Goal: Task Accomplishment & Management: Manage account settings

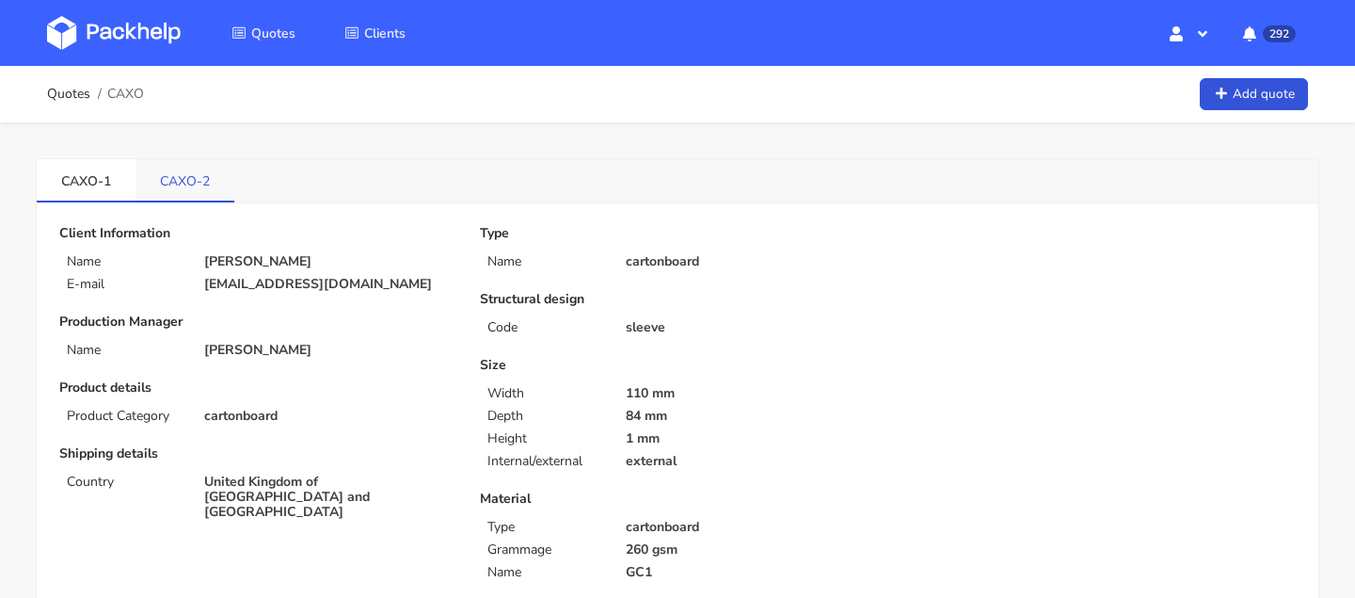
click at [156, 177] on link "CAXO-2" at bounding box center [185, 179] width 99 height 41
click at [181, 175] on link "CAXO-2" at bounding box center [185, 179] width 99 height 41
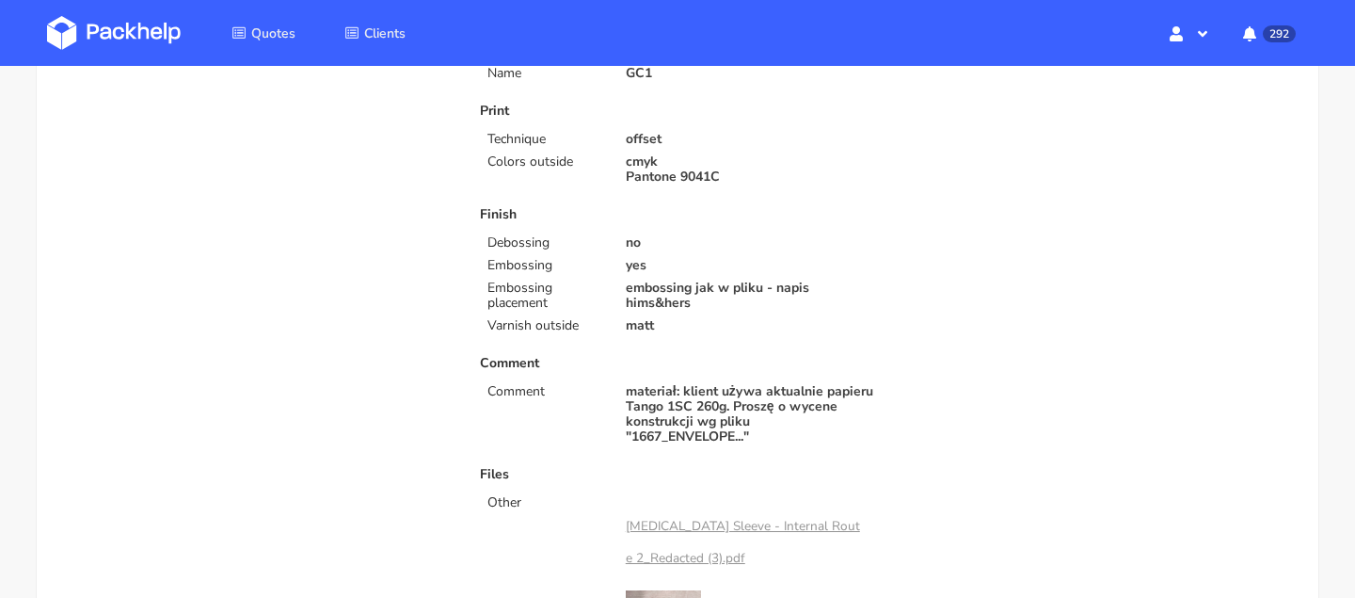
scroll to position [720, 0]
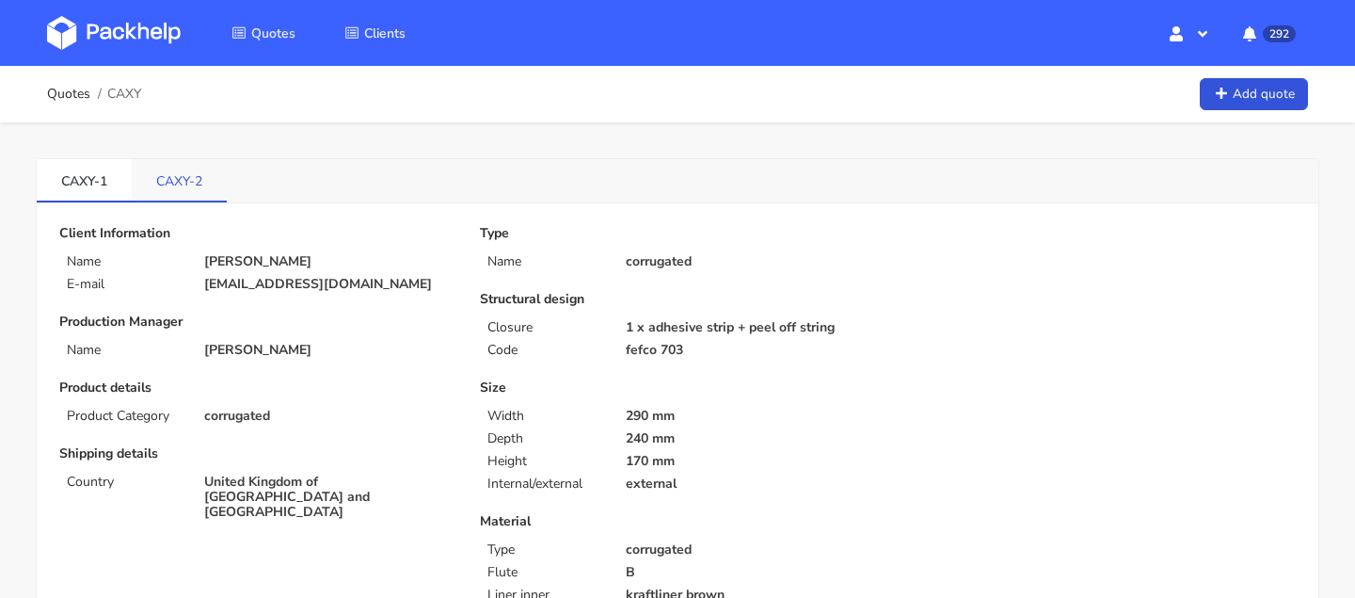
click at [167, 194] on link "CAXY-2" at bounding box center [179, 179] width 95 height 41
drag, startPoint x: 61, startPoint y: 182, endPoint x: 96, endPoint y: 183, distance: 34.8
click at [96, 183] on link "CAXY-1" at bounding box center [84, 179] width 95 height 41
copy link "CAXY"
click at [273, 47] on link "Quotes" at bounding box center [263, 33] width 109 height 34
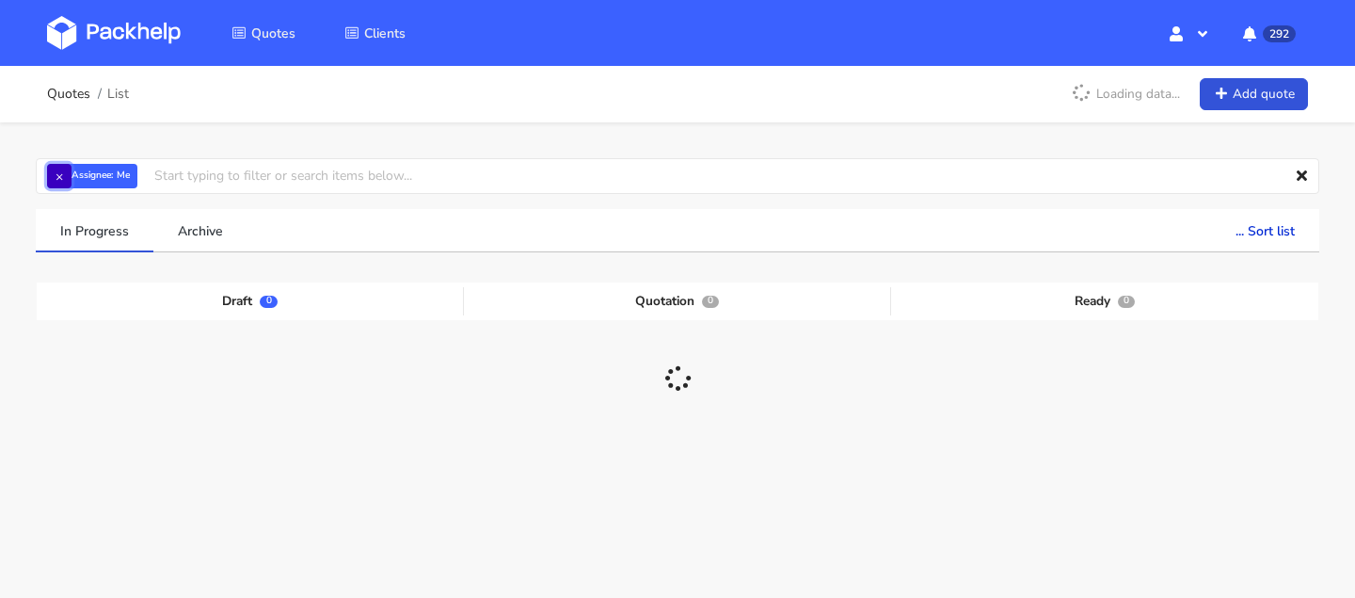
click at [59, 164] on button "×" at bounding box center [59, 176] width 24 height 24
click at [59, 172] on input "text" at bounding box center [678, 176] width 1284 height 36
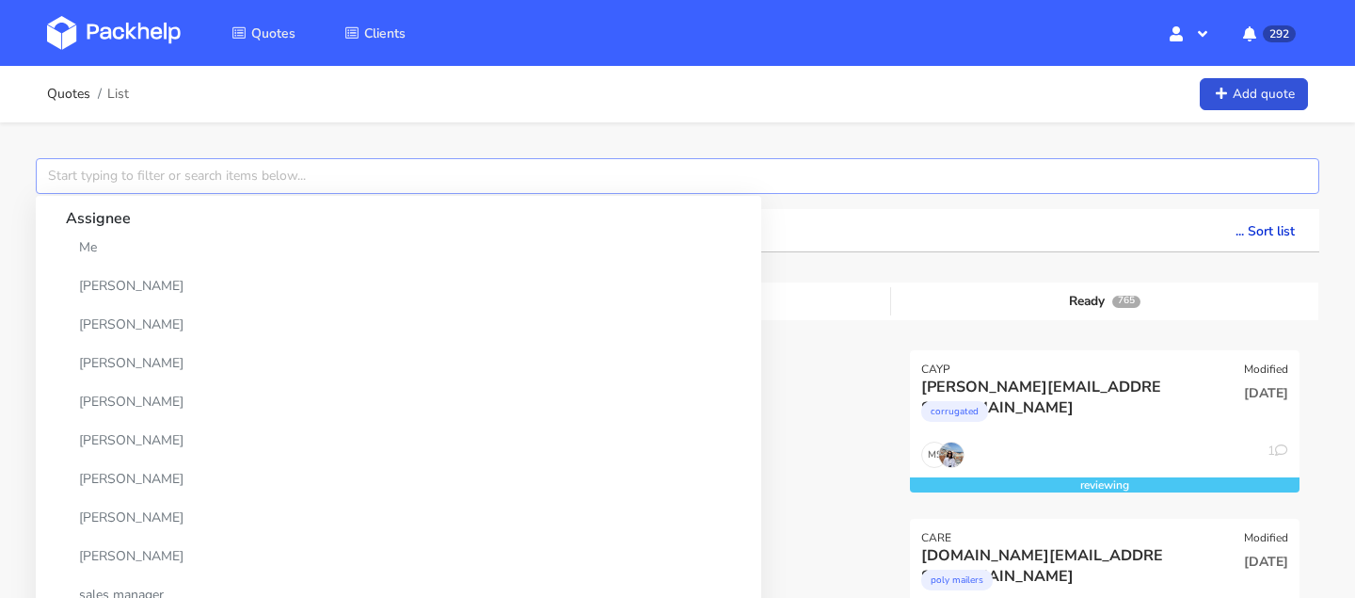
paste input "CAXY"
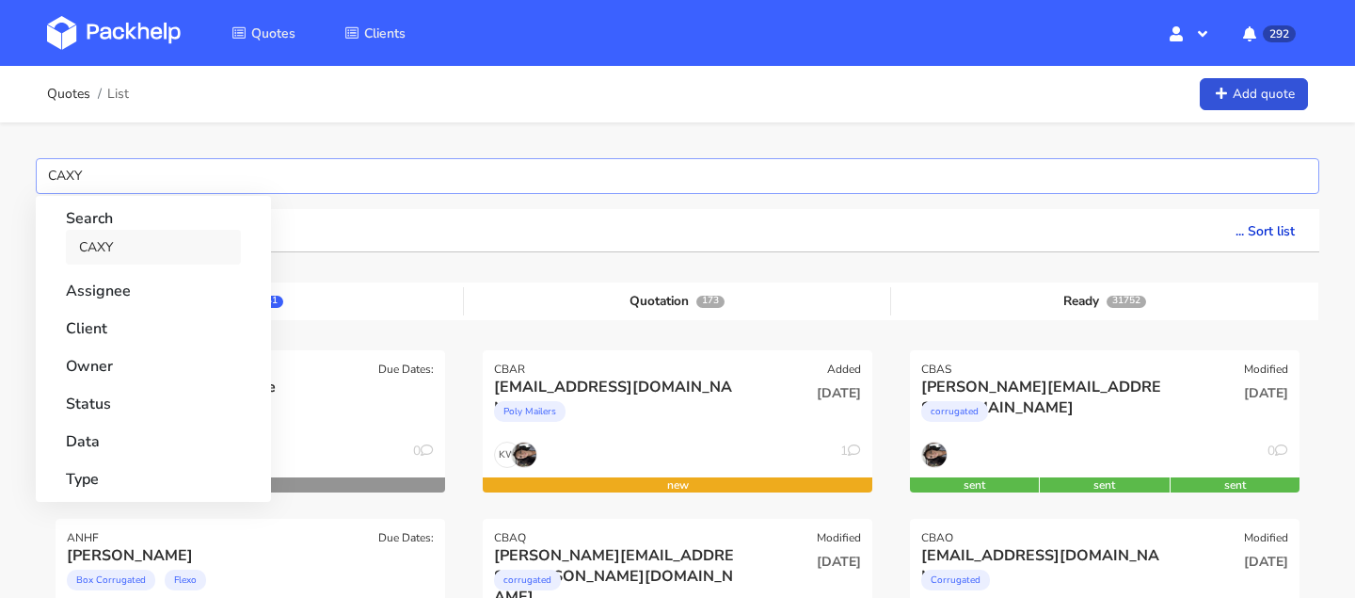
type input "CAXY"
click at [98, 238] on link "CAXY" at bounding box center [153, 247] width 175 height 35
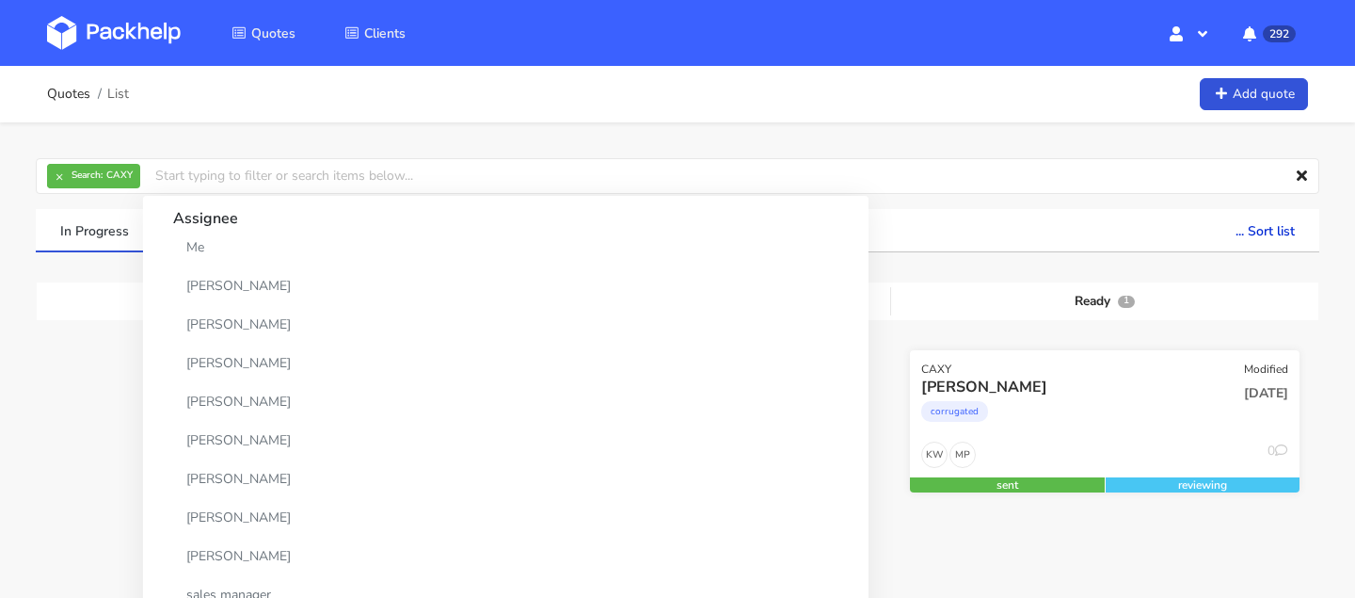
click at [1059, 402] on div "corrugated" at bounding box center [1045, 416] width 249 height 38
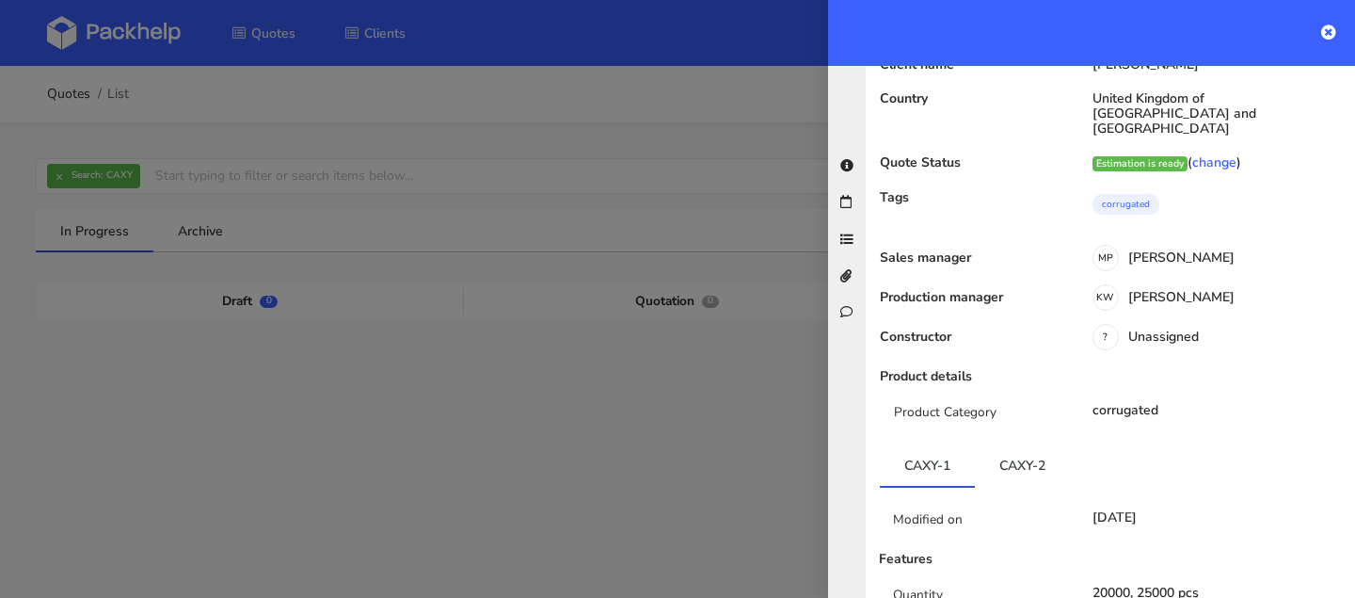
scroll to position [104, 0]
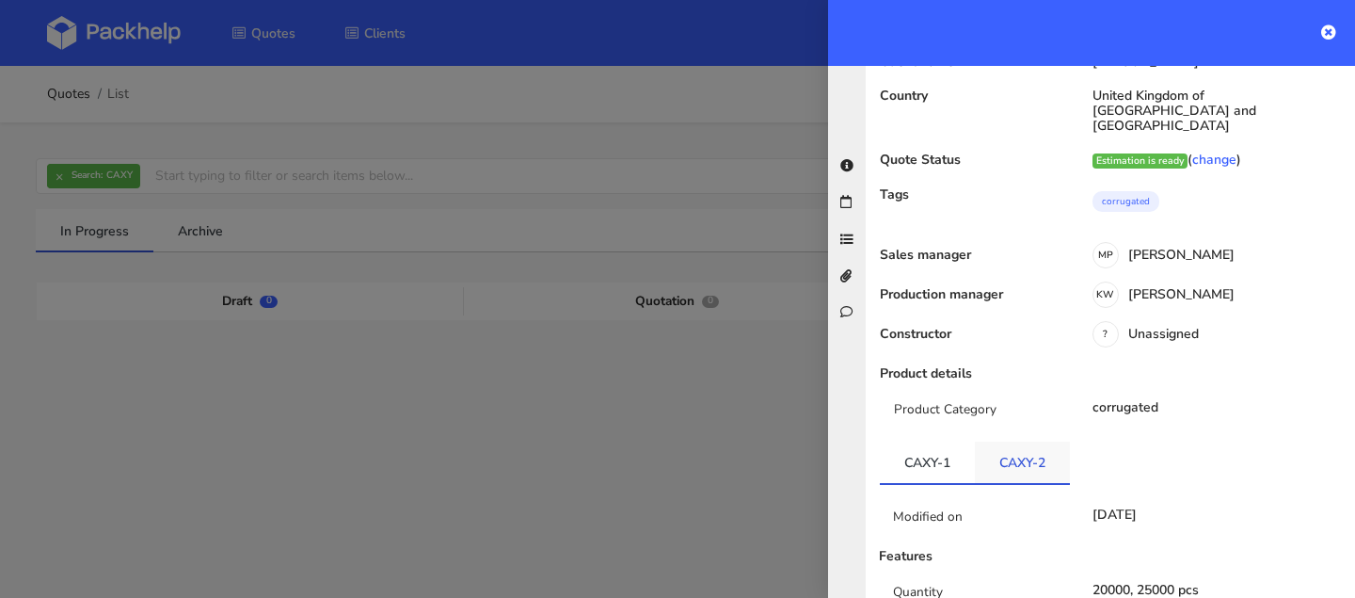
click at [1026, 441] on link "CAXY-2" at bounding box center [1022, 461] width 95 height 41
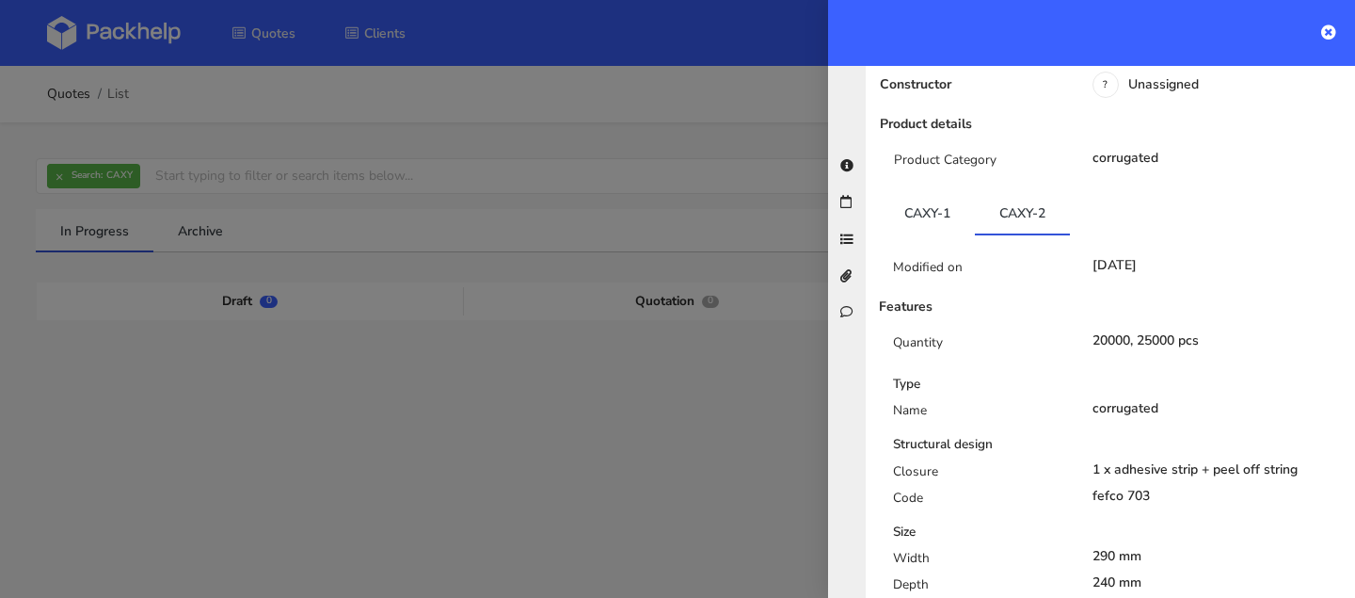
scroll to position [0, 0]
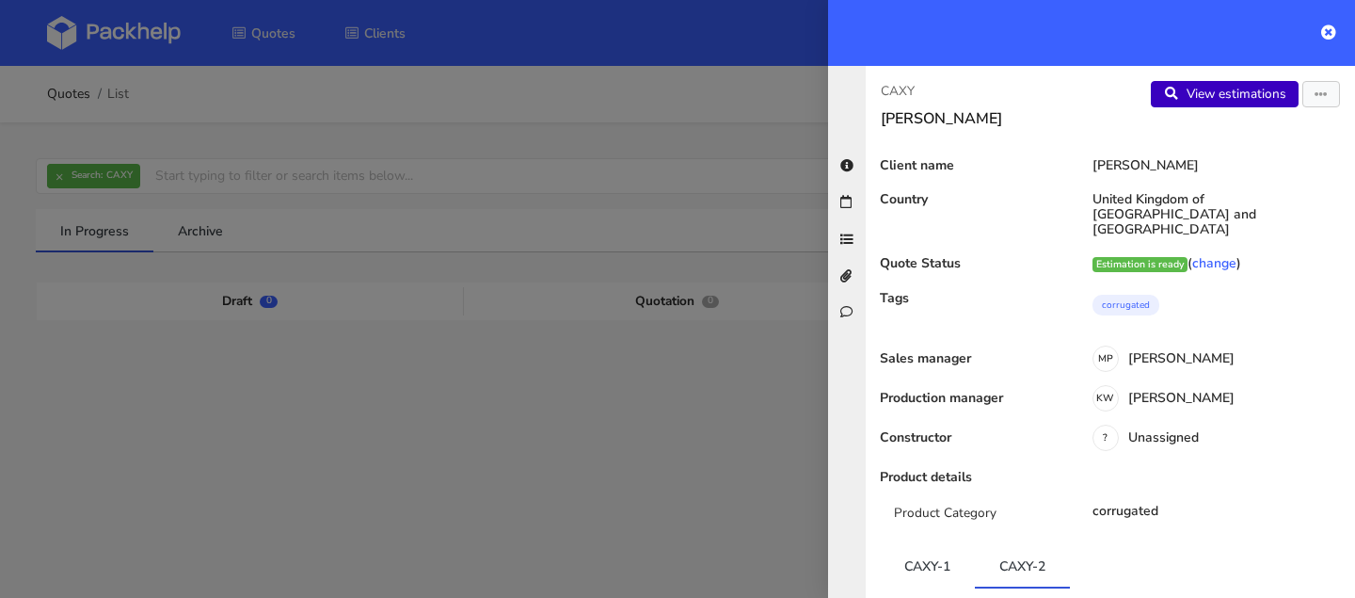
click at [1206, 98] on link "View estimations" at bounding box center [1225, 94] width 148 height 26
click at [1319, 88] on button "button" at bounding box center [1321, 94] width 38 height 26
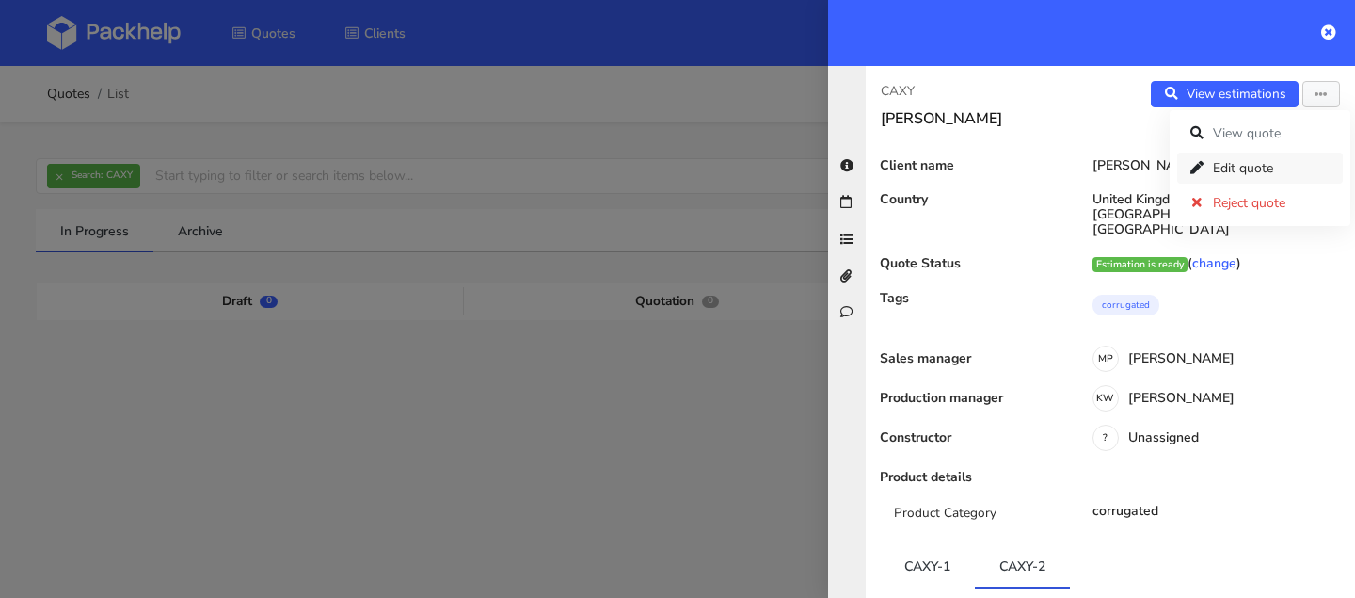
click at [1222, 167] on link "Edit quote" at bounding box center [1260, 167] width 166 height 31
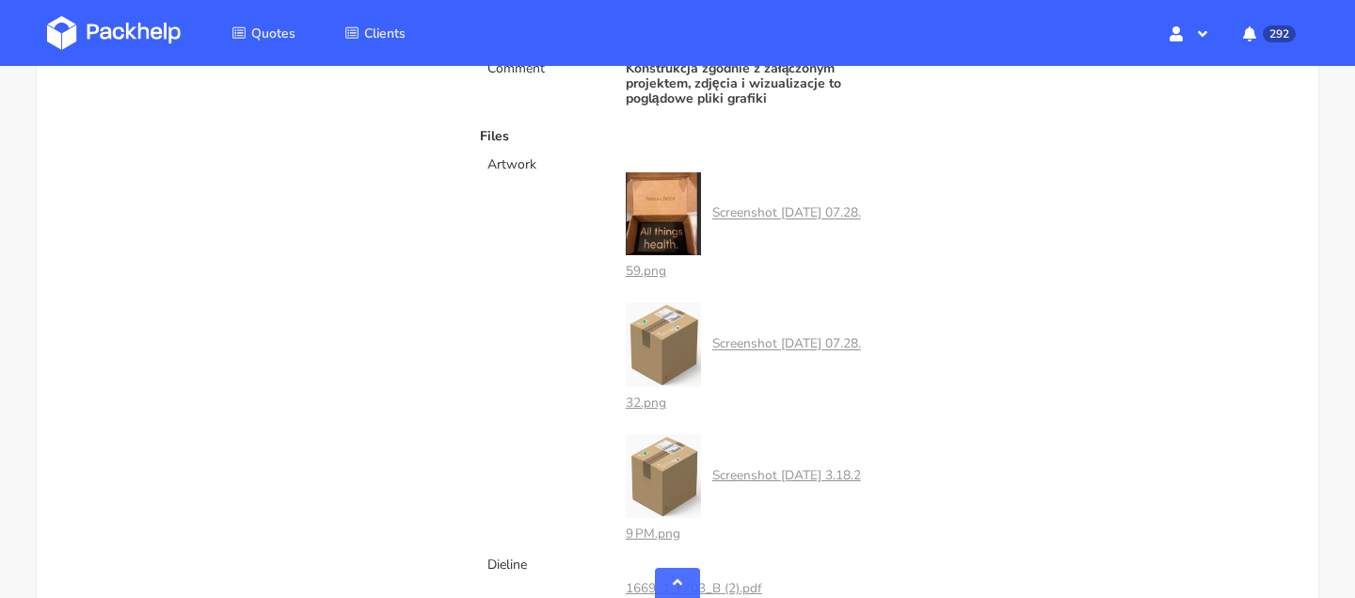
scroll to position [911, 0]
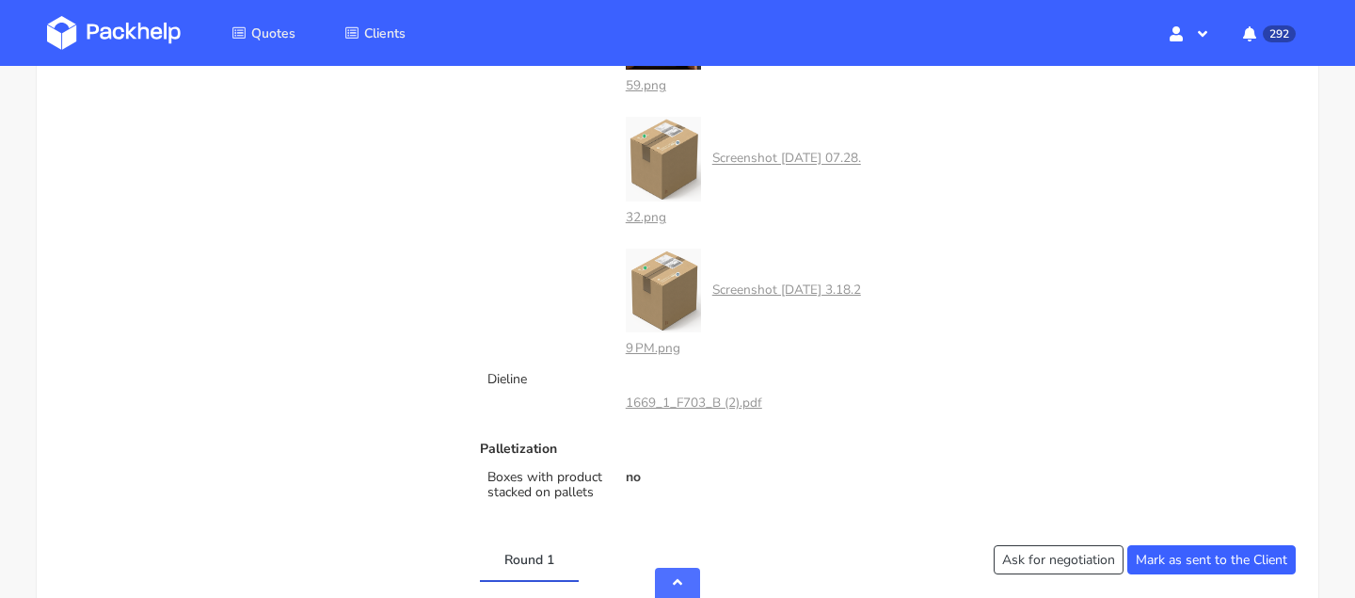
click at [675, 397] on link "1669_1_F703_B (2).pdf" at bounding box center [694, 402] width 136 height 18
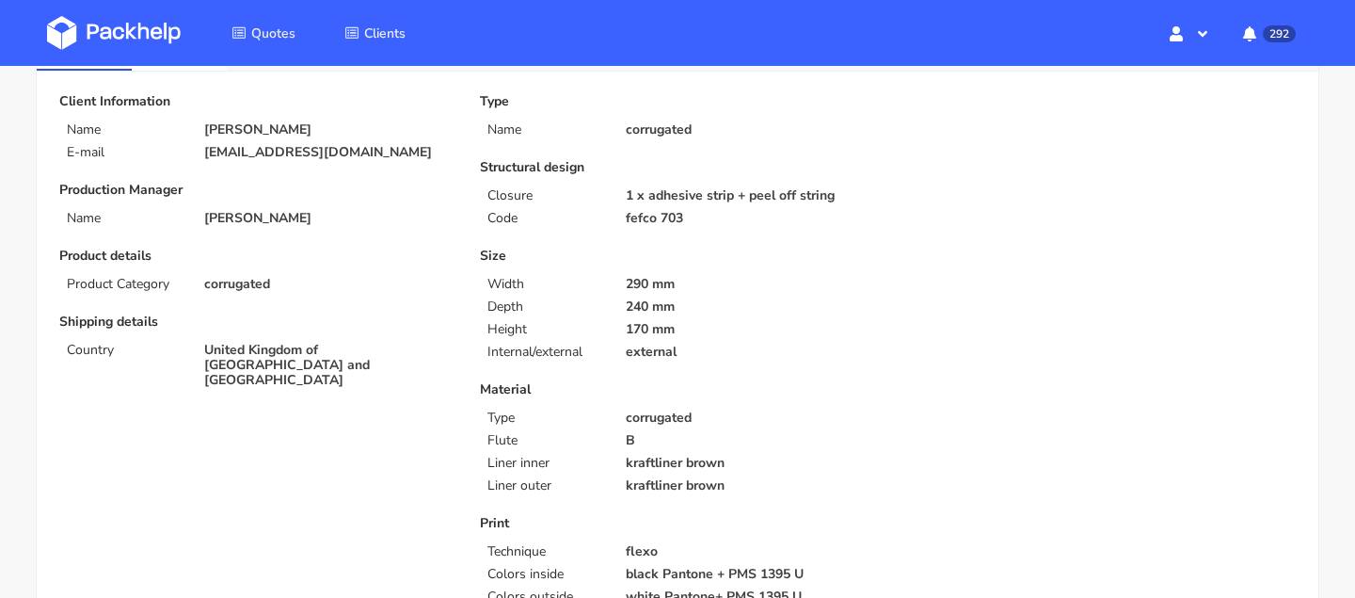
scroll to position [0, 0]
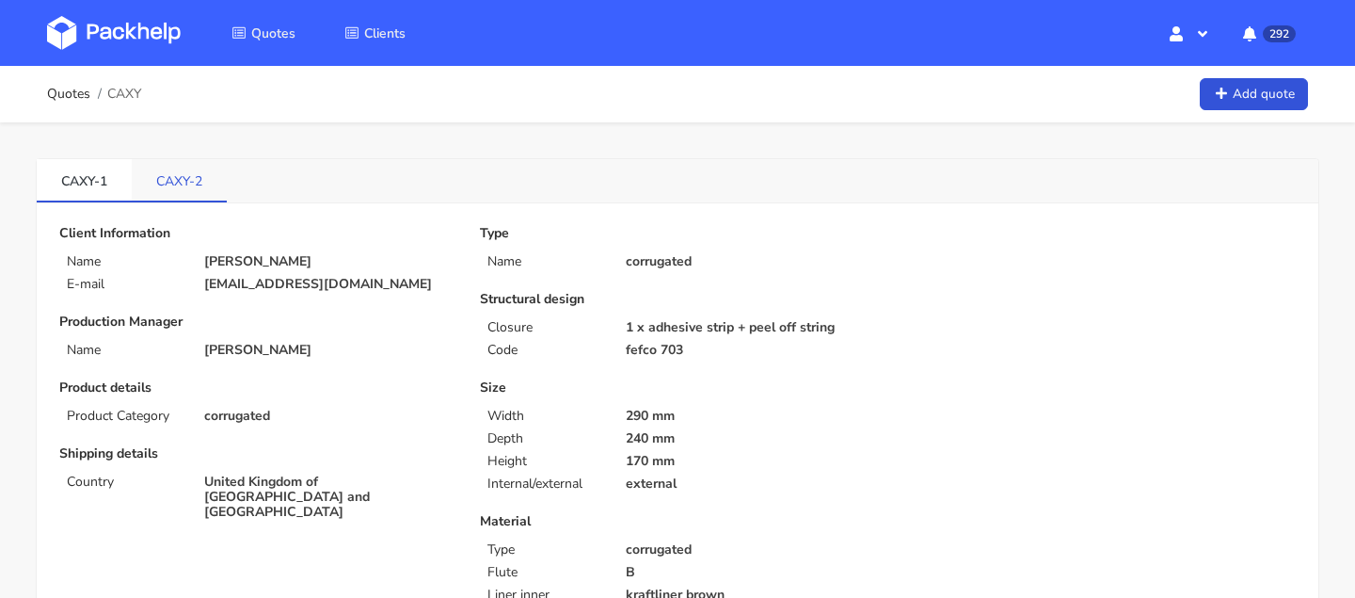
click at [176, 191] on link "CAXY-2" at bounding box center [179, 179] width 95 height 41
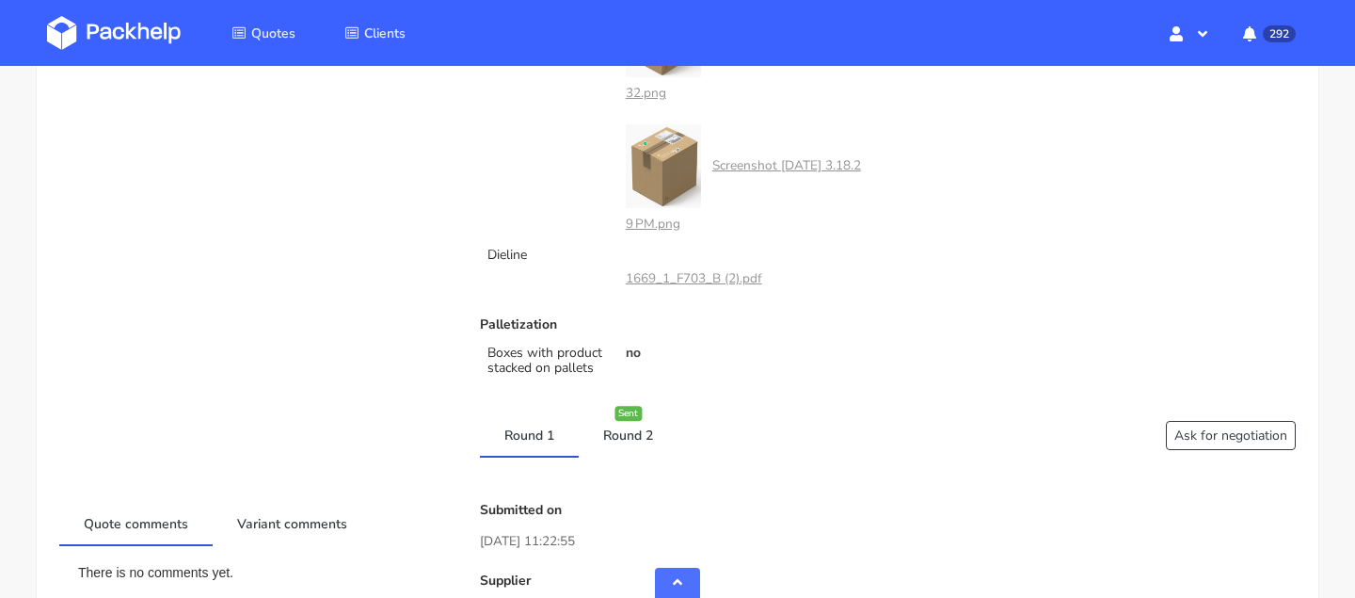
scroll to position [1036, 0]
click at [536, 189] on div "Artwork Screenshot 2025-08-04 at 07.28.59.png Screenshot 2025-08-04 at 07.28.32…" at bounding box center [677, 43] width 421 height 392
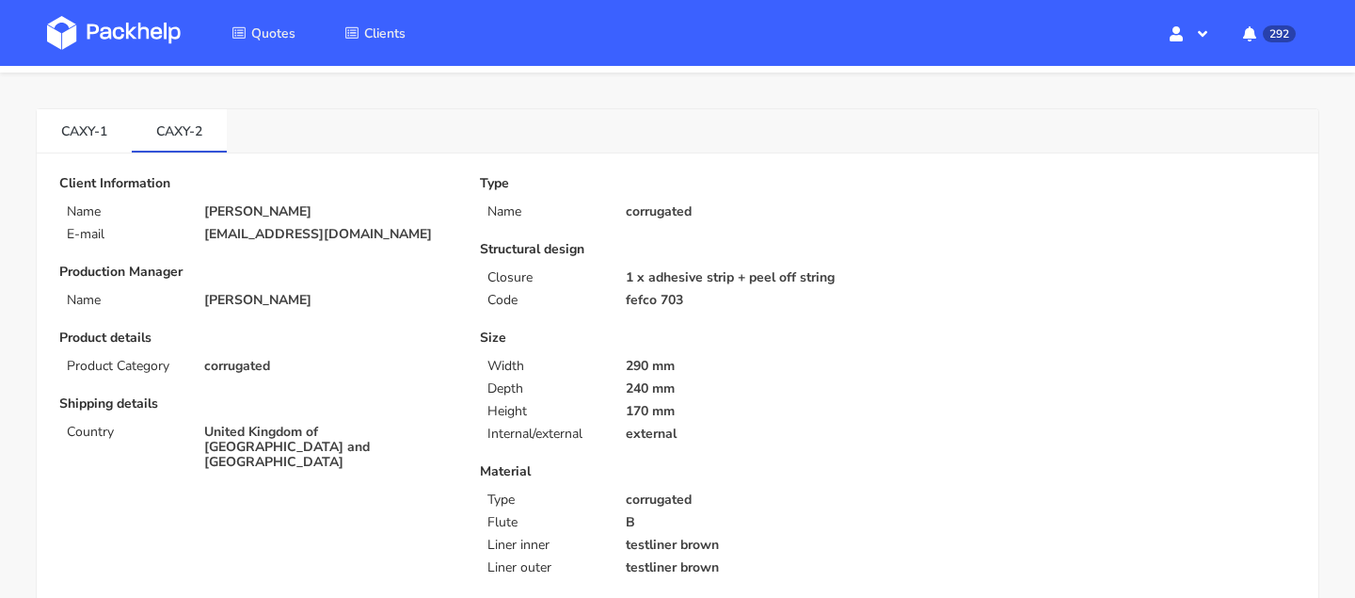
scroll to position [0, 0]
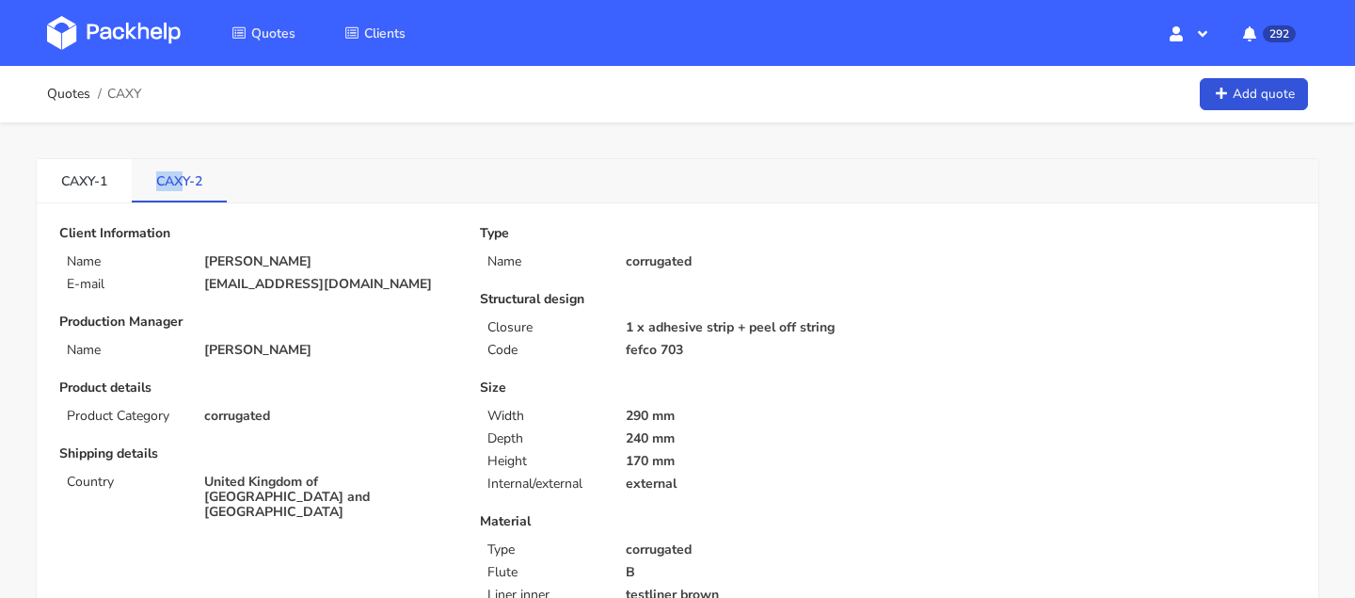
drag, startPoint x: 147, startPoint y: 186, endPoint x: 181, endPoint y: 187, distance: 33.9
click at [181, 187] on link "CAXY-2" at bounding box center [179, 179] width 95 height 41
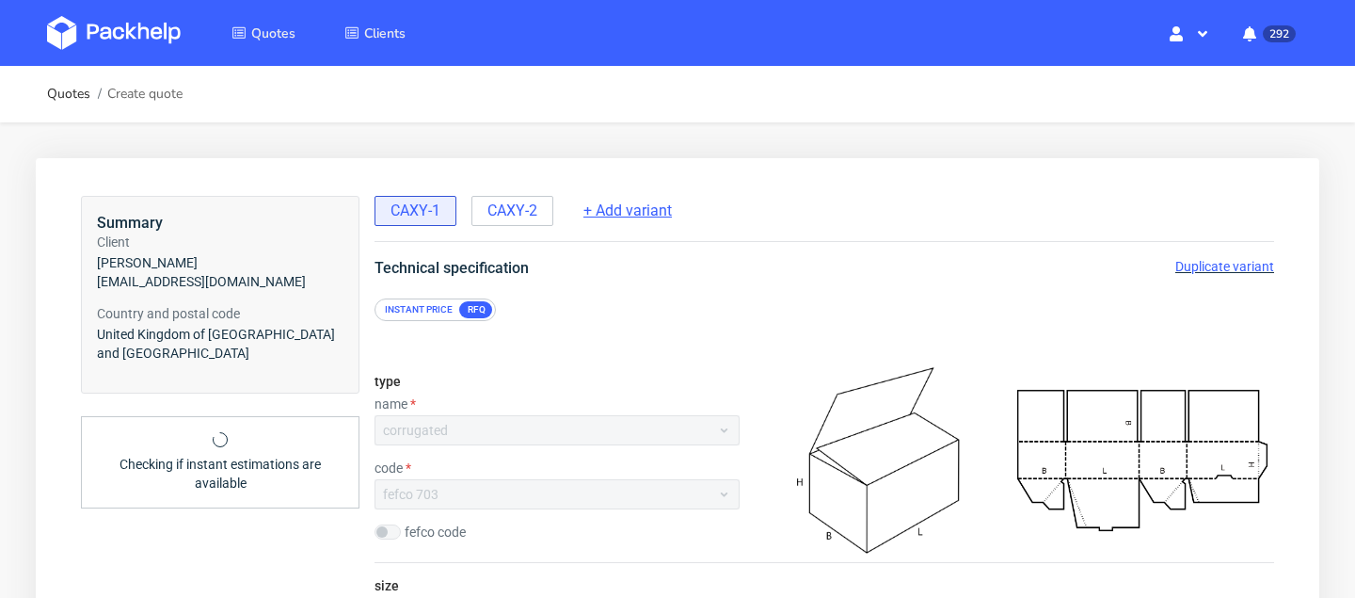
click at [636, 217] on span "+ Add variant" at bounding box center [627, 210] width 88 height 21
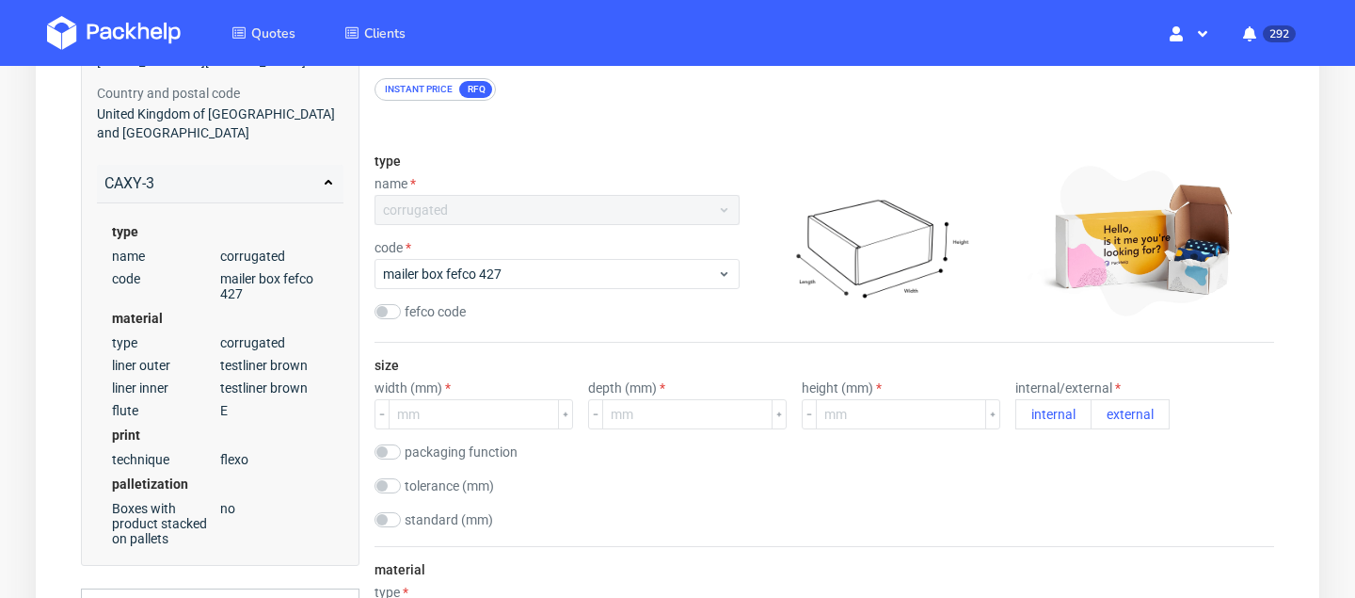
scroll to position [184, 0]
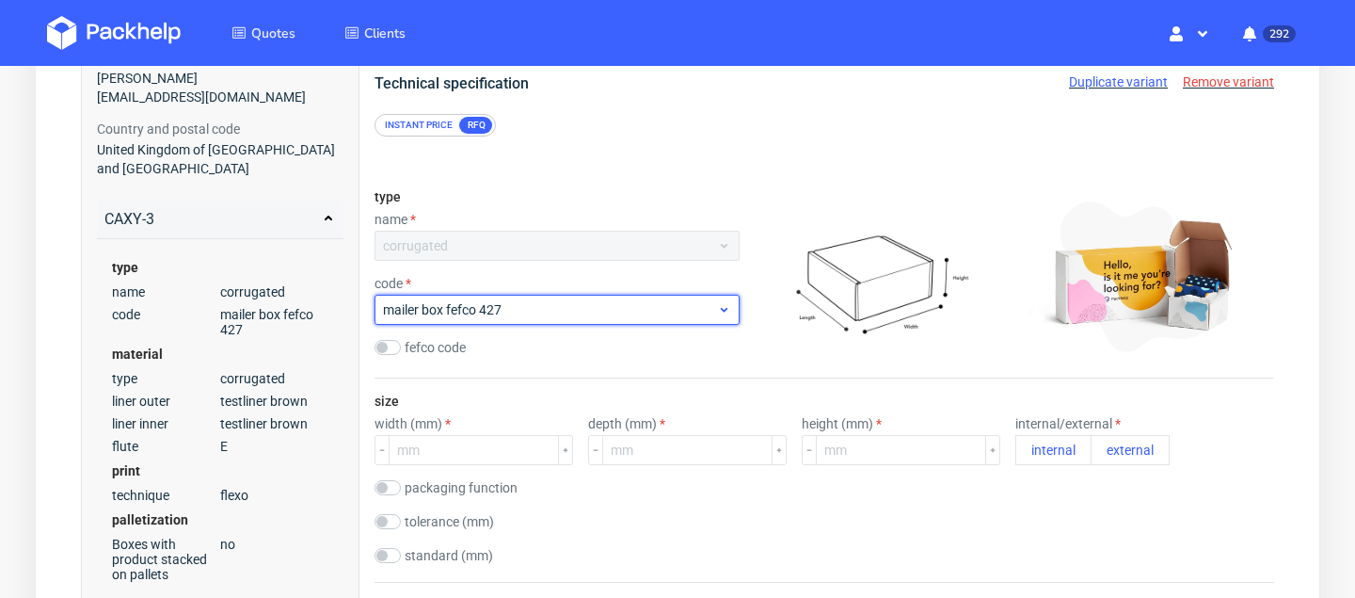
click at [552, 311] on span "mailer box fefco 427" at bounding box center [550, 309] width 334 height 19
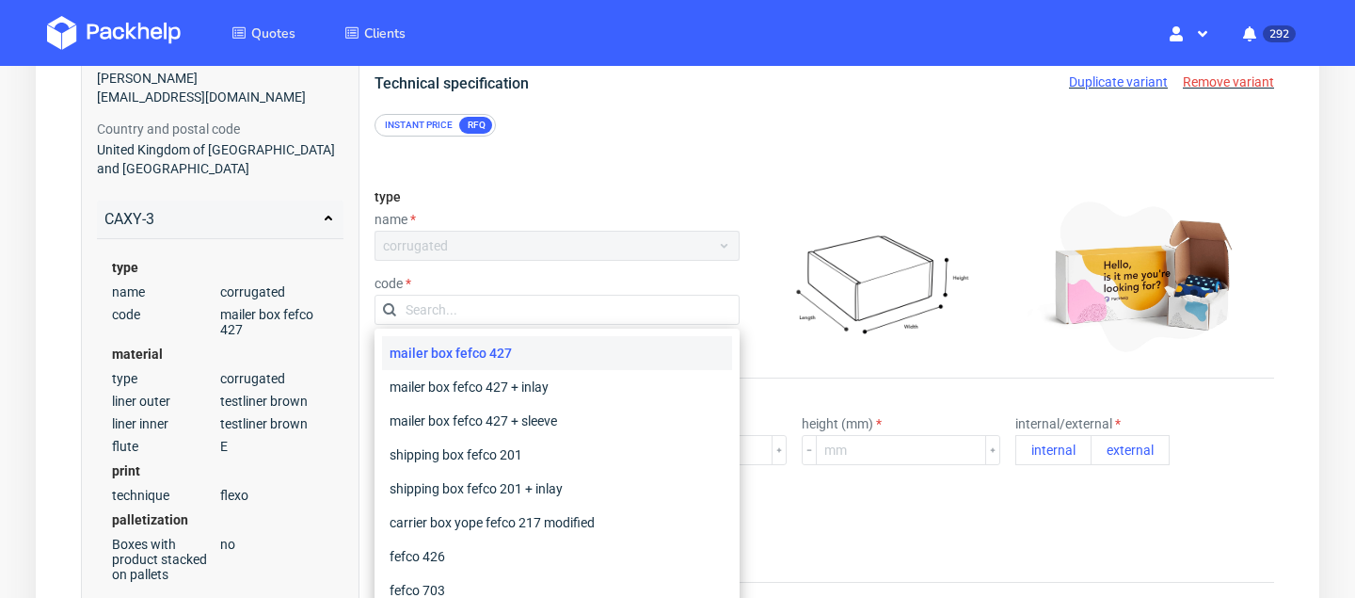
click at [525, 212] on div "name" at bounding box center [557, 219] width 365 height 15
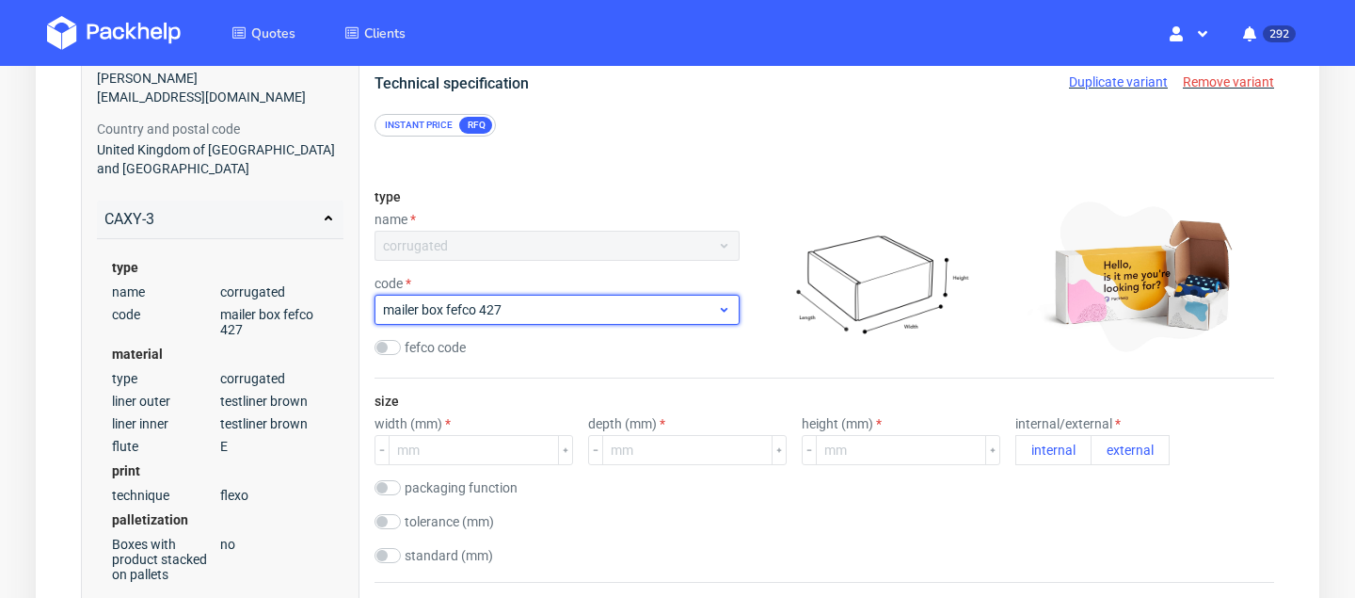
click at [530, 304] on span "mailer box fefco 427" at bounding box center [550, 309] width 334 height 19
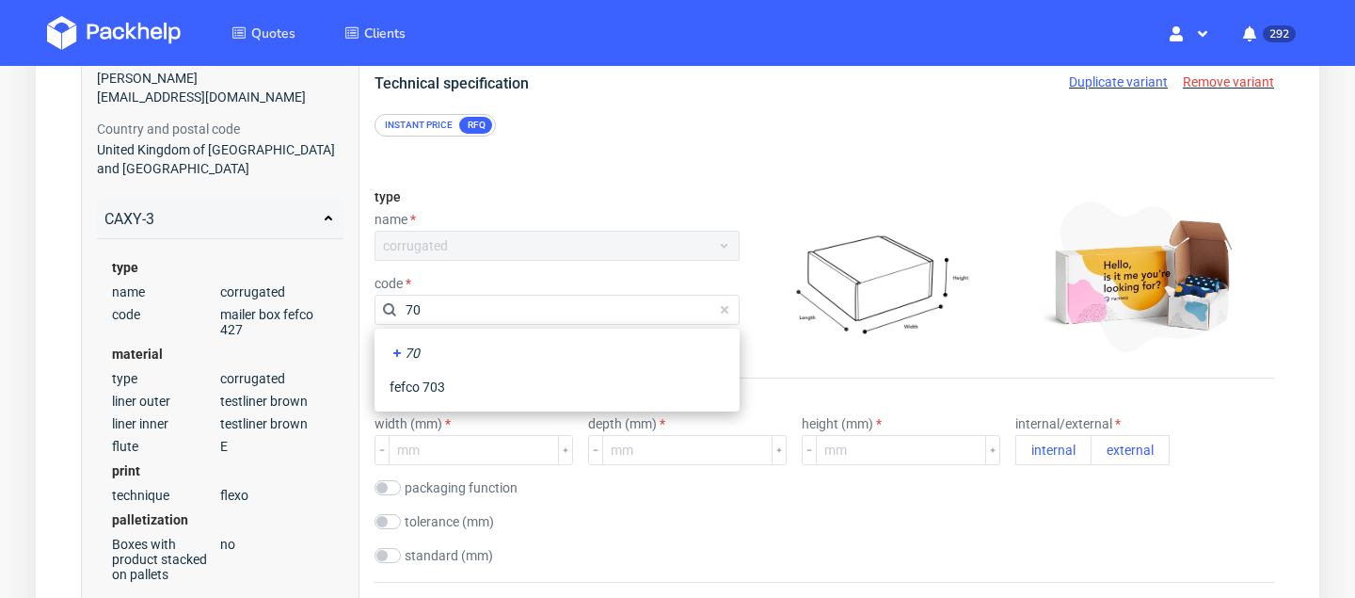
type input "703"
click at [484, 378] on div "fefco 703" at bounding box center [557, 387] width 350 height 34
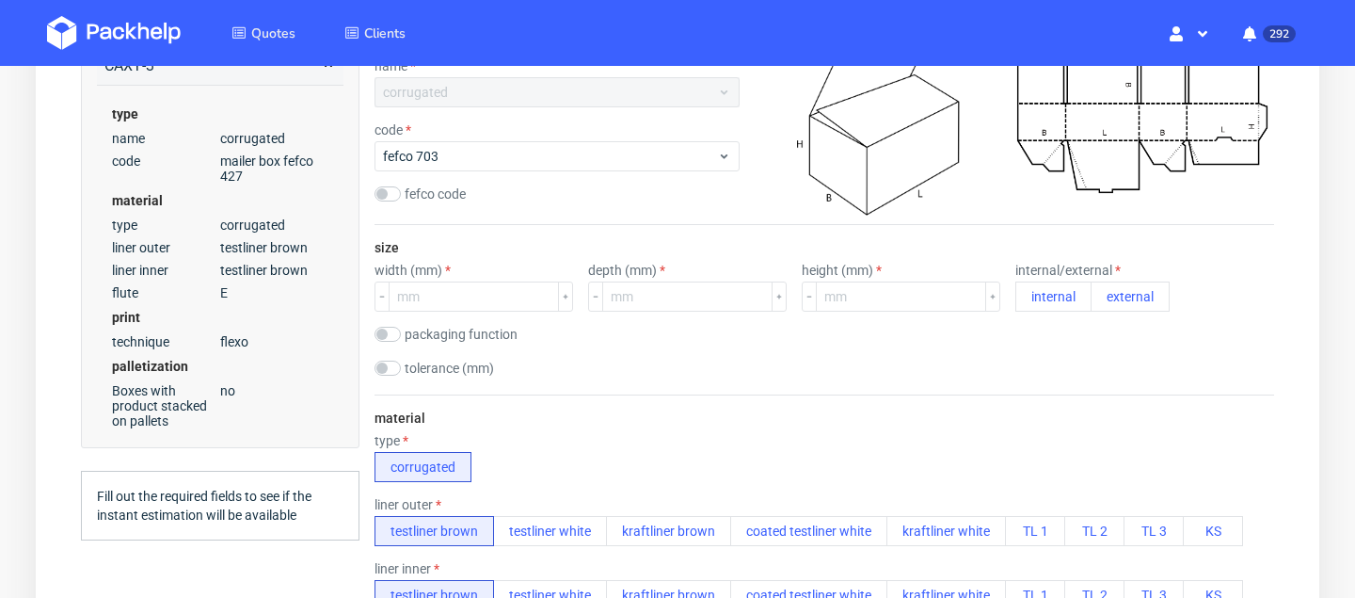
scroll to position [352, 0]
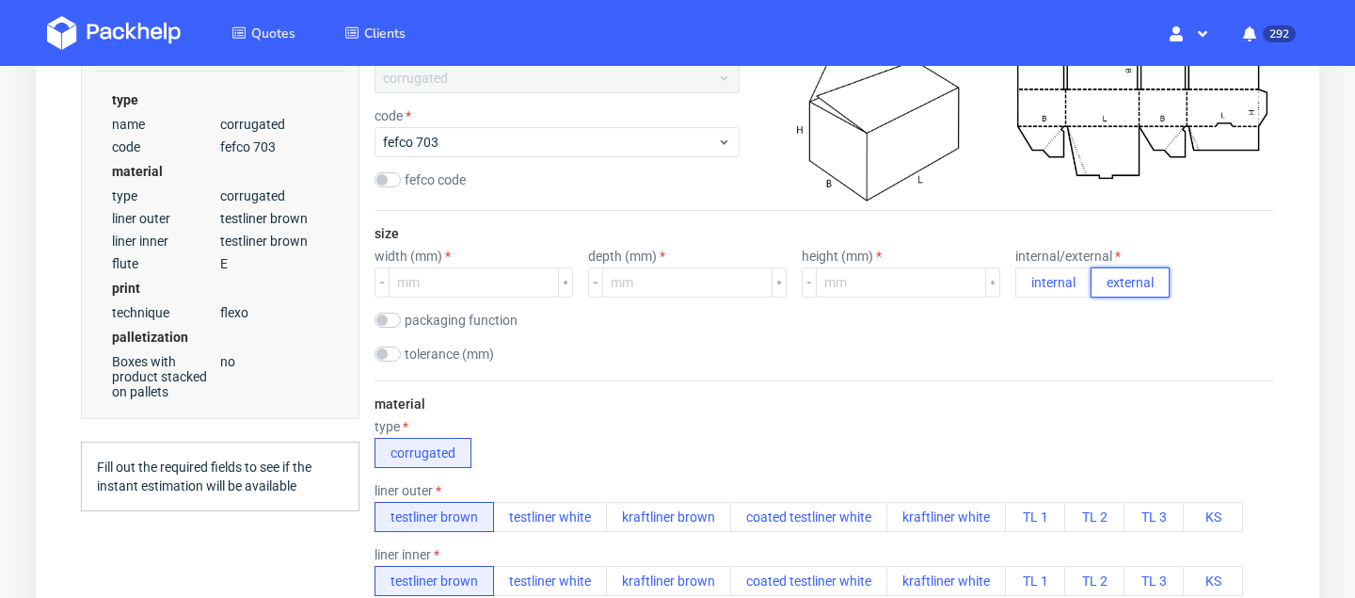
click at [1091, 280] on button "external" at bounding box center [1130, 282] width 79 height 30
click at [493, 279] on input "number" at bounding box center [474, 282] width 170 height 30
paste input "290240170"
drag, startPoint x: 420, startPoint y: 280, endPoint x: 444, endPoint y: 283, distance: 24.6
click at [444, 283] on input "290240170" at bounding box center [474, 282] width 170 height 30
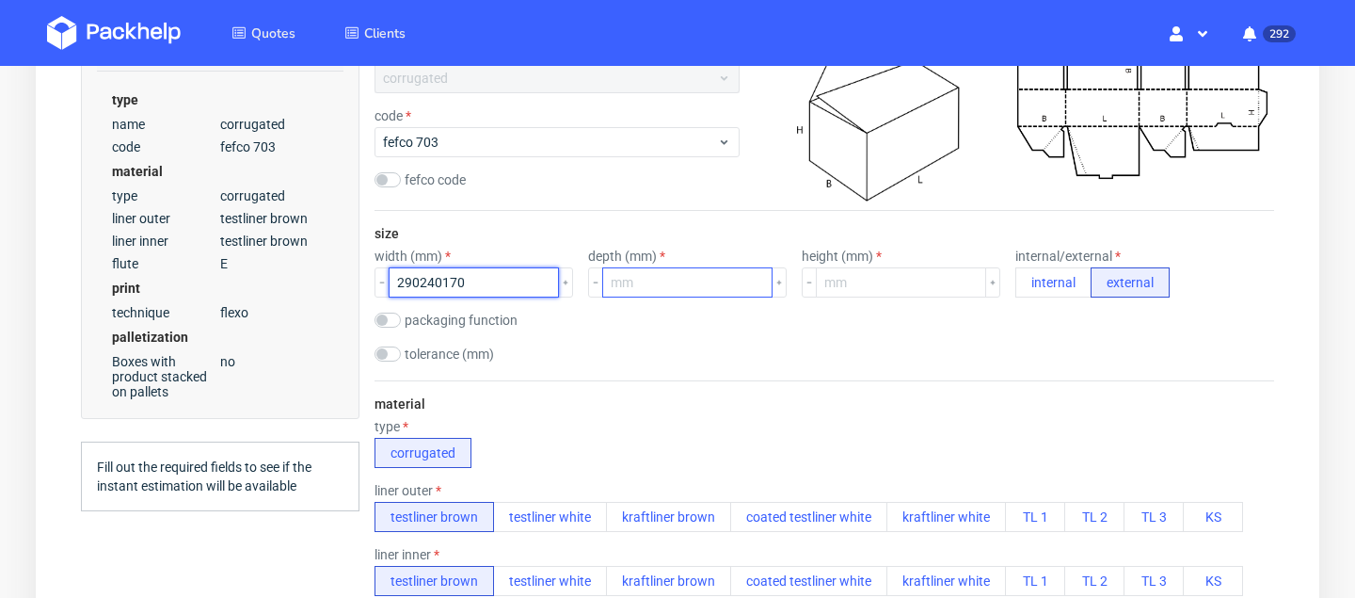
type input "290240170"
click at [666, 275] on input "number" at bounding box center [687, 282] width 170 height 30
paste input "240"
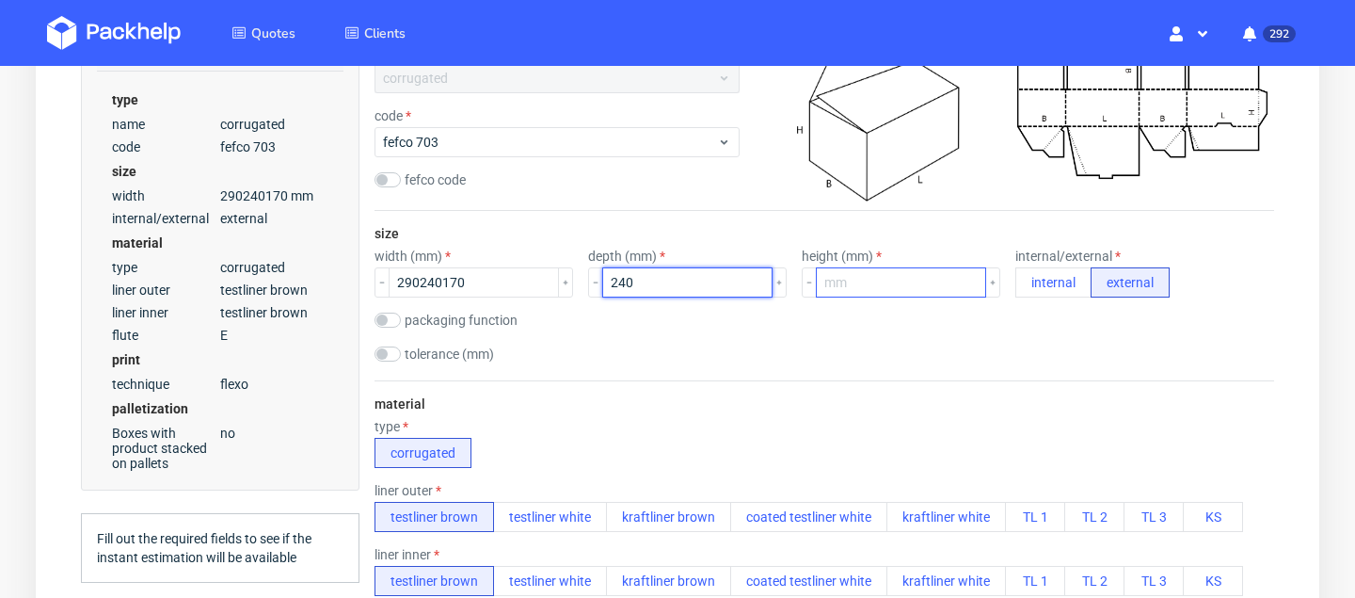
type input "240"
click at [825, 282] on input "number" at bounding box center [901, 282] width 170 height 30
type input "170"
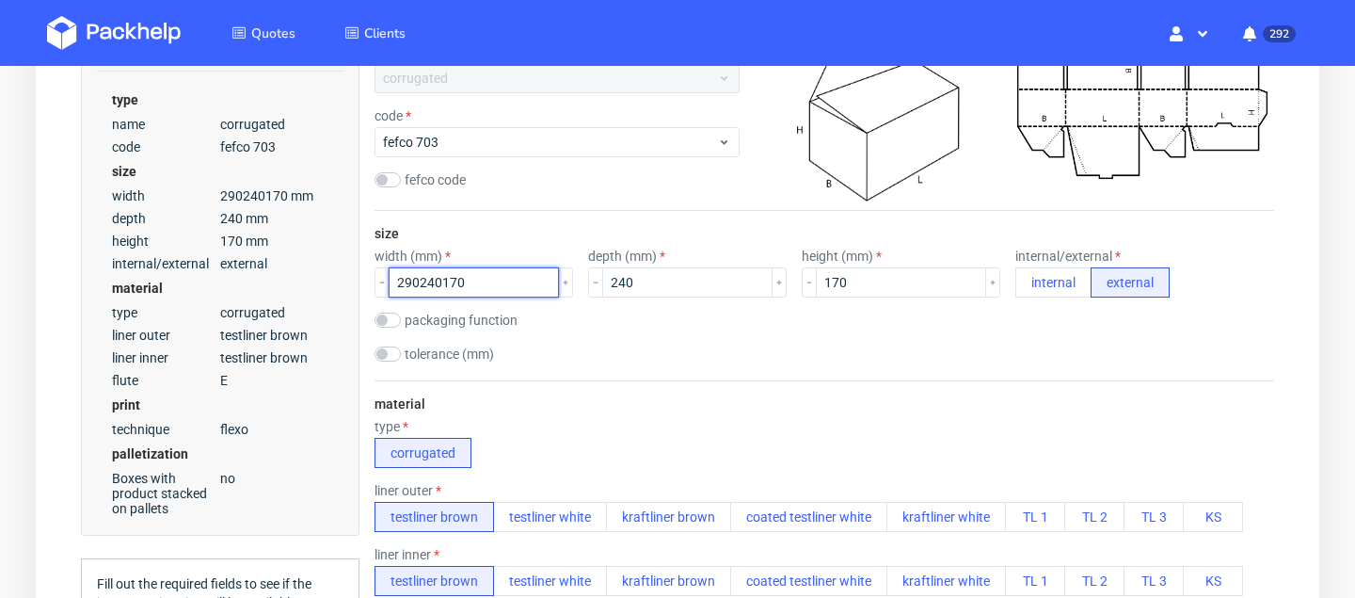
drag, startPoint x: 485, startPoint y: 283, endPoint x: 424, endPoint y: 283, distance: 60.2
click at [424, 283] on input "290240170" at bounding box center [474, 282] width 170 height 30
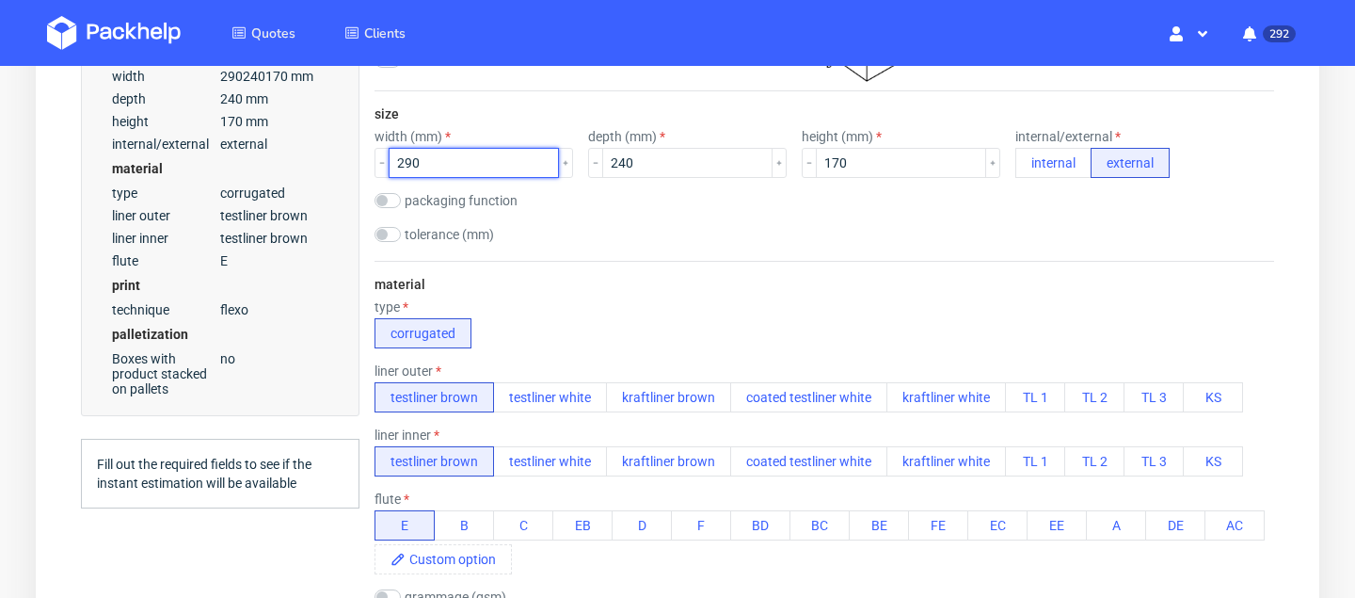
scroll to position [474, 0]
type input "290"
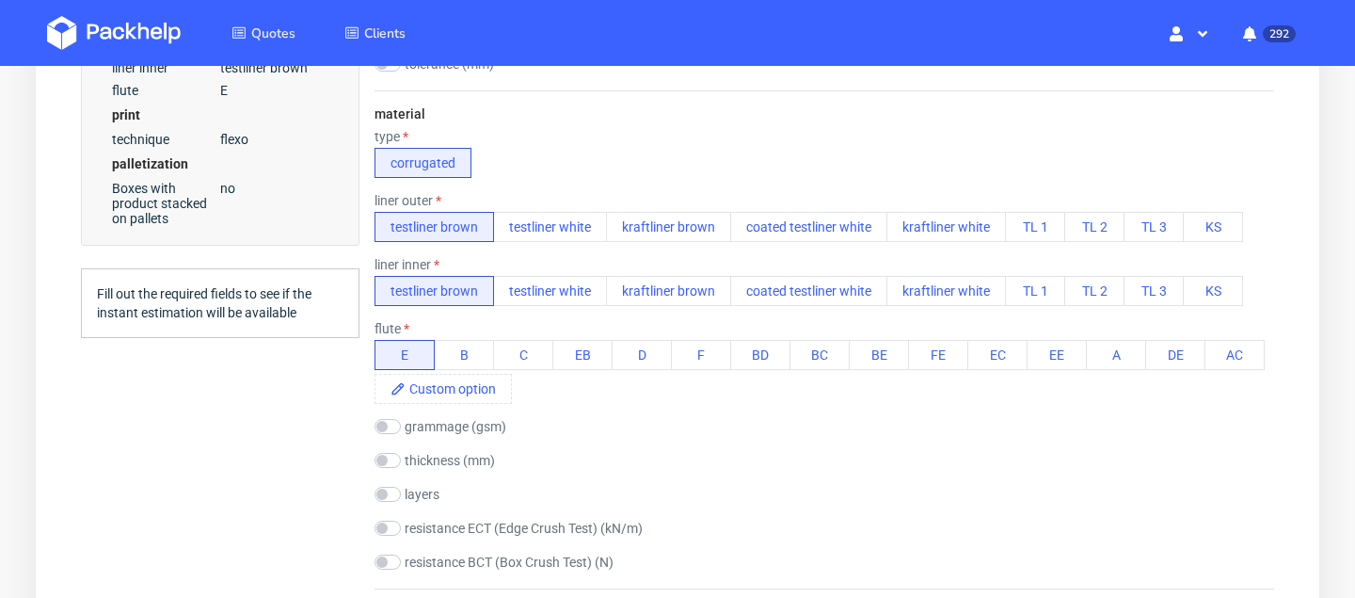
scroll to position [644, 0]
click at [572, 220] on button "testliner white" at bounding box center [550, 225] width 114 height 30
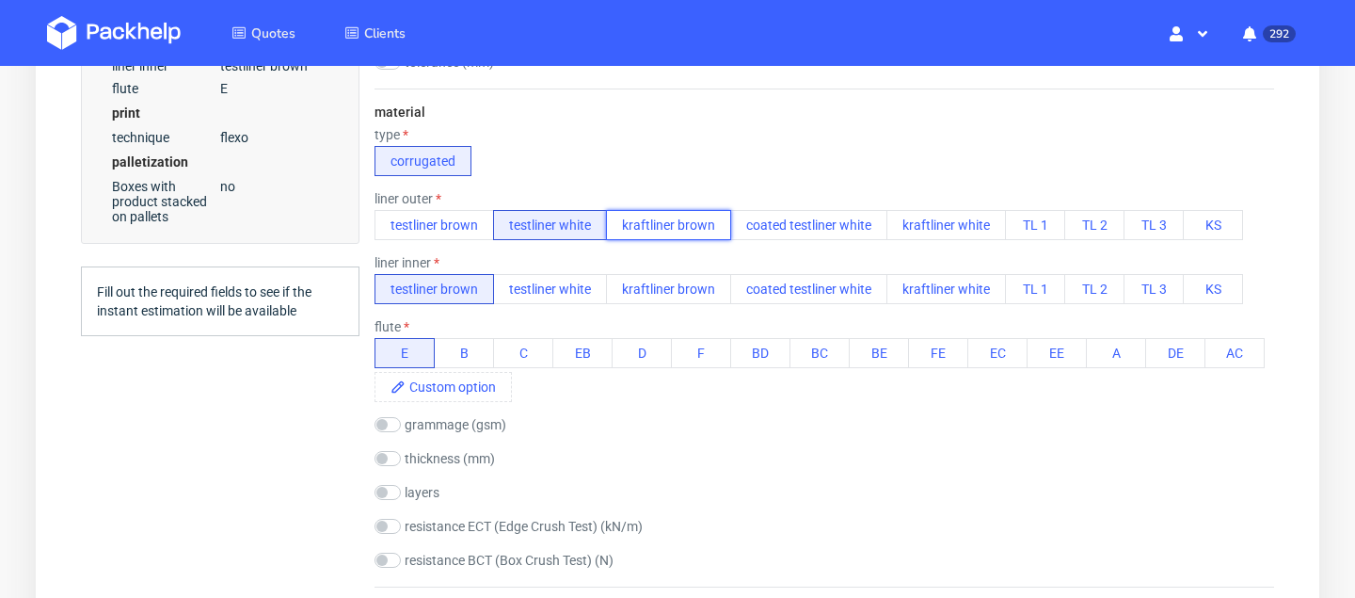
click at [635, 219] on button "kraftliner brown" at bounding box center [668, 225] width 125 height 30
click at [635, 282] on button "kraftliner brown" at bounding box center [668, 289] width 125 height 30
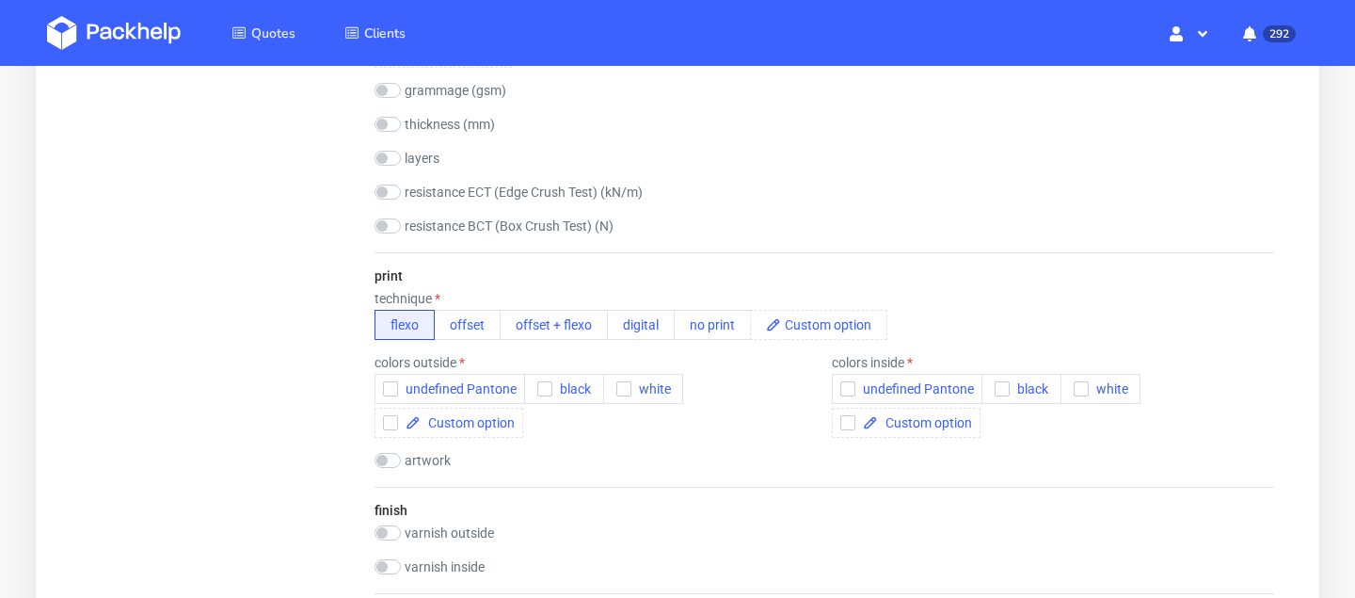
scroll to position [998, 0]
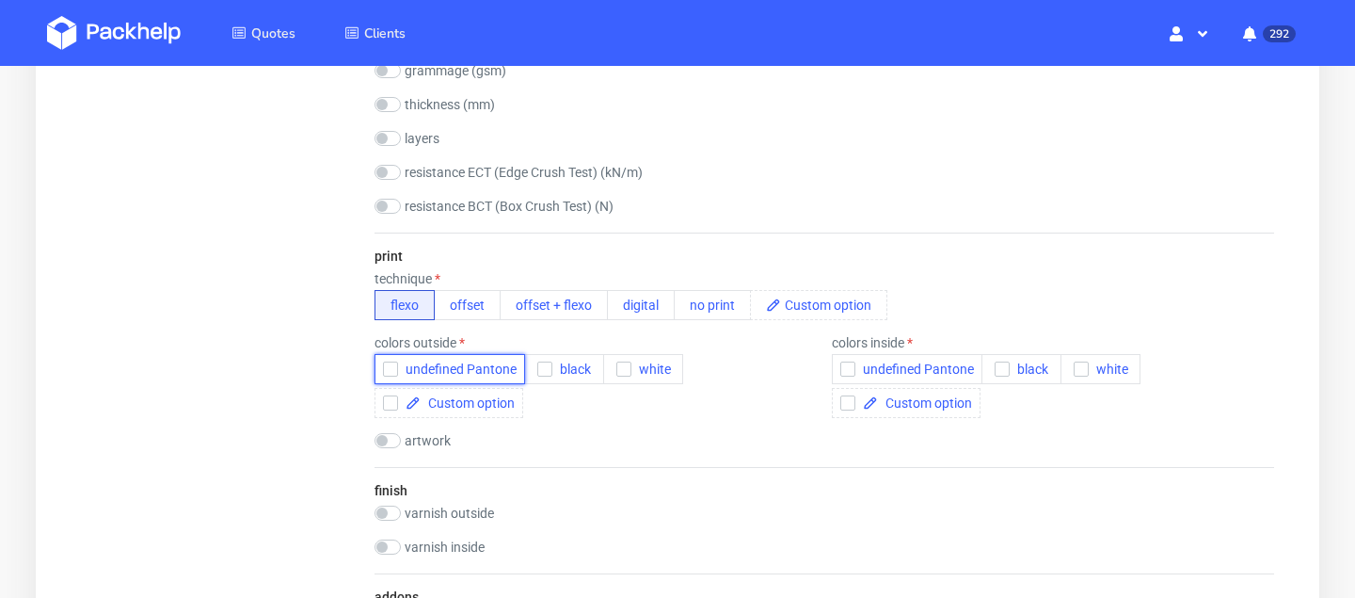
click at [476, 368] on span "undefined Pantone" at bounding box center [457, 368] width 119 height 15
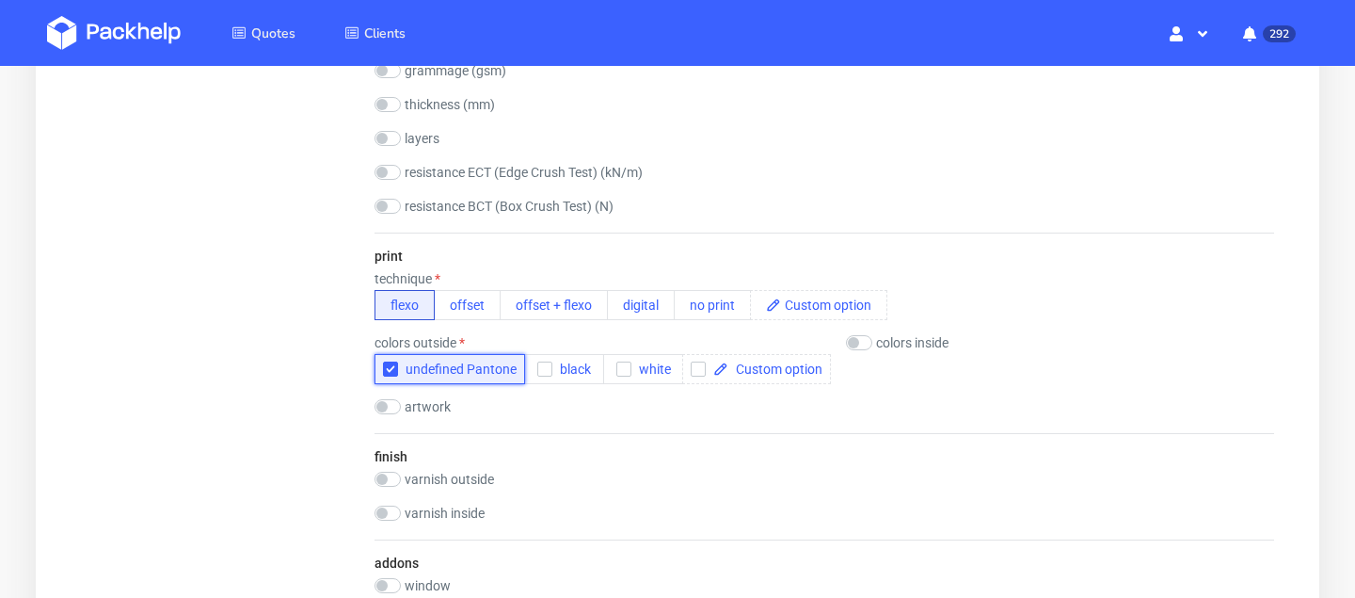
click at [479, 372] on span "undefined Pantone" at bounding box center [457, 368] width 119 height 15
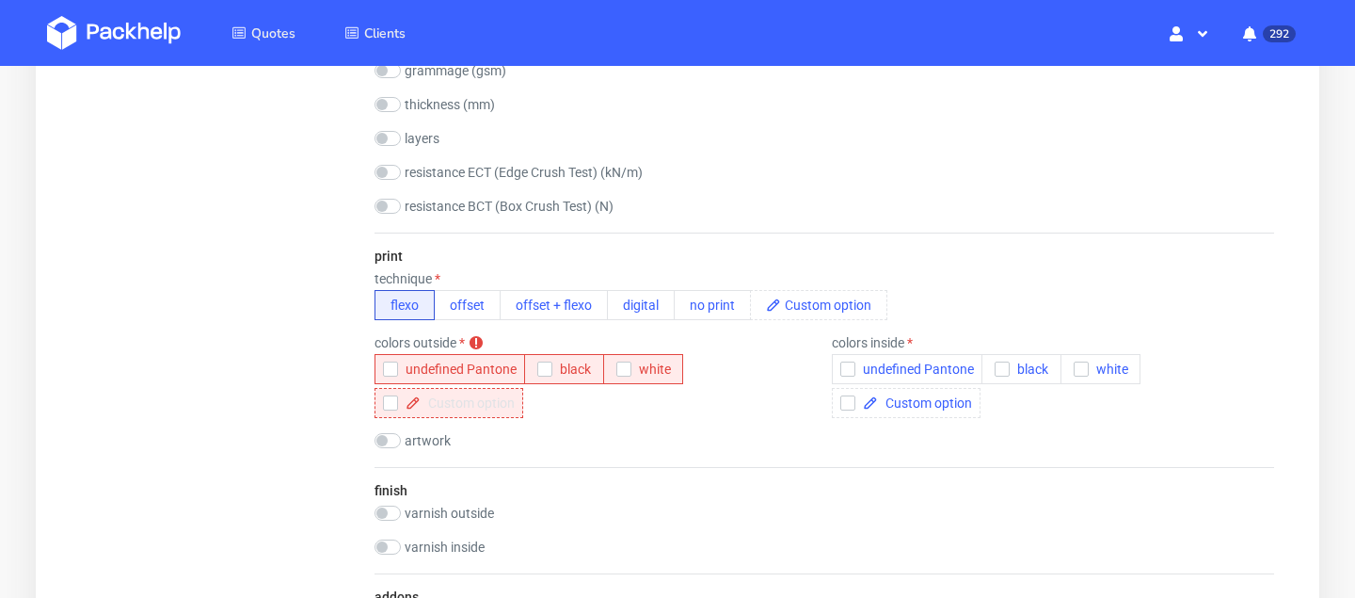
click at [469, 408] on span at bounding box center [468, 402] width 94 height 13
paste span
click at [610, 434] on div "type name corrugated code fefco 703 fefco code size width (mm) 290 depth (mm) 2…" at bounding box center [825, 301] width 900 height 1880
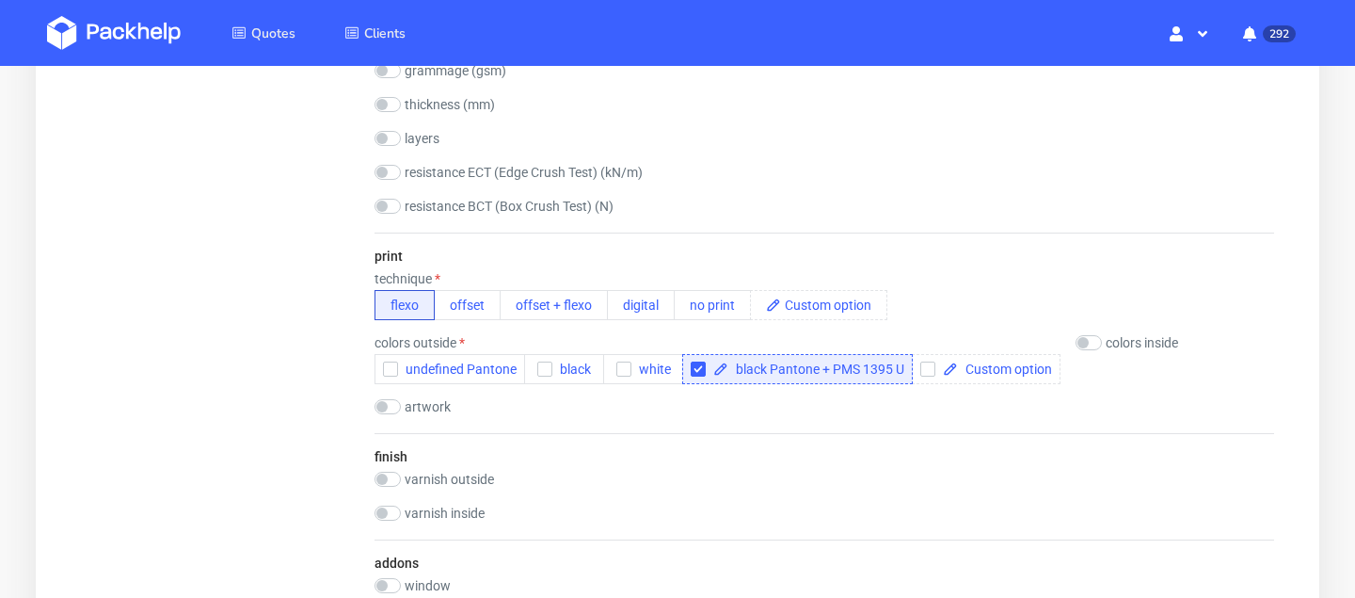
click at [791, 370] on span "black Pantone + PMS 1395 U" at bounding box center [816, 368] width 176 height 13
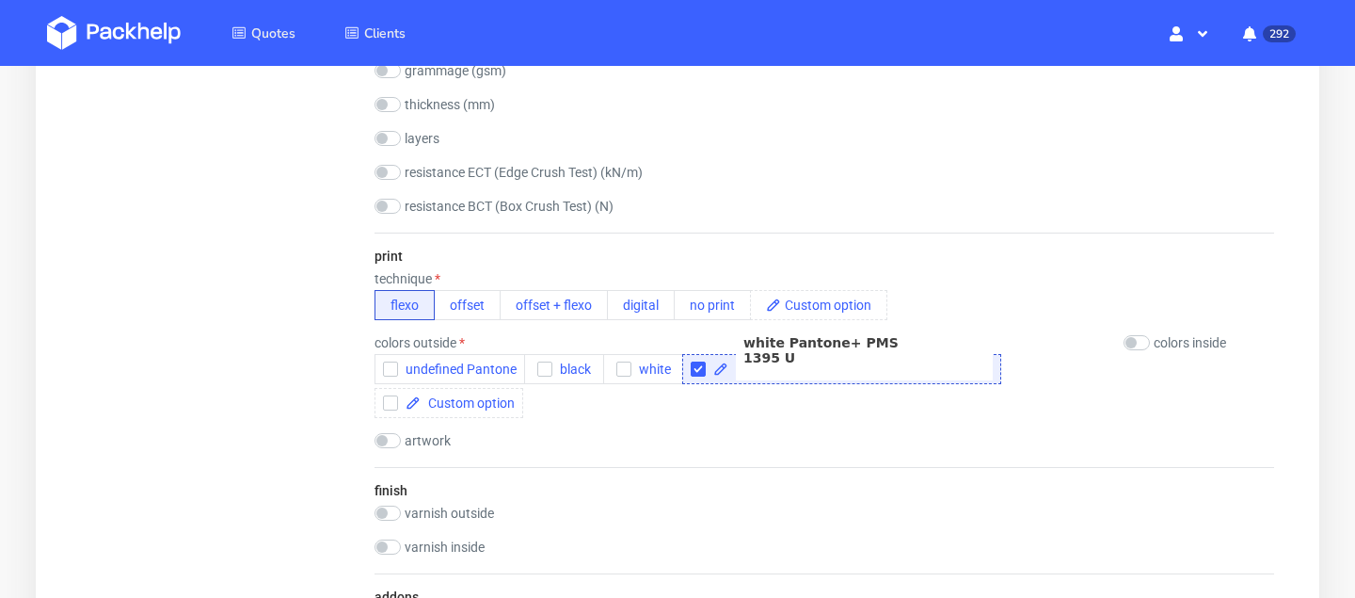
click at [1166, 344] on label "colors inside" at bounding box center [1190, 342] width 72 height 15
checkbox input "true"
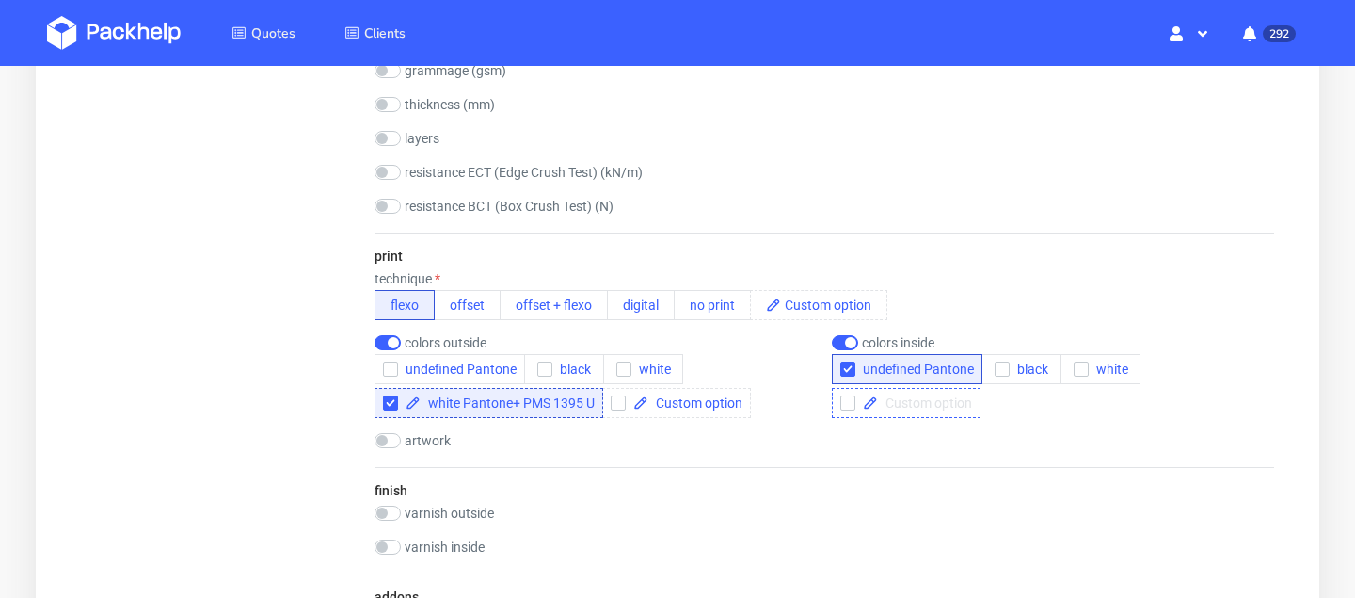
click at [925, 409] on span at bounding box center [925, 402] width 94 height 13
paste span
checkbox input "true"
click at [780, 414] on div "undefined Pantone black white white Pantone+ PMS 1395 U" at bounding box center [596, 386] width 442 height 64
click at [857, 366] on span "undefined Pantone" at bounding box center [914, 368] width 119 height 15
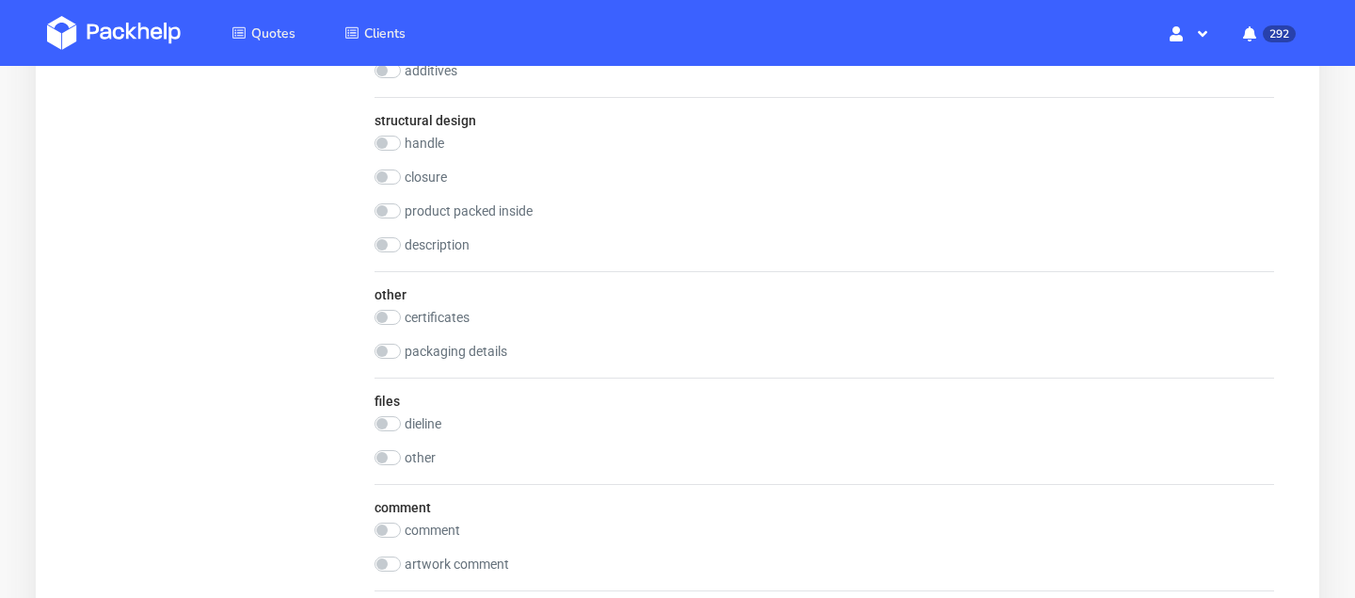
scroll to position [1591, 0]
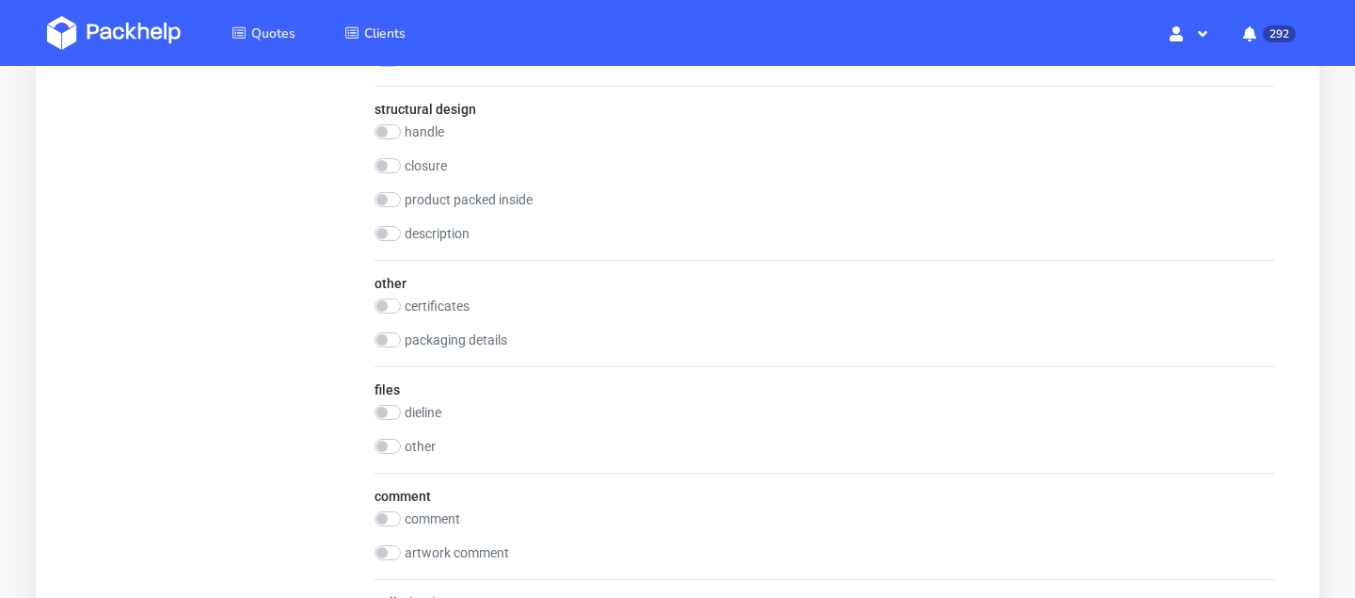
click at [439, 409] on label "dieline" at bounding box center [423, 412] width 37 height 15
checkbox input "true"
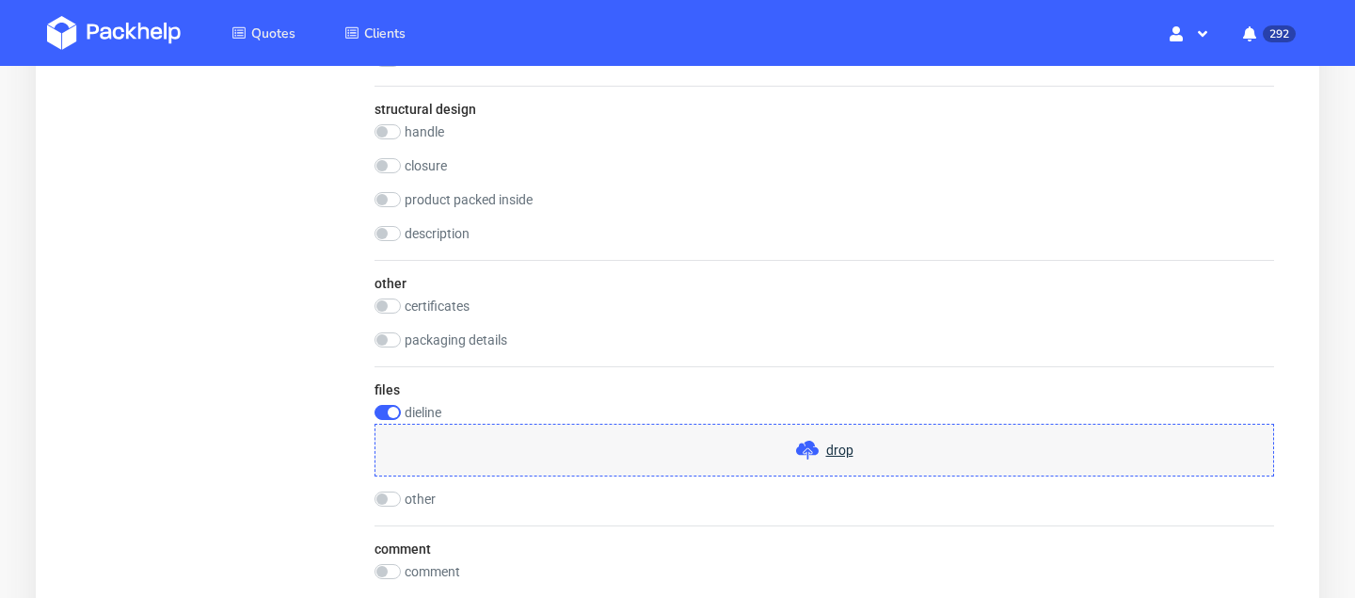
click at [657, 466] on div "drop" at bounding box center [825, 449] width 900 height 53
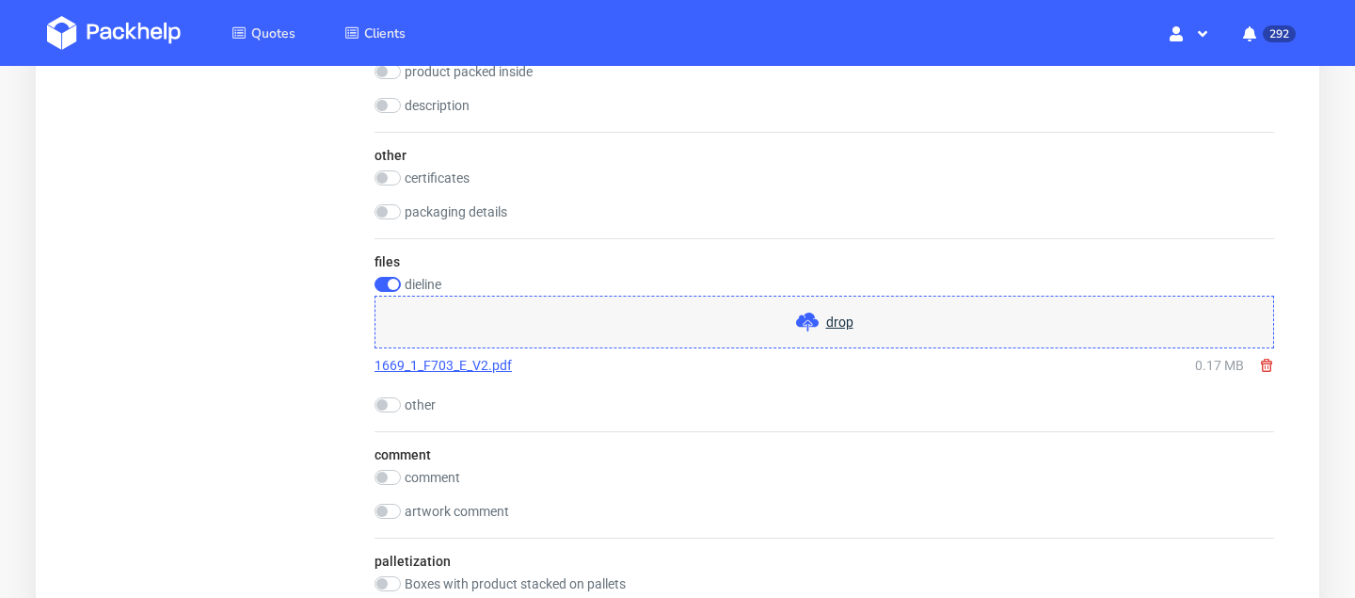
scroll to position [1748, 0]
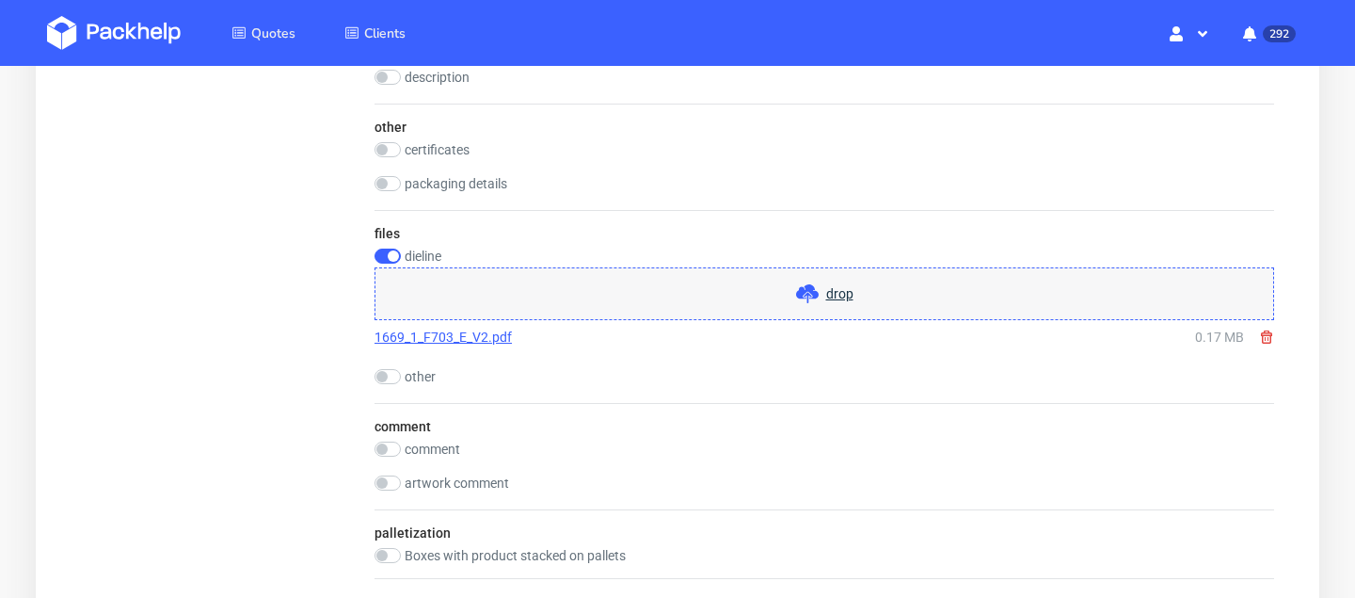
click at [428, 442] on label "comment" at bounding box center [433, 448] width 56 height 15
checkbox input "true"
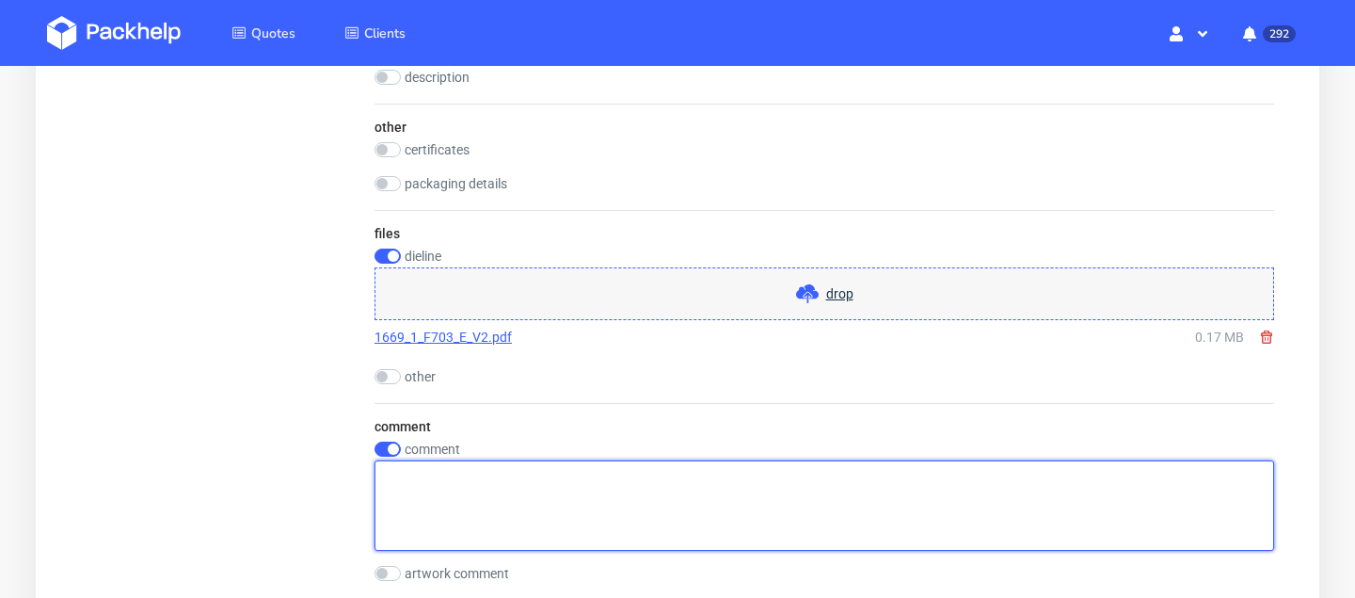
click at [505, 486] on textarea at bounding box center [825, 505] width 900 height 90
paste textarea "Konstrukcja zgodnie z załączonym projektem, zdjęcia i wizualizacje to poglądowe…"
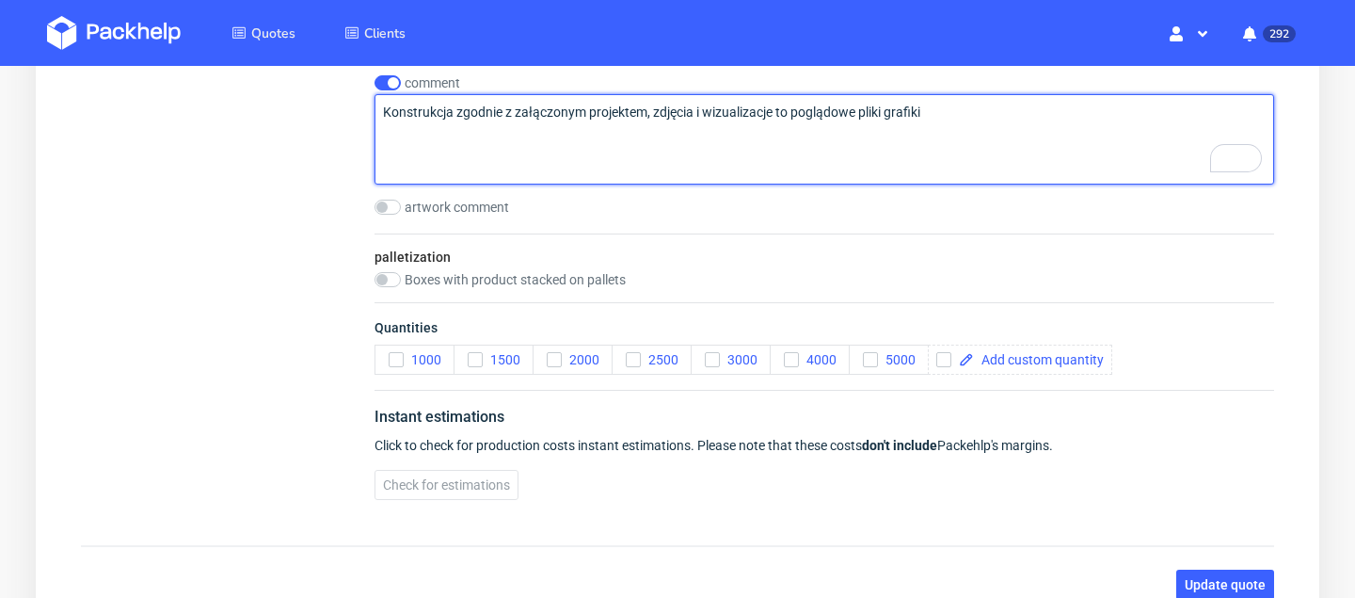
scroll to position [1855, 0]
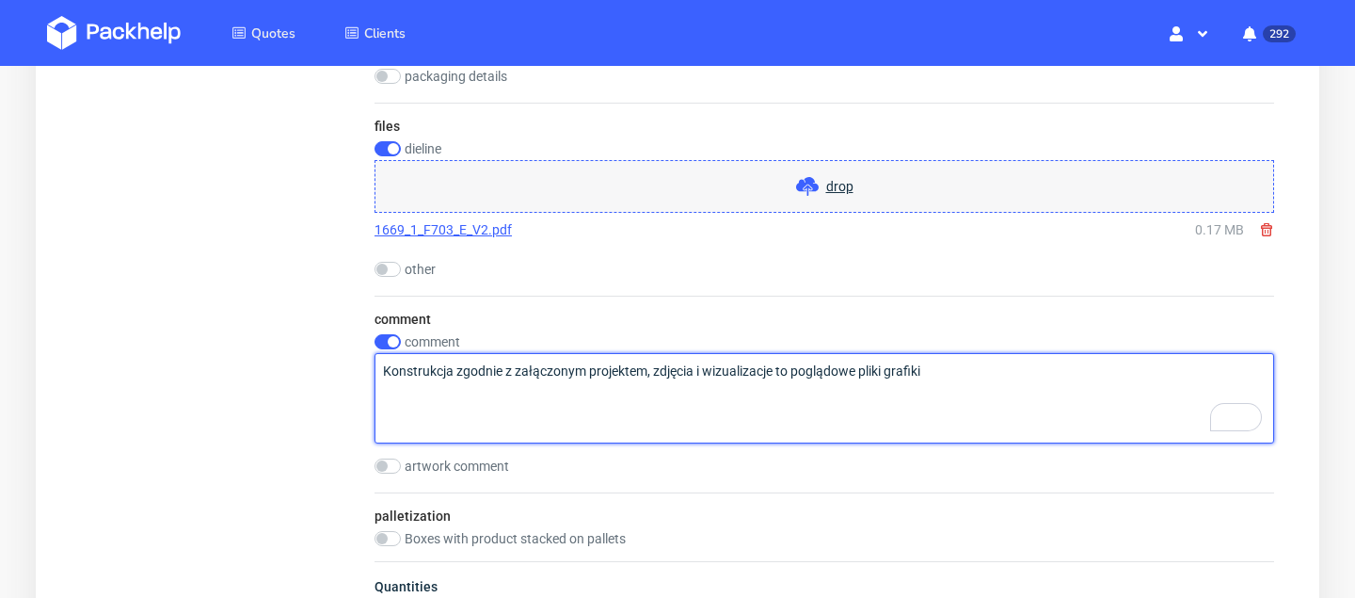
paste textarea "Artwork"
click at [531, 360] on textarea "Konstrukcja zgodnie z załączonym projektem, zdjęcia i wizualizacje to poglądowe…" at bounding box center [825, 398] width 900 height 90
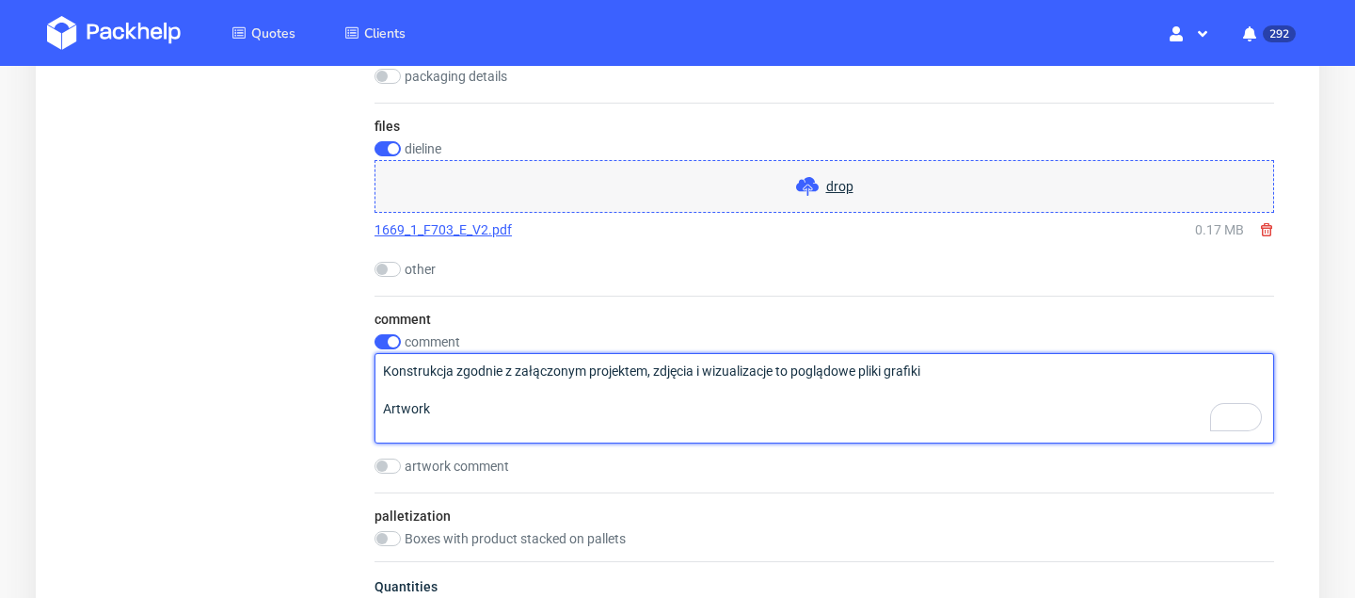
click at [531, 360] on textarea "Konstrukcja zgodnie z załączonym projektem, zdjęcia i wizualizacje to poglądowe…" at bounding box center [825, 398] width 900 height 90
drag, startPoint x: 655, startPoint y: 360, endPoint x: 749, endPoint y: 407, distance: 105.2
click at [749, 407] on textarea "Konstrukcja zgodnie z załączonym projektem, zdjęcia i wizualizacje to poglądowe…" at bounding box center [825, 398] width 900 height 90
paste textarea "Artwork"
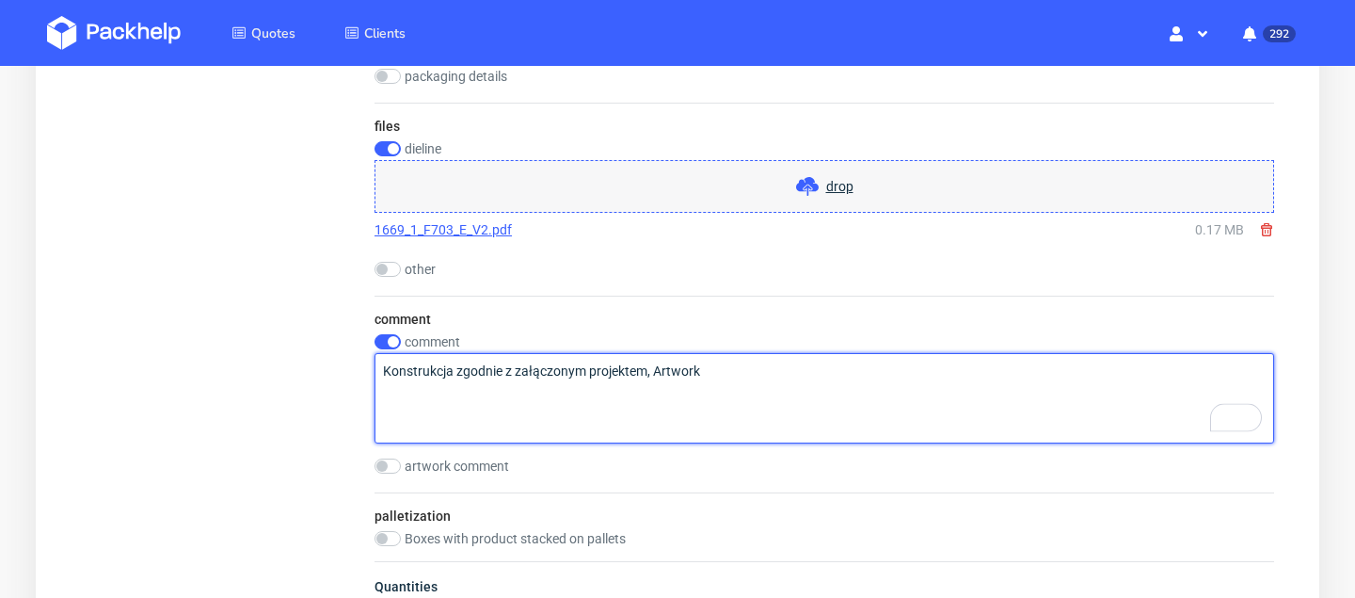
click at [750, 381] on textarea "Konstrukcja zgodnie z załączonym projektem, Artwork" at bounding box center [825, 398] width 900 height 90
click at [745, 381] on textarea "Konstrukcja zgodnie z załączonym projektem, Artwork" at bounding box center [825, 398] width 900 height 90
click at [716, 366] on textarea "Konstrukcja zgodnie z załączonym projektem, Artwork" at bounding box center [825, 398] width 900 height 90
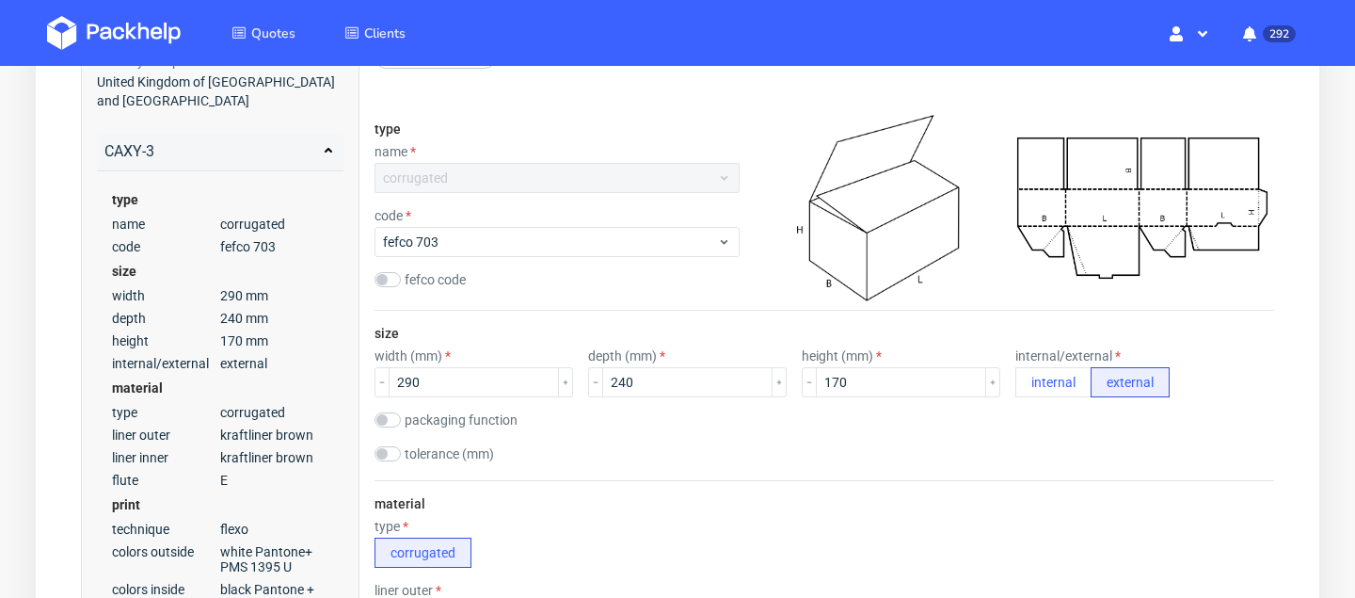
scroll to position [425, 0]
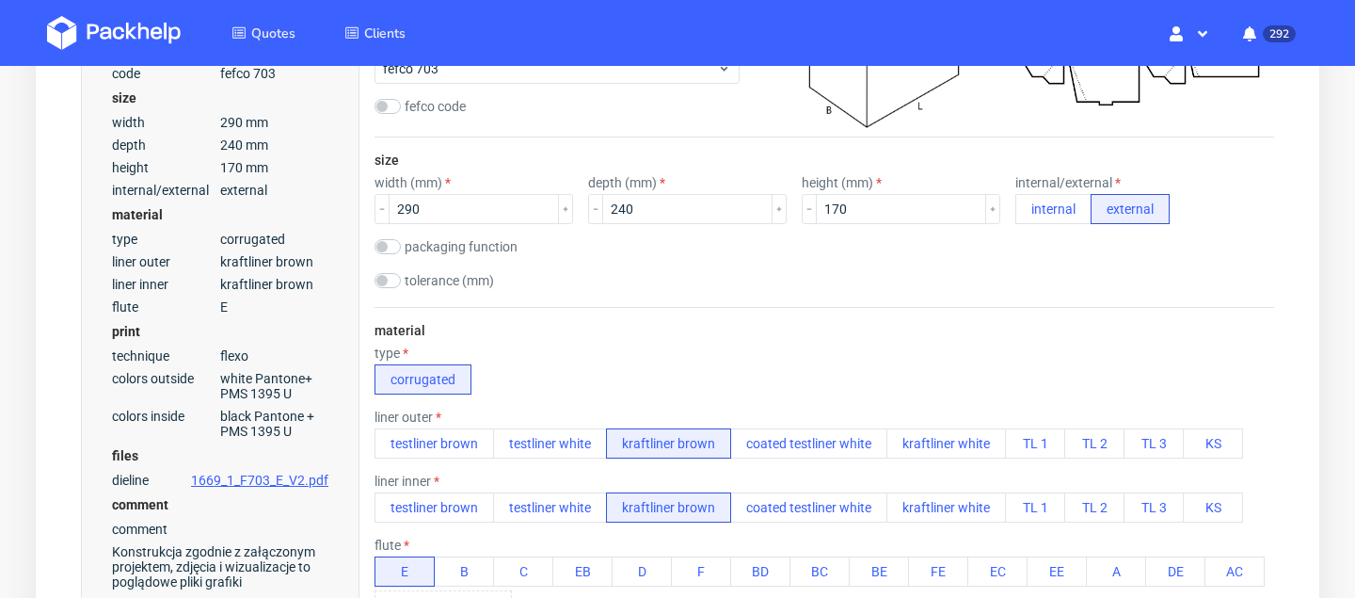
type textarea "Konstrukcja zgodnie z załączonym projektem, Artwork tak jak w poprzednim warian…"
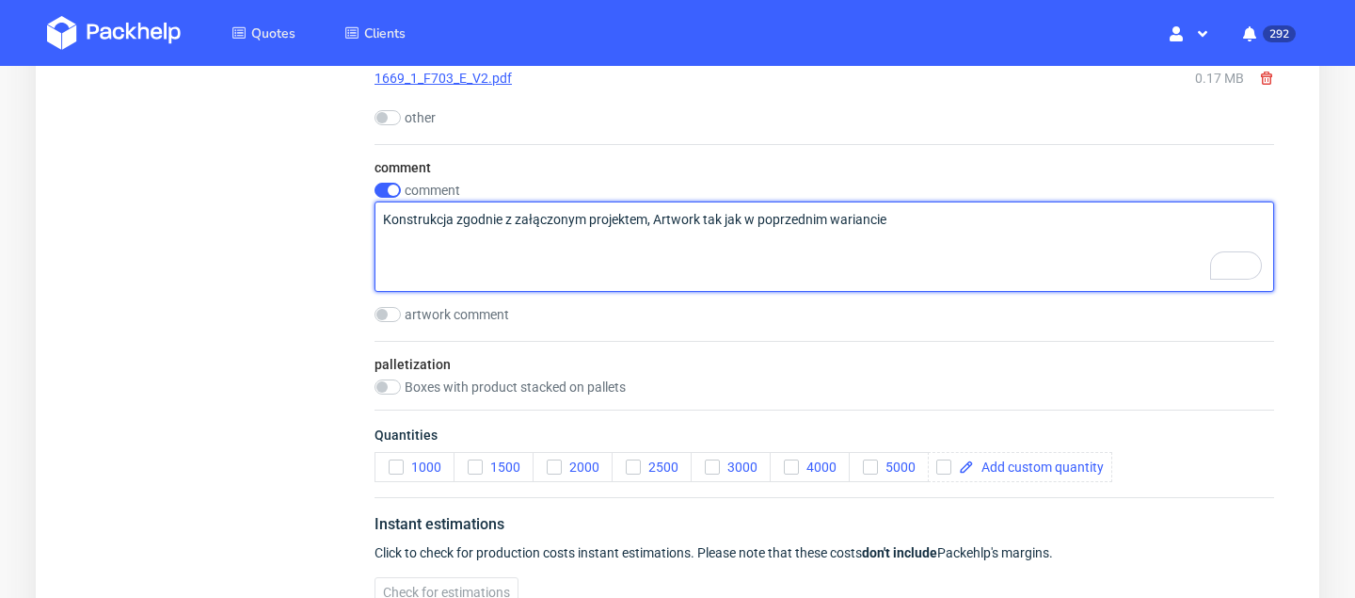
scroll to position [2223, 0]
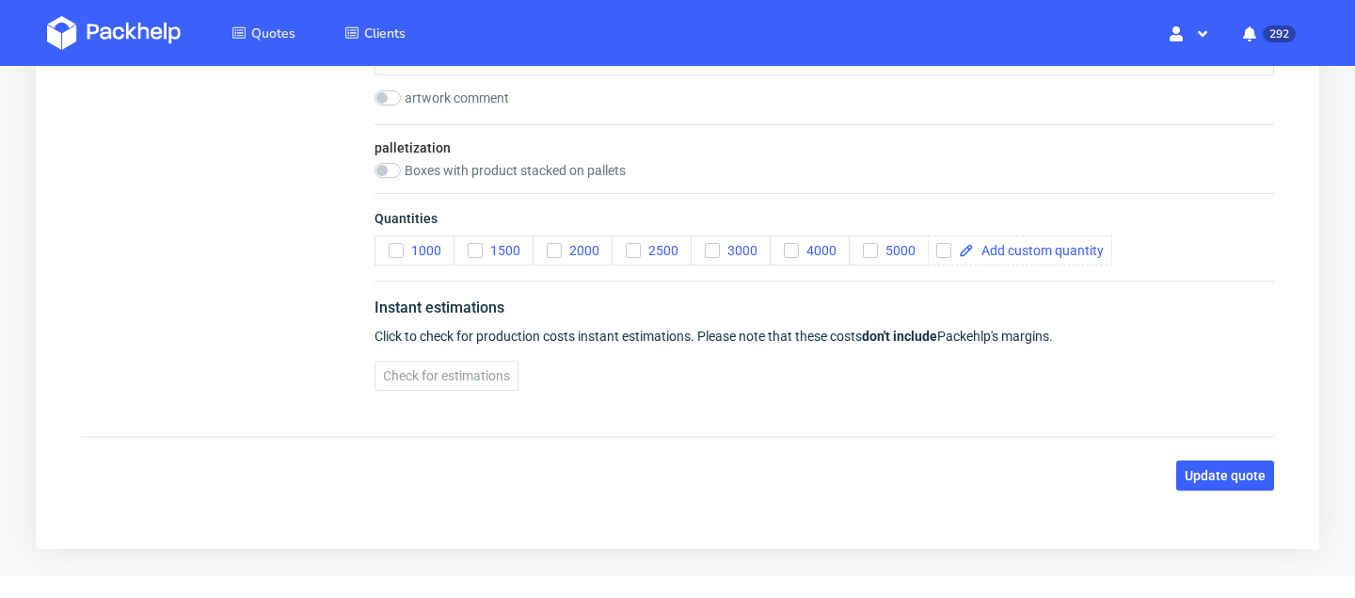
click at [1015, 265] on div "Quantities 1000 1500 2000 2500 3000 4000 5000" at bounding box center [825, 237] width 900 height 88
click at [1004, 248] on span at bounding box center [1039, 250] width 130 height 13
click at [1094, 247] on div "Quantities 1000 1500 2000 2500 3000 4000 5000 20000" at bounding box center [825, 237] width 900 height 88
checkbox input "true"
click at [1103, 248] on span at bounding box center [1138, 250] width 130 height 13
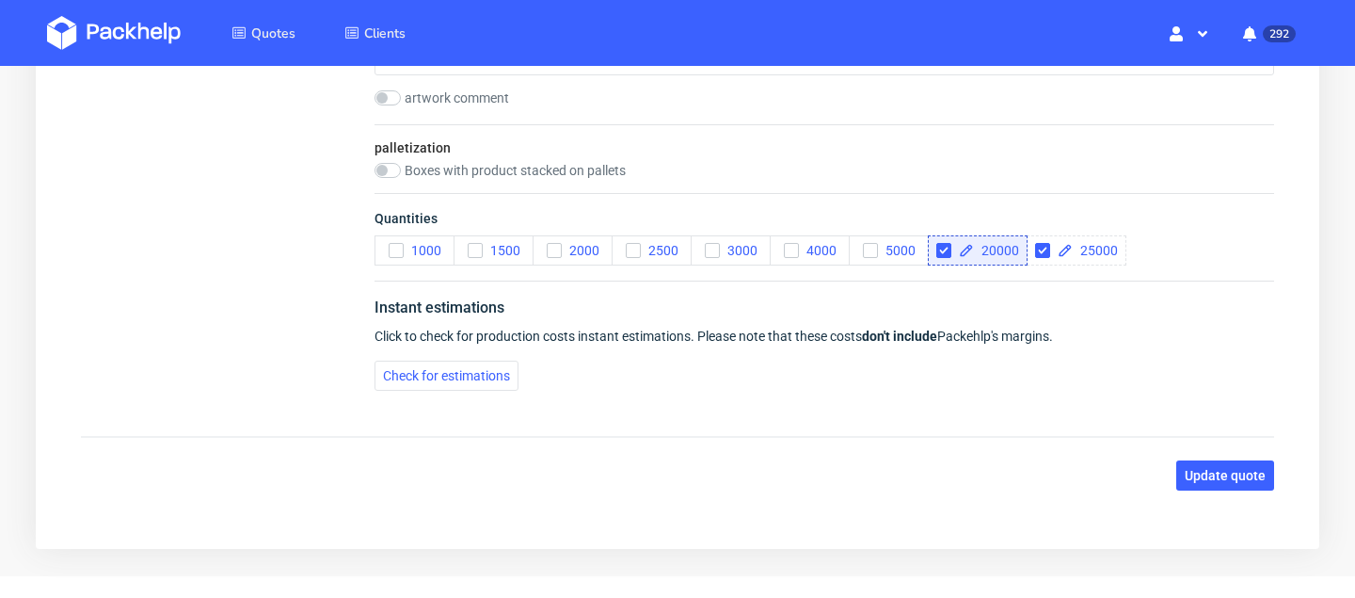
click at [1241, 220] on span "Quantities" at bounding box center [825, 222] width 900 height 26
checkbox input "true"
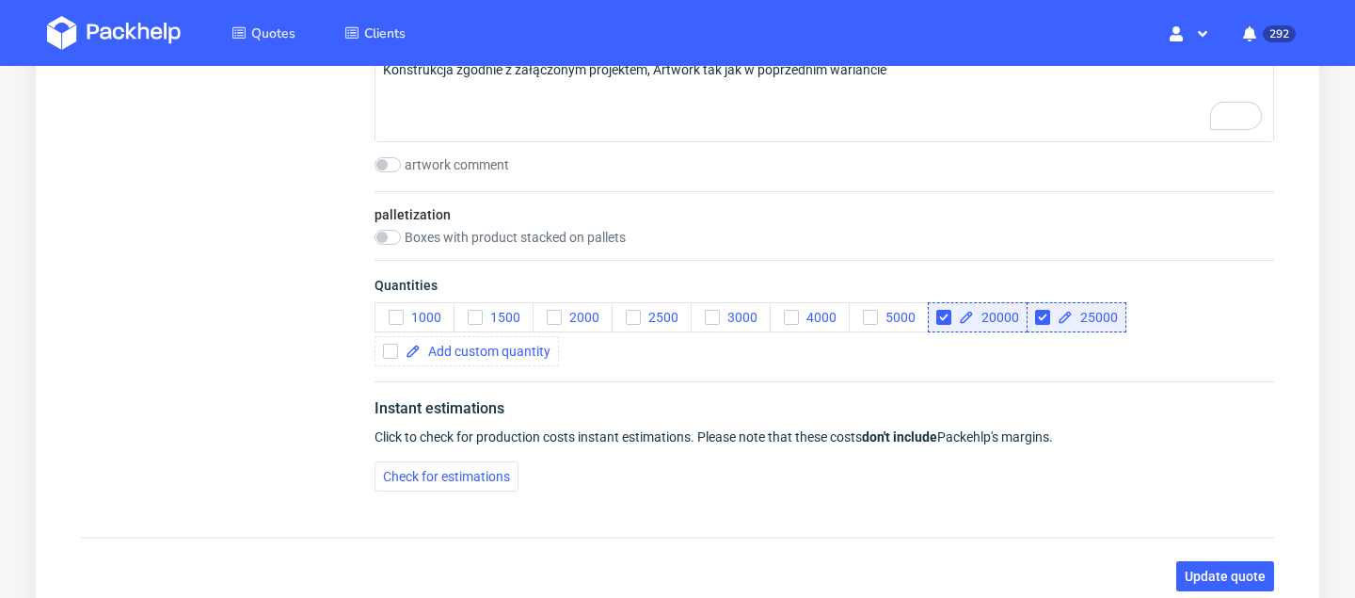
scroll to position [2152, 0]
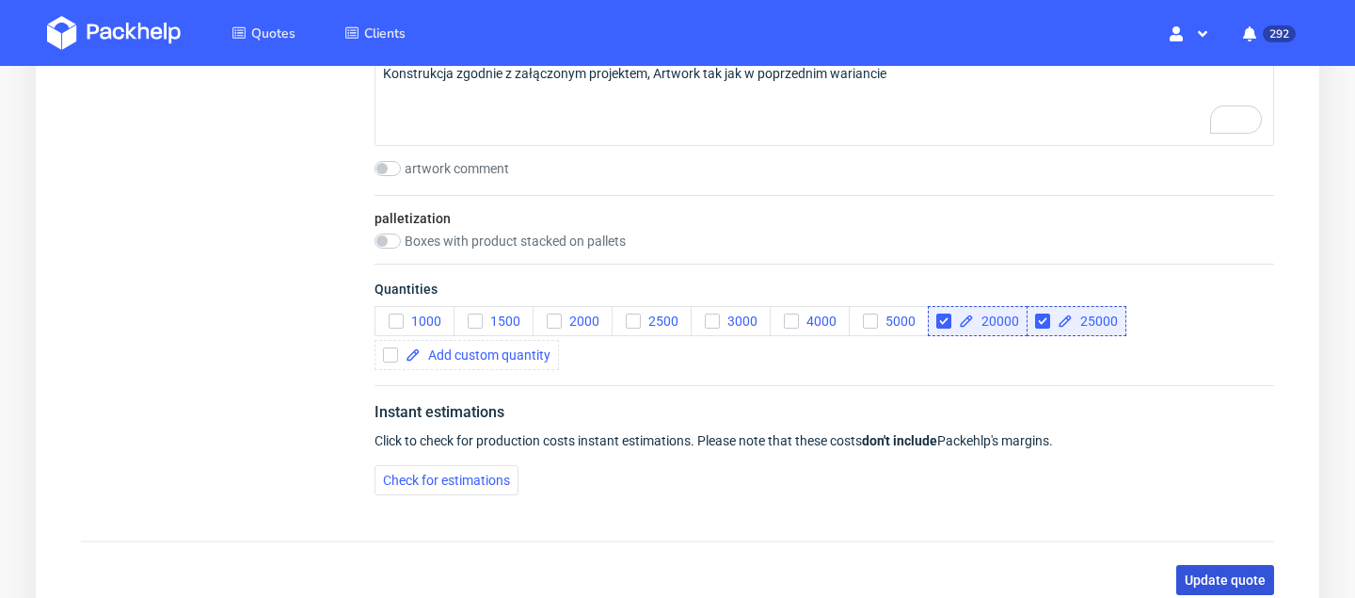
click at [1238, 586] on span "Update quote" at bounding box center [1225, 579] width 81 height 13
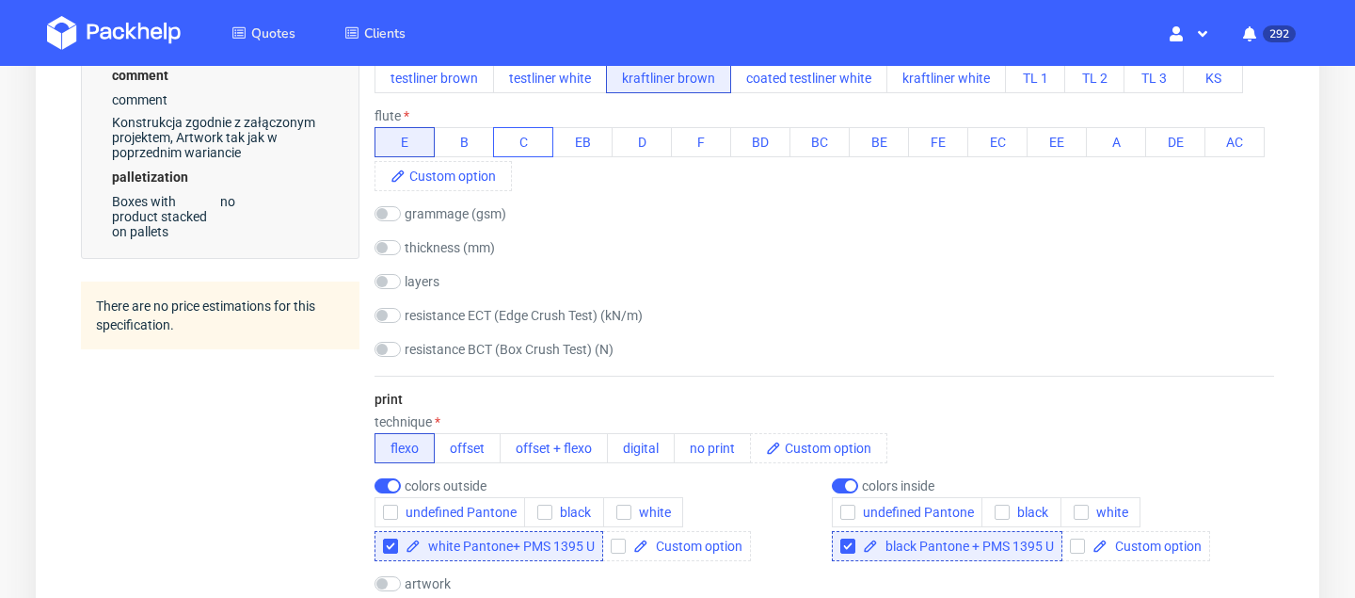
scroll to position [776, 0]
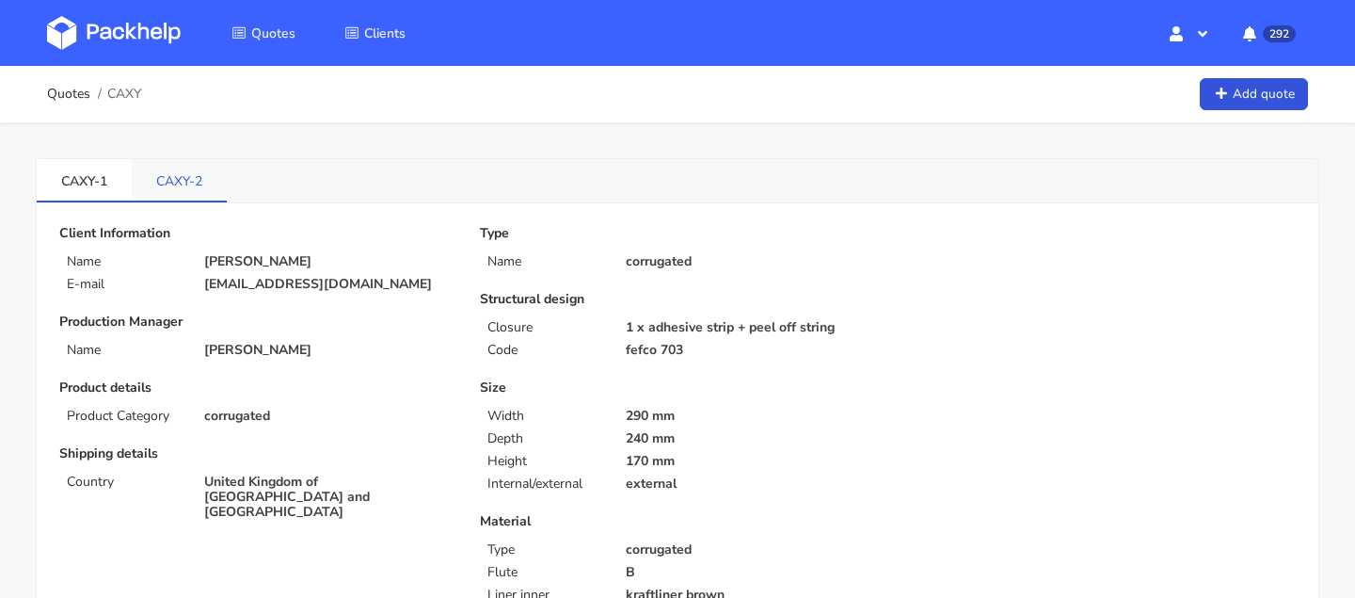
click at [225, 168] on div "CAXY-1 CAXY-2" at bounding box center [678, 181] width 1282 height 44
click at [196, 176] on link "CAXY-2" at bounding box center [179, 179] width 95 height 41
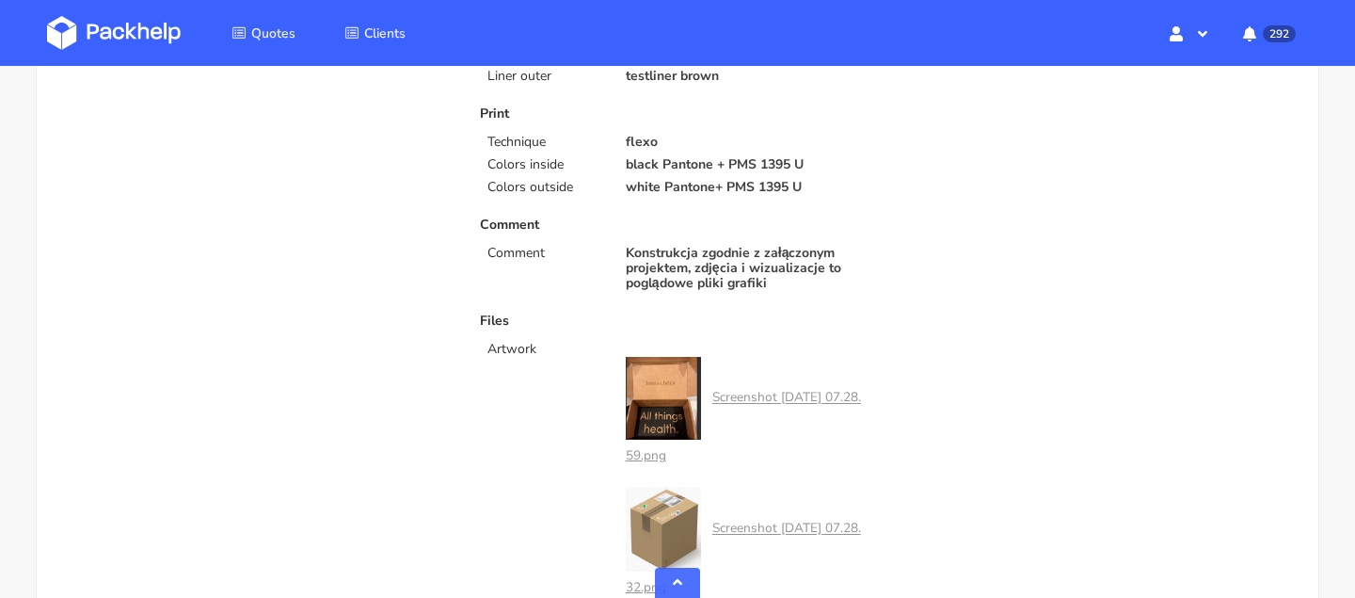
scroll to position [539, 0]
click at [710, 172] on p "black Pantone + PMS 1395 U" at bounding box center [750, 166] width 249 height 15
copy p "black Pantone + PMS 1395 U"
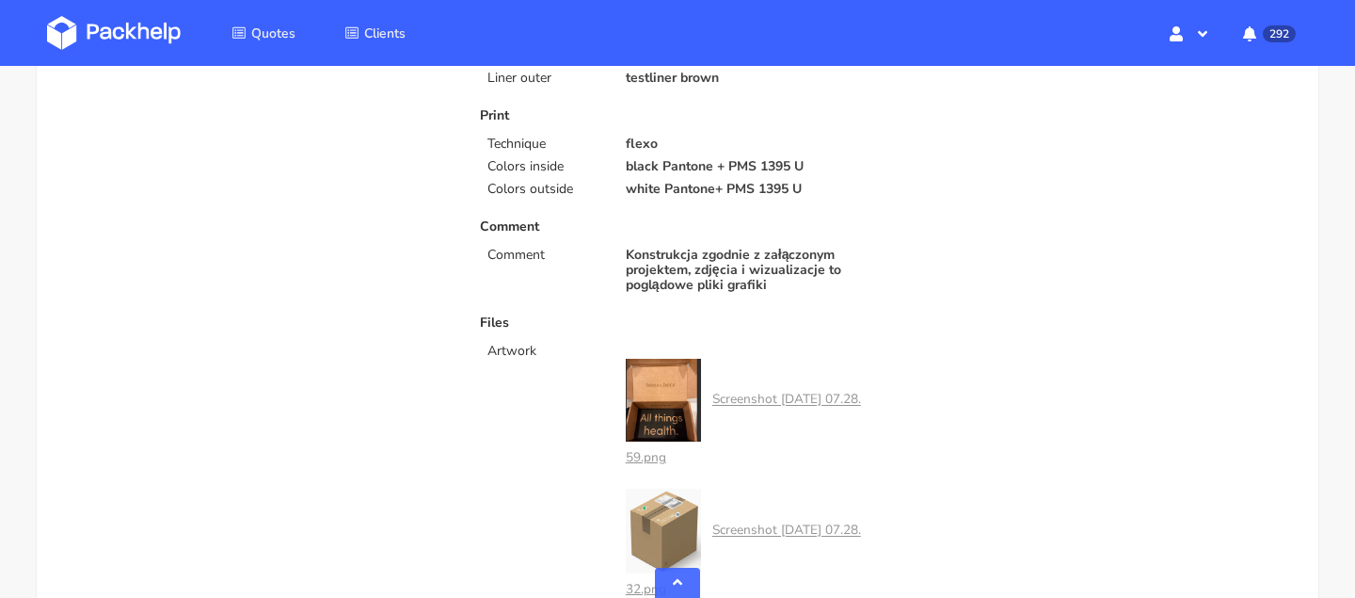
click at [699, 193] on p "white Pantone+ PMS 1395 U" at bounding box center [750, 189] width 249 height 15
copy p "white Pantone+ PMS 1395 U"
click at [732, 166] on p "black Pantone + PMS 1395 U" at bounding box center [750, 166] width 249 height 15
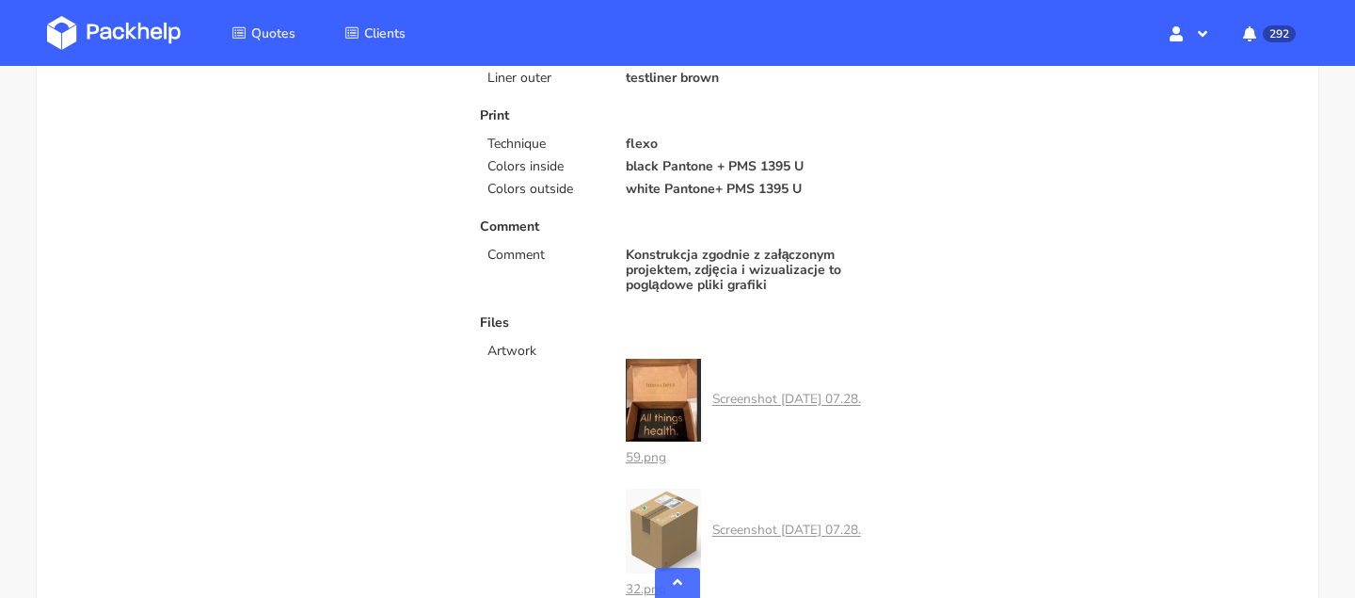
click at [732, 166] on p "black Pantone + PMS 1395 U" at bounding box center [750, 166] width 249 height 15
copy p "black Pantone + PMS 1395 U"
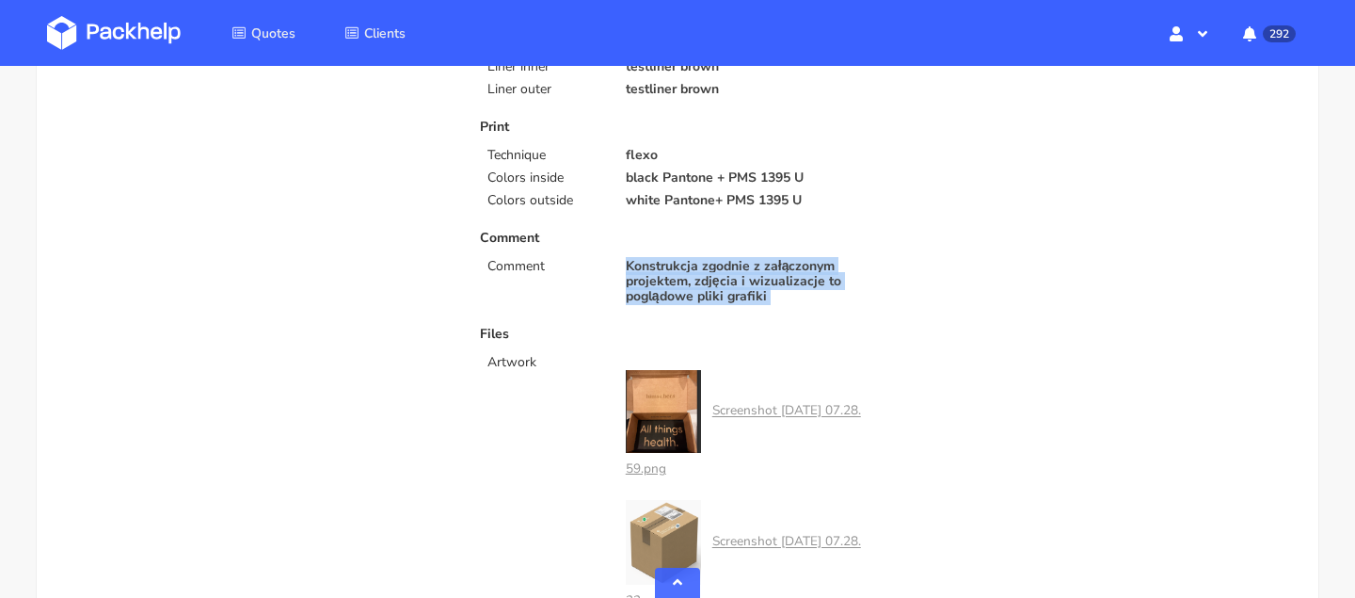
drag, startPoint x: 619, startPoint y: 254, endPoint x: 784, endPoint y: 307, distance: 172.9
click at [784, 307] on div "Type Name corrugated Structural design Closure 1 x adhesive strip + peel off st…" at bounding box center [677, 294] width 421 height 1192
copy div "Konstrukcja zgodnie z załączonym projektem, zdjęcia i wizualizacje to poglądowe…"
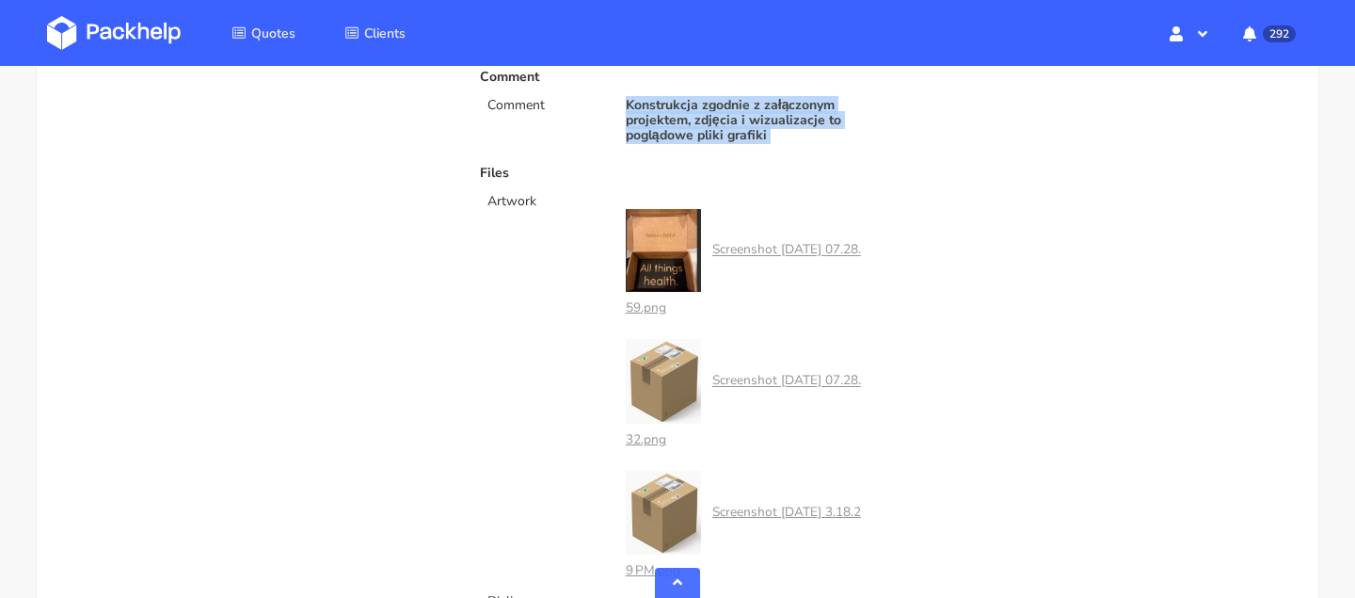
scroll to position [749, 0]
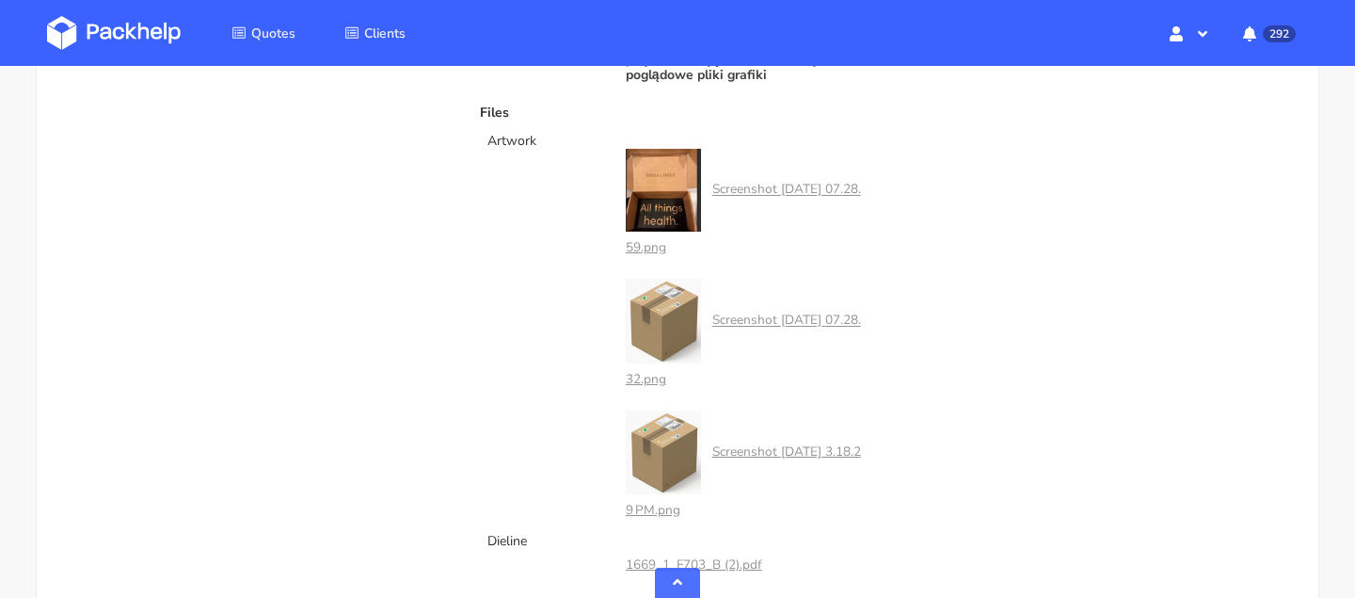
click at [515, 140] on p "Artwork" at bounding box center [544, 141] width 115 height 15
copy div "Artwork"
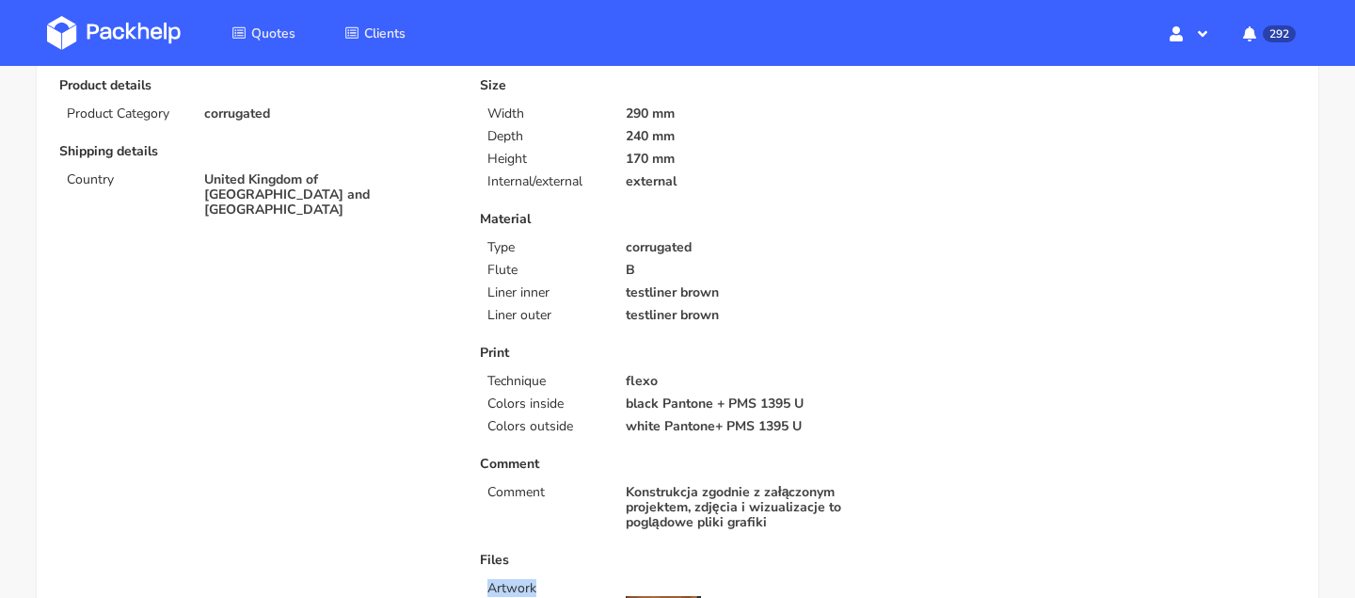
scroll to position [0, 0]
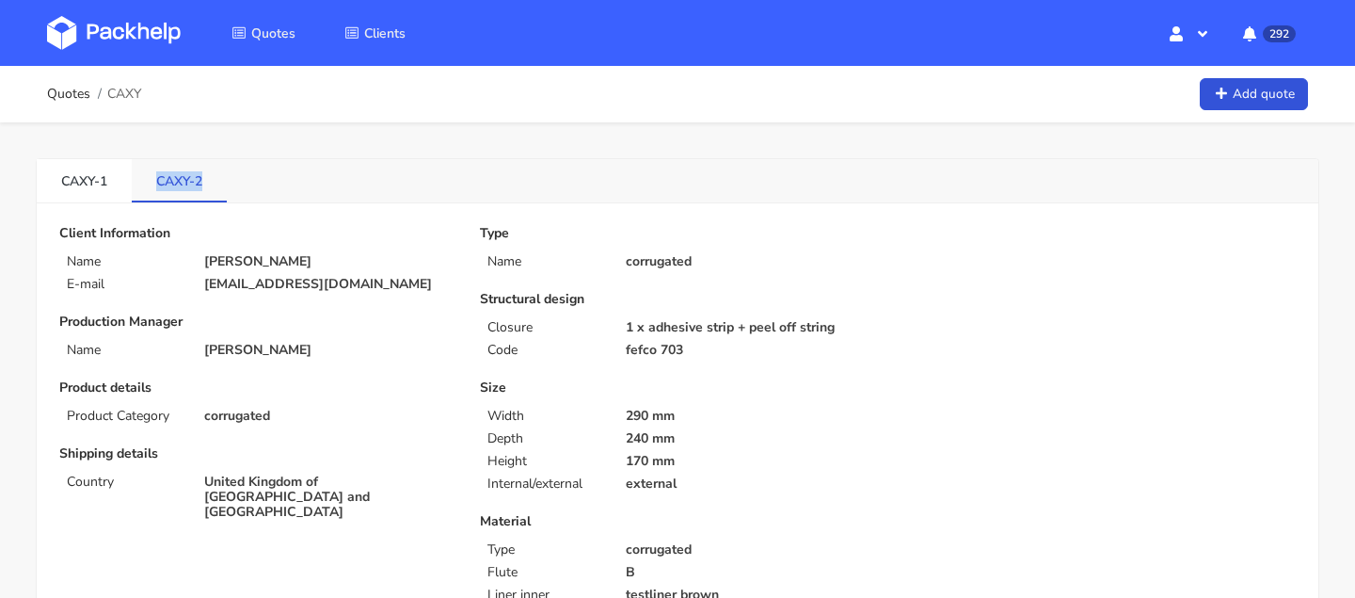
drag, startPoint x: 157, startPoint y: 183, endPoint x: 203, endPoint y: 184, distance: 46.2
click at [203, 184] on link "CAXY-2" at bounding box center [179, 179] width 95 height 41
copy link "CAXY-2"
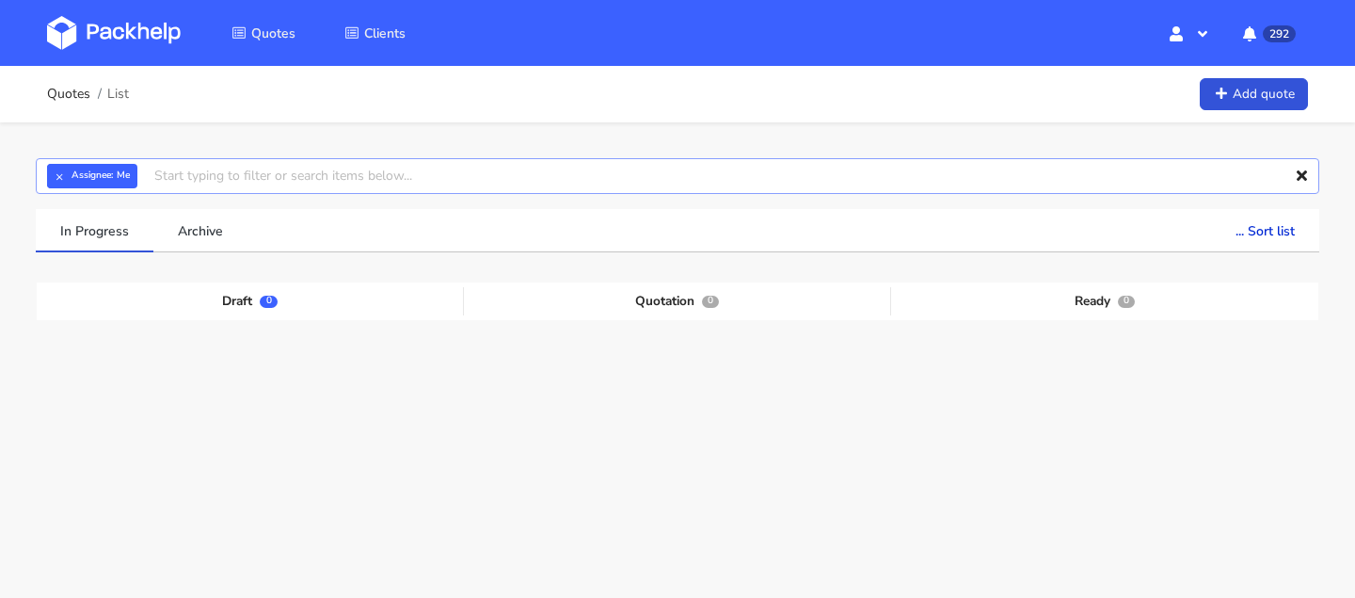
click at [195, 171] on input "text" at bounding box center [678, 176] width 1284 height 36
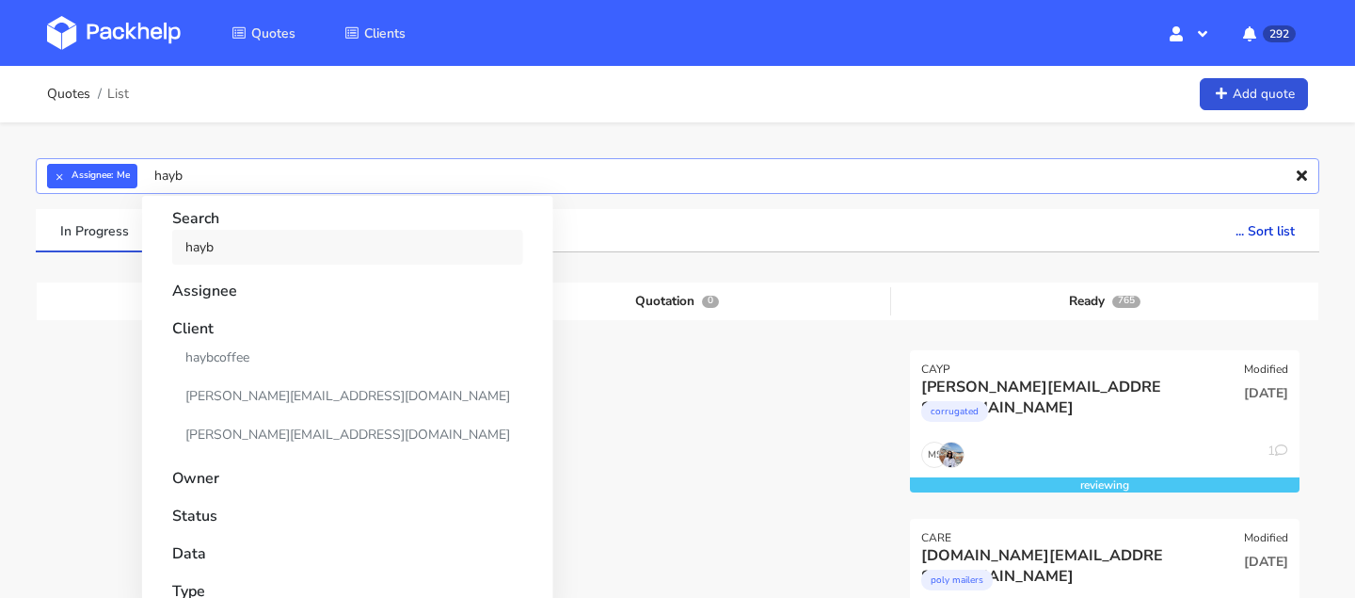
type input "hayb"
click at [224, 257] on link "hayb" at bounding box center [347, 247] width 351 height 35
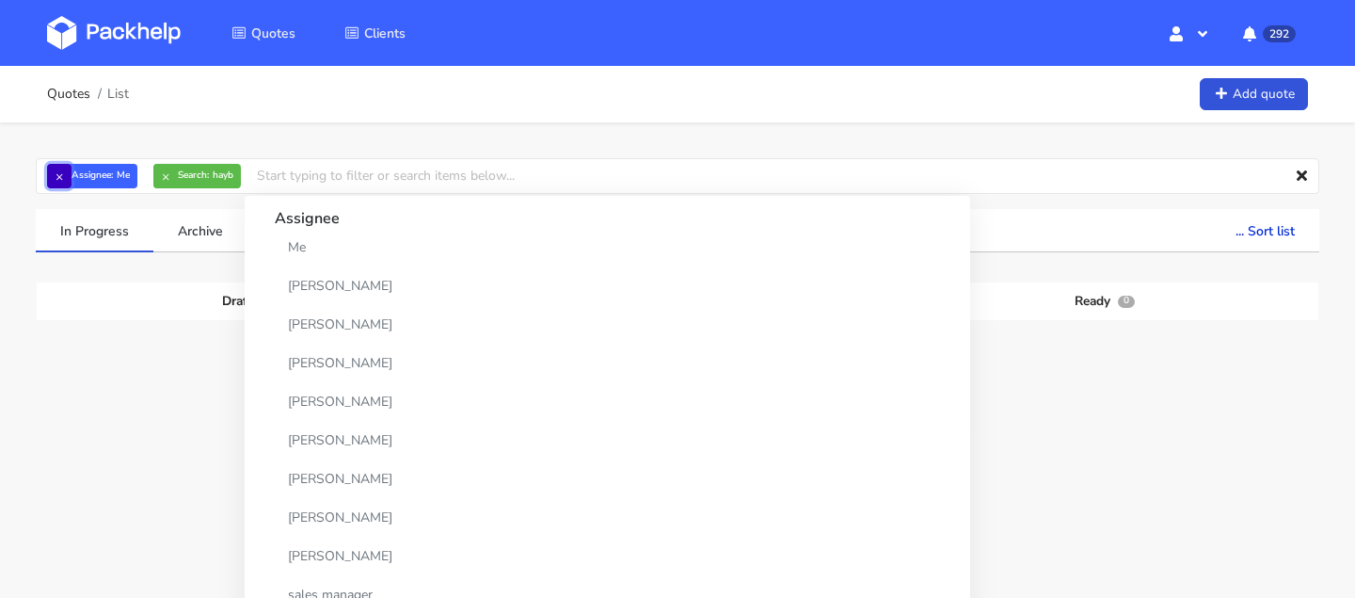
click at [54, 175] on button "×" at bounding box center [59, 176] width 24 height 24
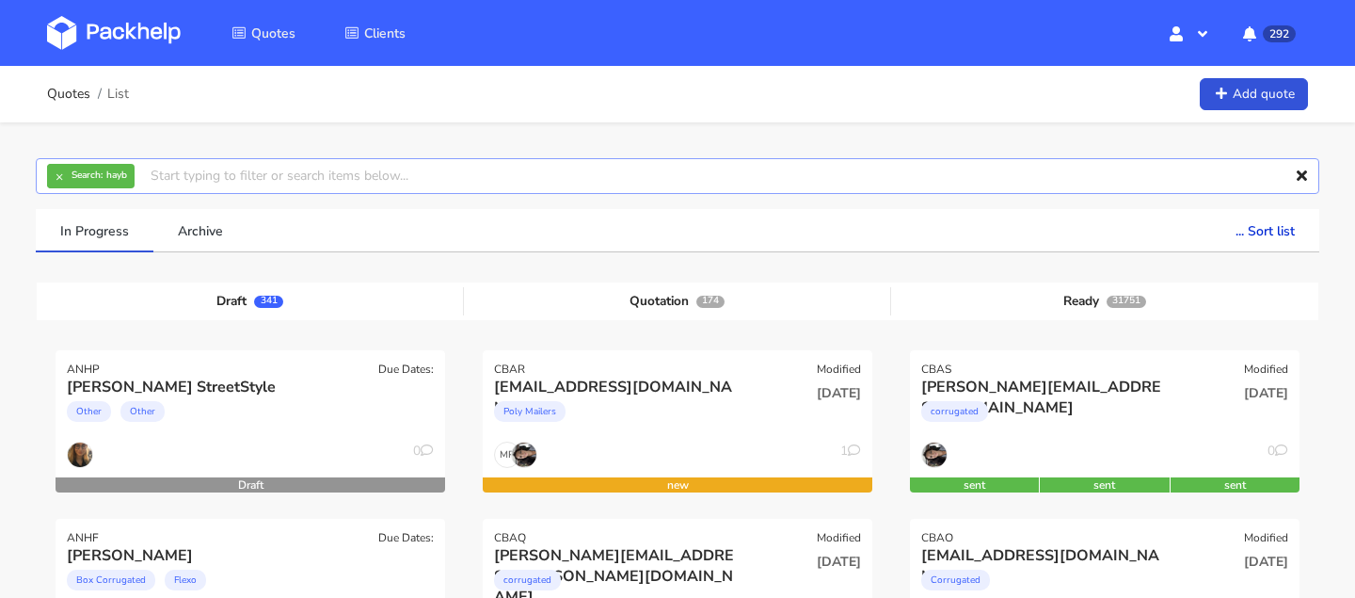
click at [218, 184] on input "text" at bounding box center [678, 176] width 1284 height 36
click at [51, 175] on button "×" at bounding box center [59, 176] width 24 height 24
click at [141, 175] on input "text" at bounding box center [678, 176] width 1284 height 36
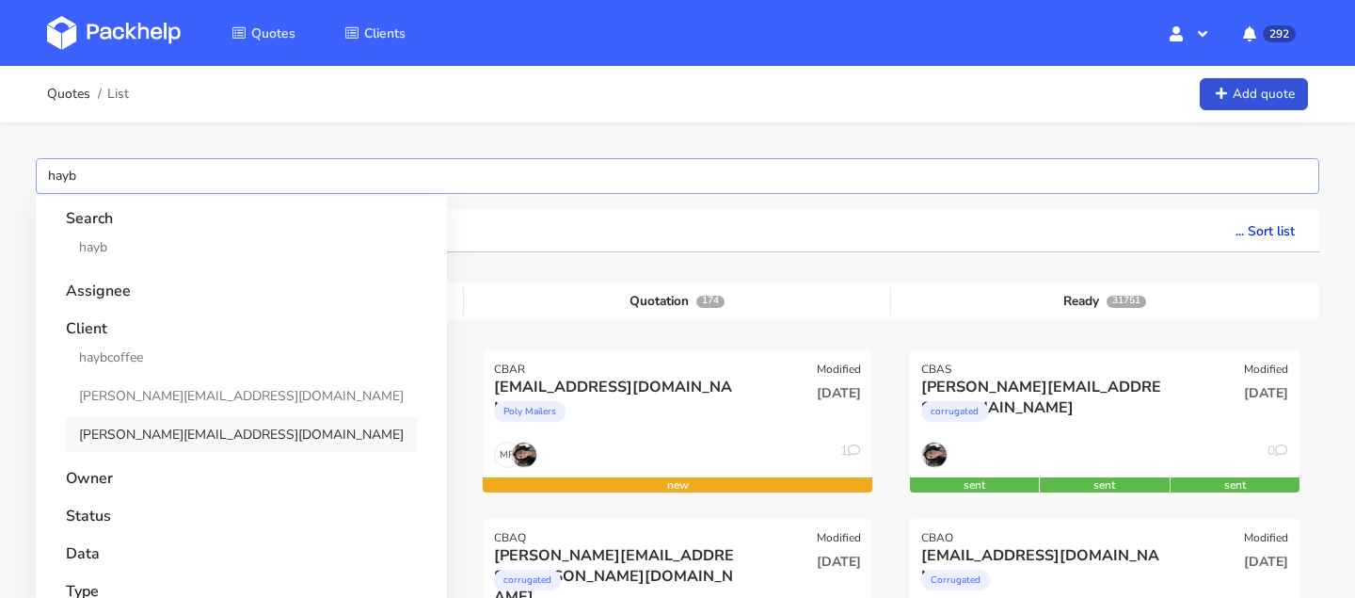
type input "hayb"
click at [152, 434] on link "[PERSON_NAME][EMAIL_ADDRESS][DOMAIN_NAME]" at bounding box center [241, 434] width 351 height 35
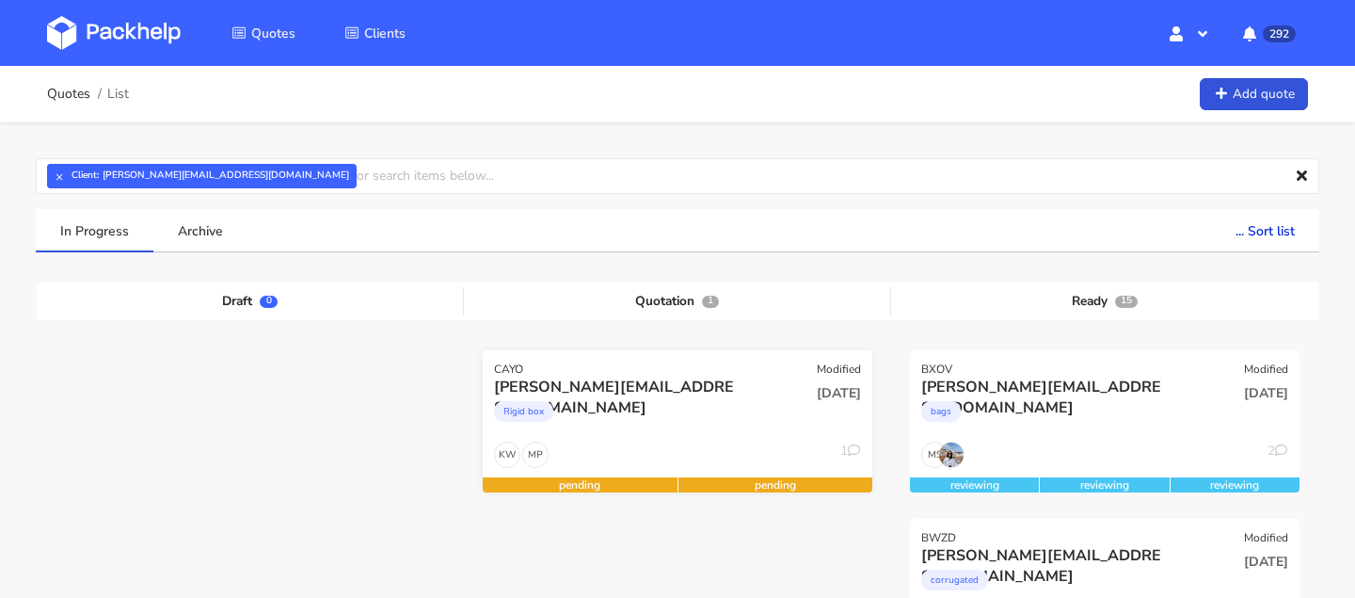
click at [610, 441] on div "MP KW 1" at bounding box center [678, 459] width 390 height 36
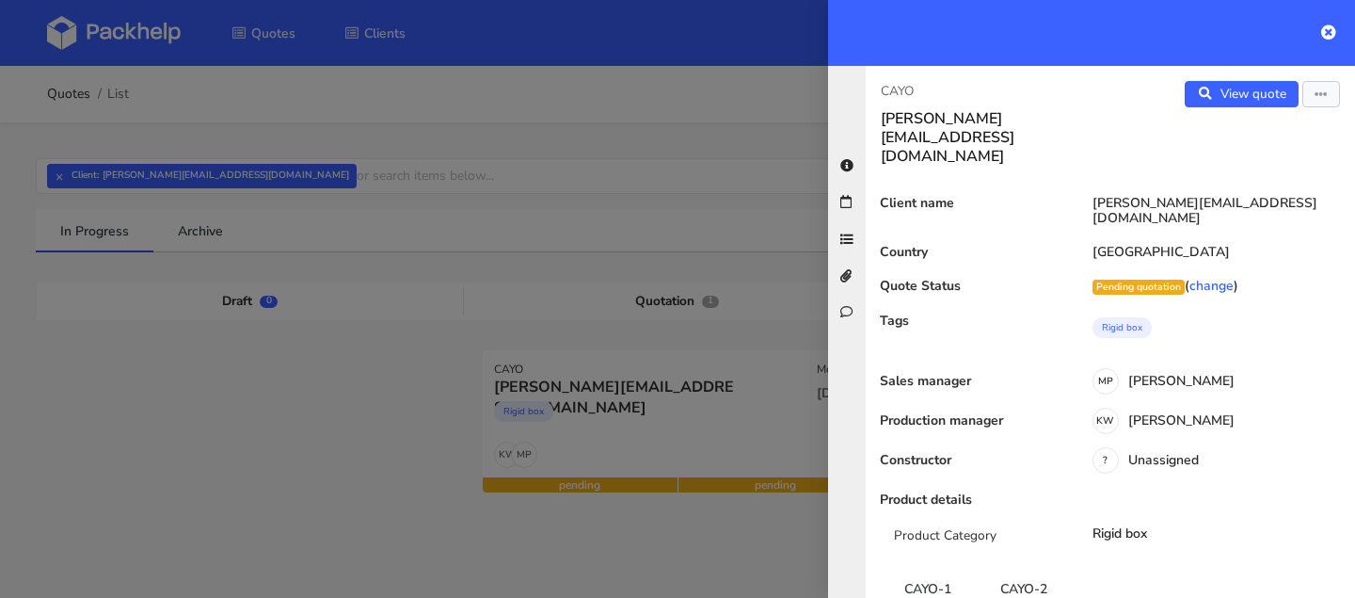
click at [901, 88] on p "CAYO" at bounding box center [988, 91] width 215 height 21
copy div "CAYO"
click at [402, 323] on div at bounding box center [677, 299] width 1355 height 598
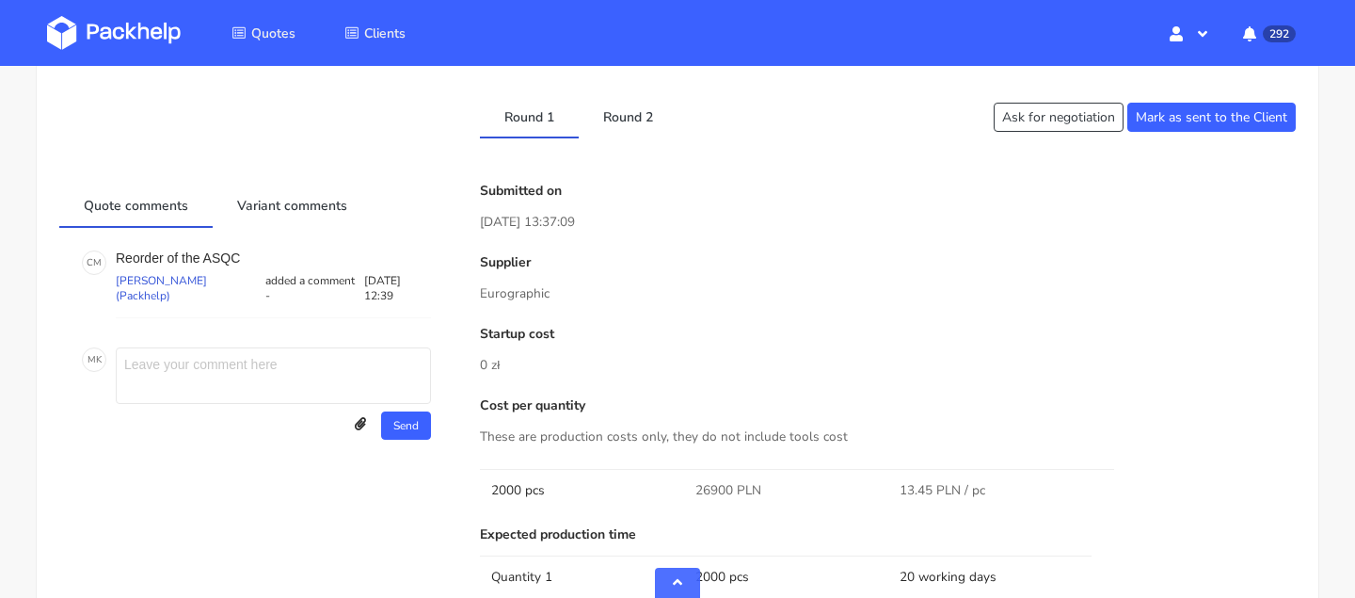
scroll to position [1050, 0]
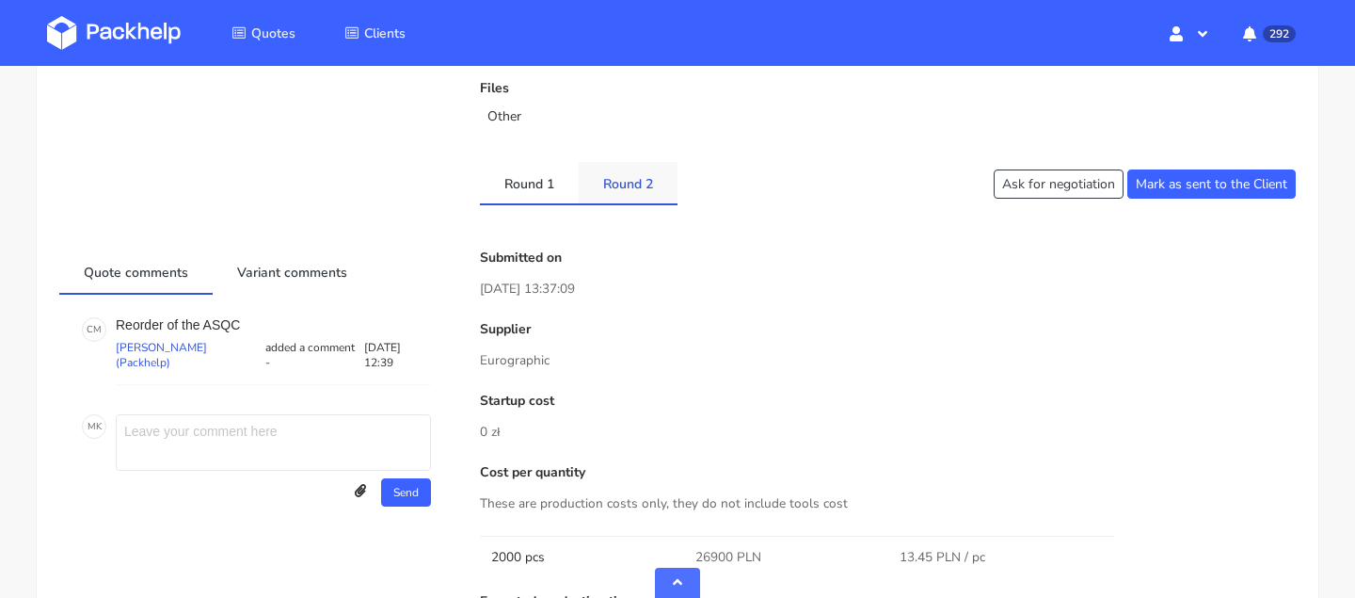
click at [631, 179] on link "Round 2" at bounding box center [628, 182] width 99 height 41
click at [551, 188] on link "Round 1" at bounding box center [529, 182] width 99 height 41
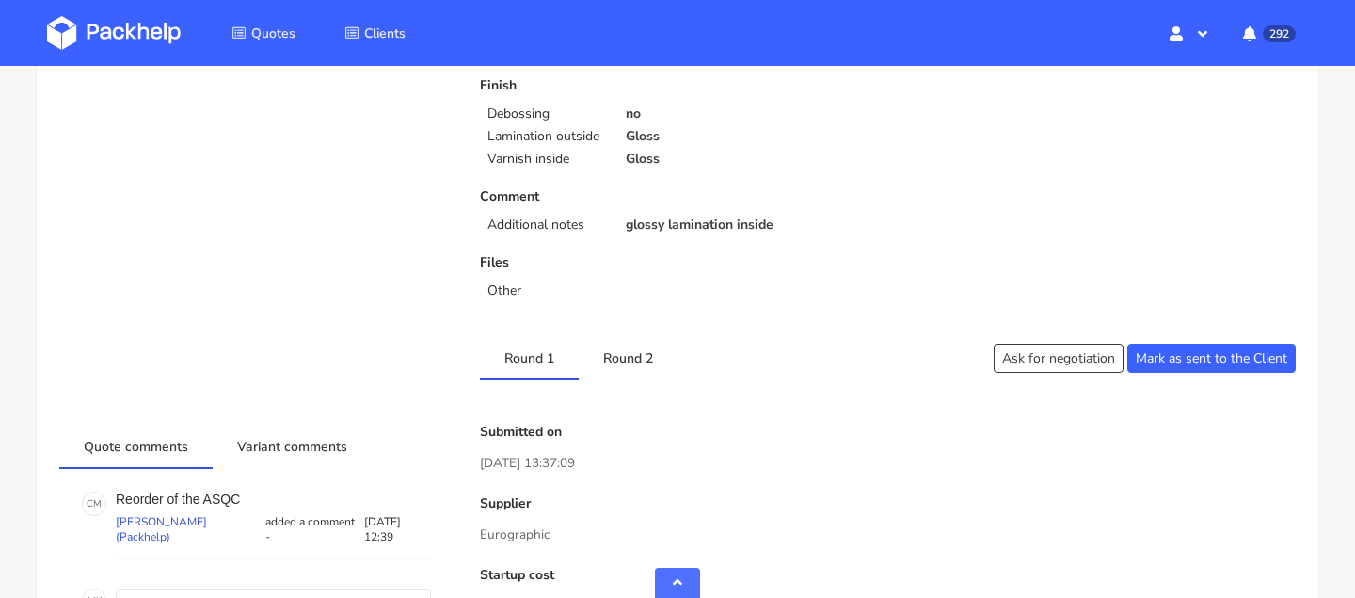
scroll to position [1002, 0]
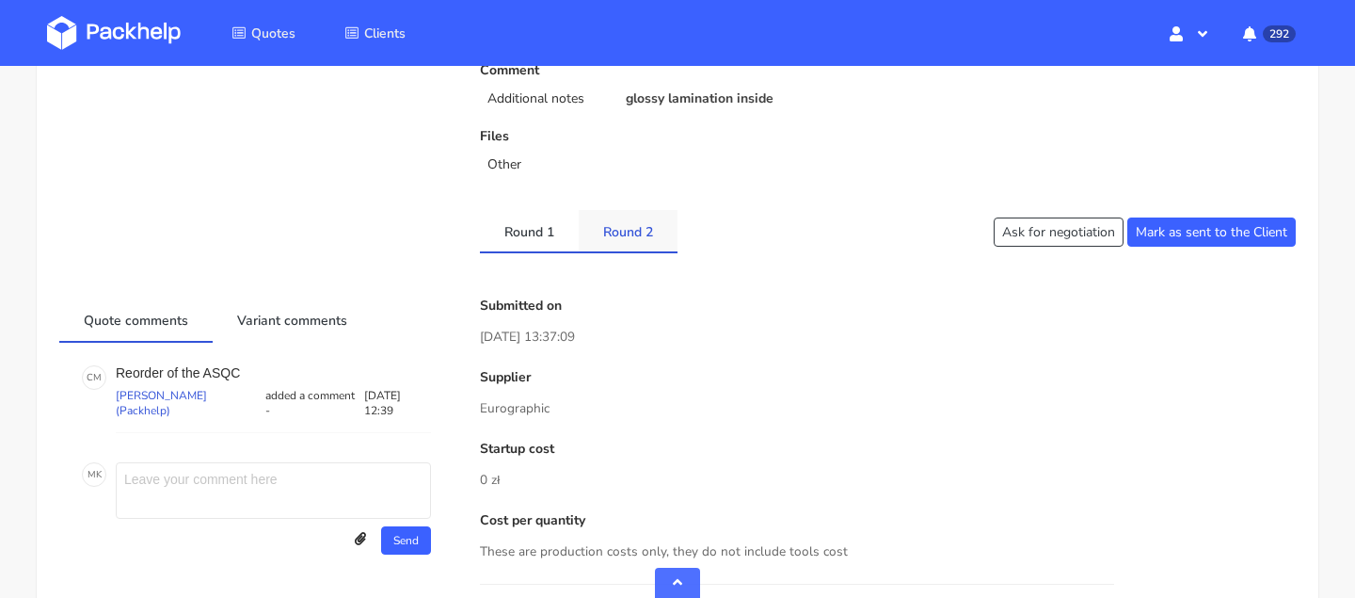
click at [625, 243] on link "Round 2" at bounding box center [628, 230] width 99 height 41
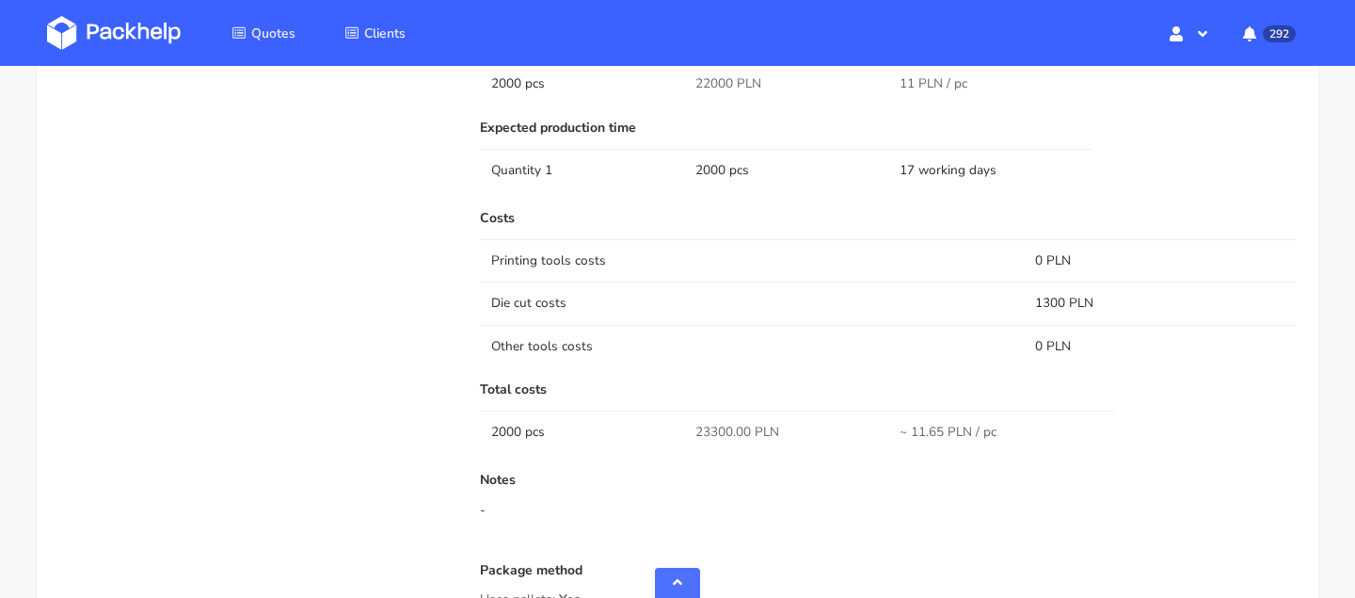
scroll to position [1108, 0]
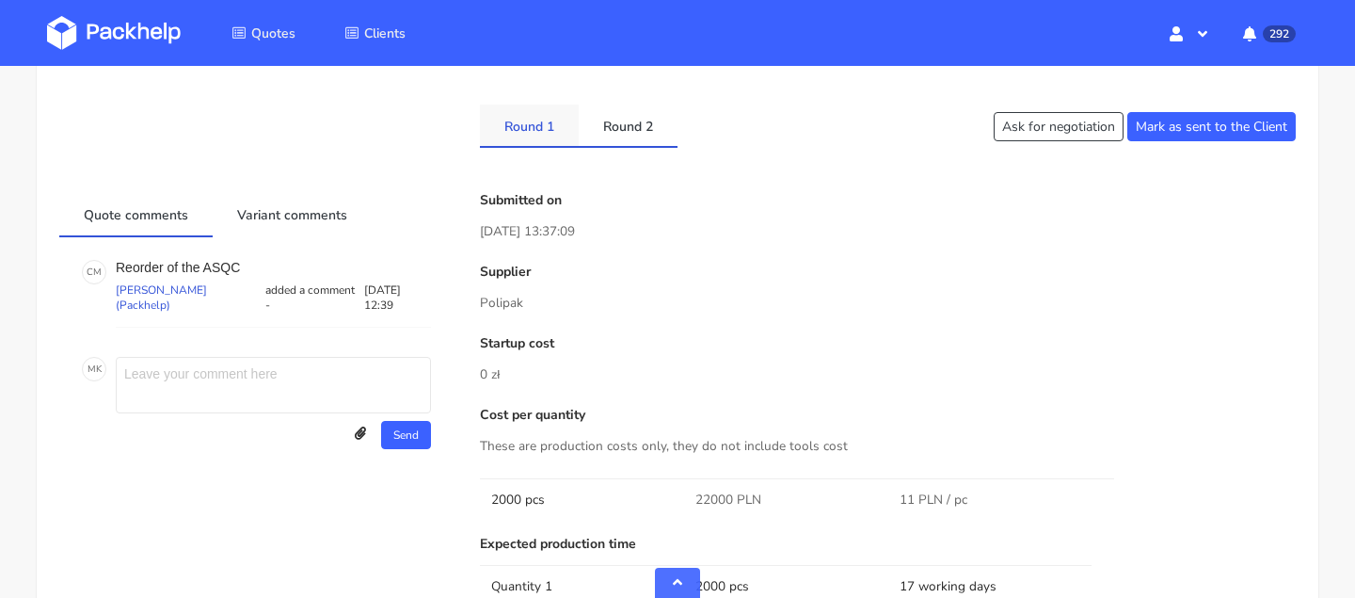
click at [517, 126] on link "Round 1" at bounding box center [529, 124] width 99 height 41
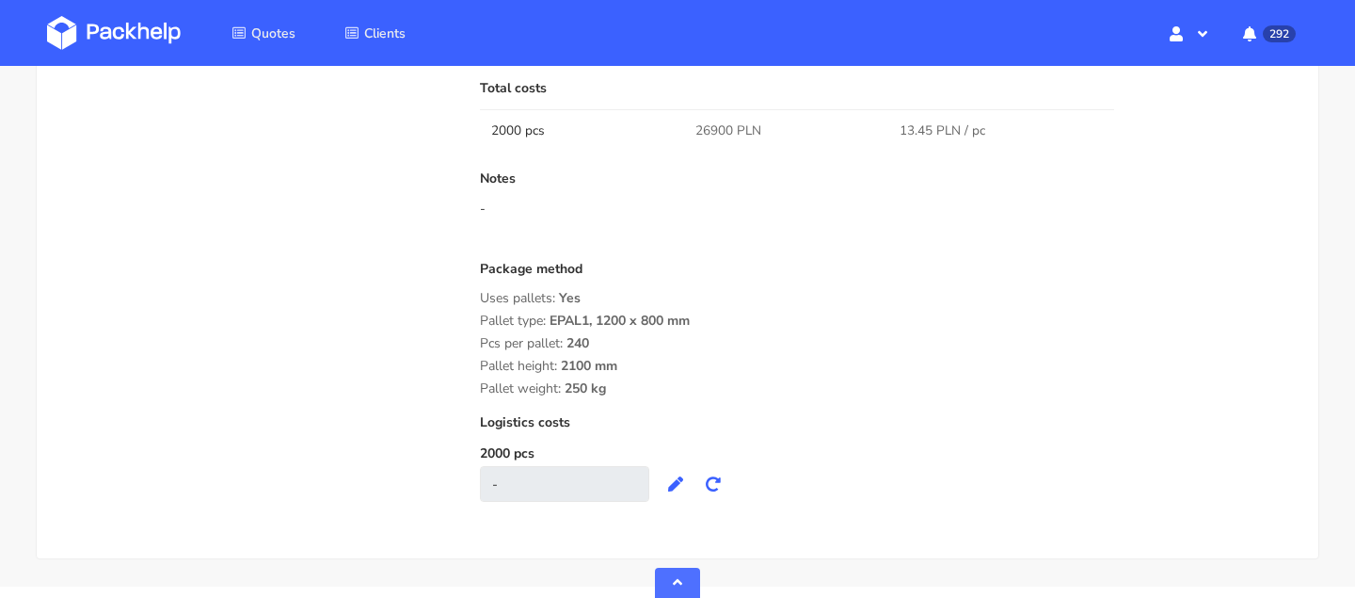
scroll to position [1879, 0]
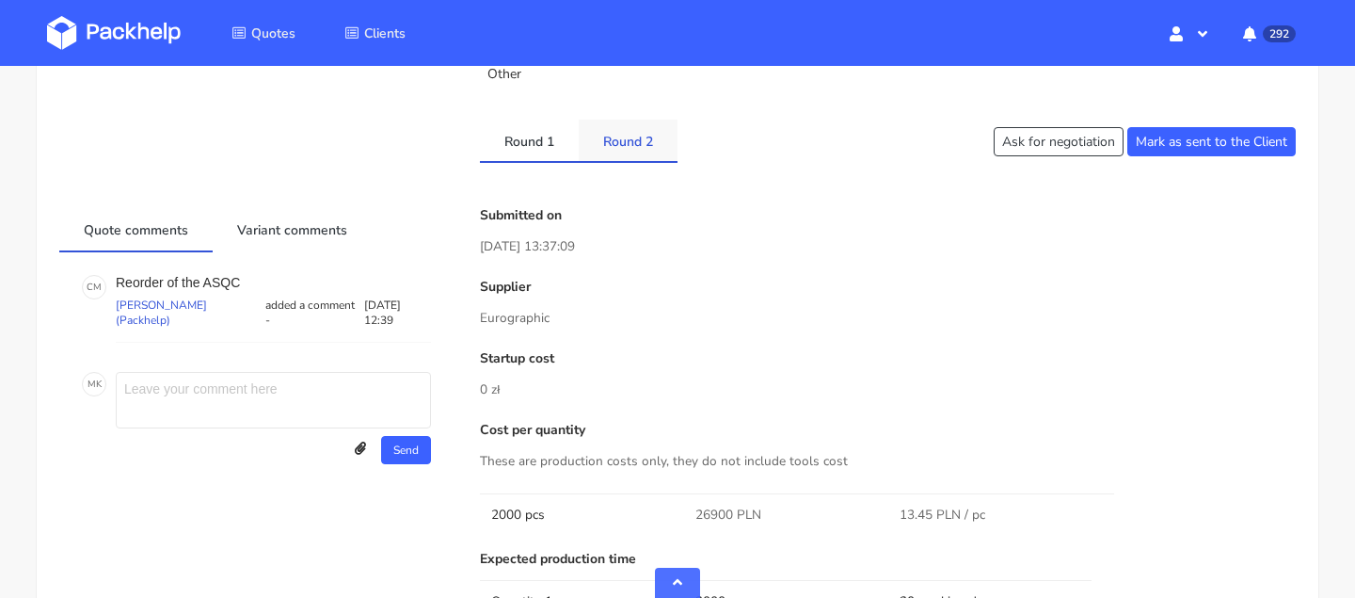
click at [628, 148] on link "Round 2" at bounding box center [628, 140] width 99 height 41
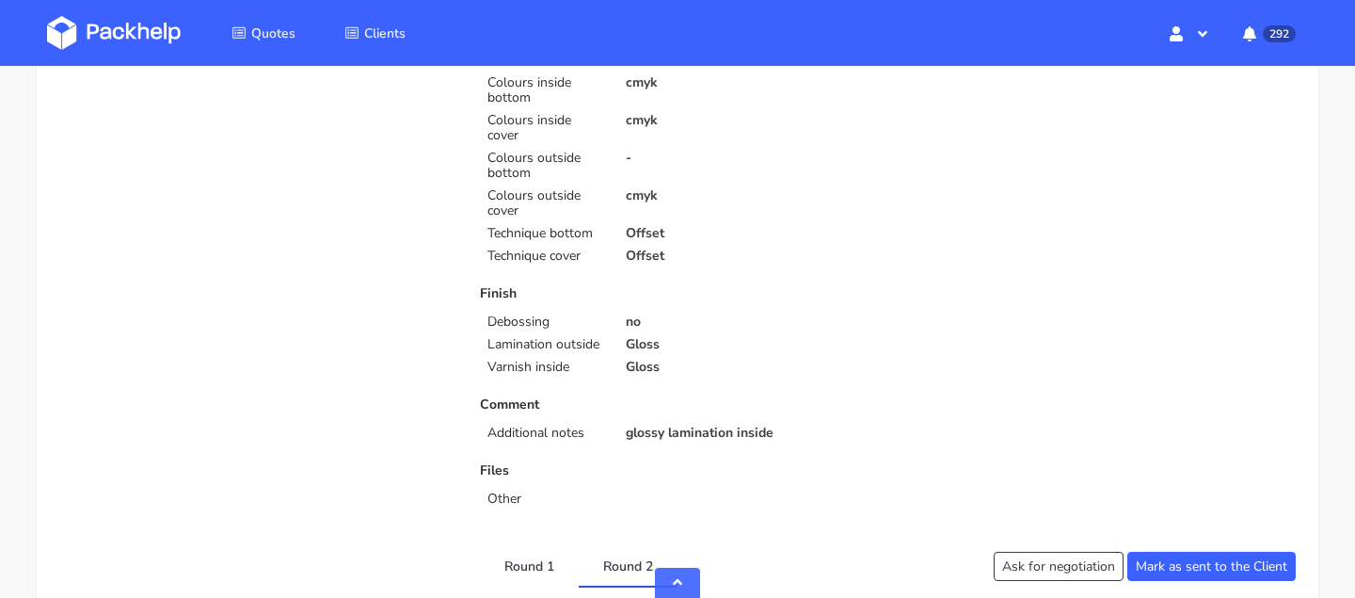
scroll to position [0, 0]
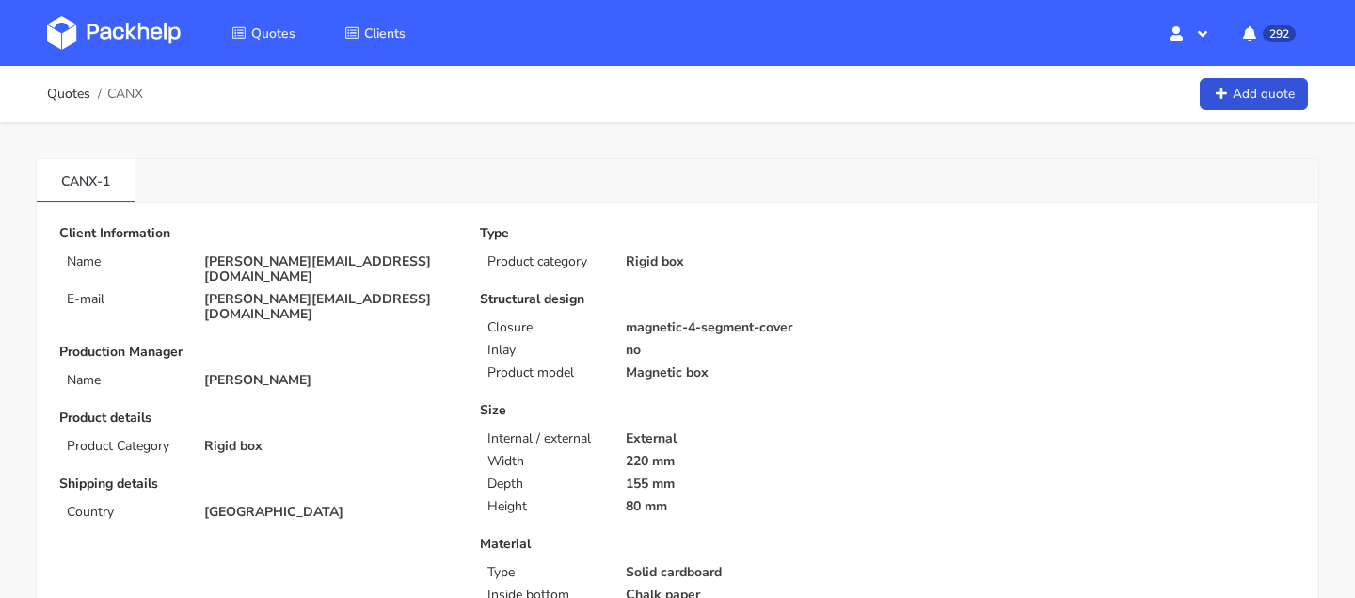
click at [308, 292] on p "[PERSON_NAME][EMAIL_ADDRESS][DOMAIN_NAME]" at bounding box center [328, 307] width 249 height 30
copy div "[PERSON_NAME][EMAIL_ADDRESS][DOMAIN_NAME]"
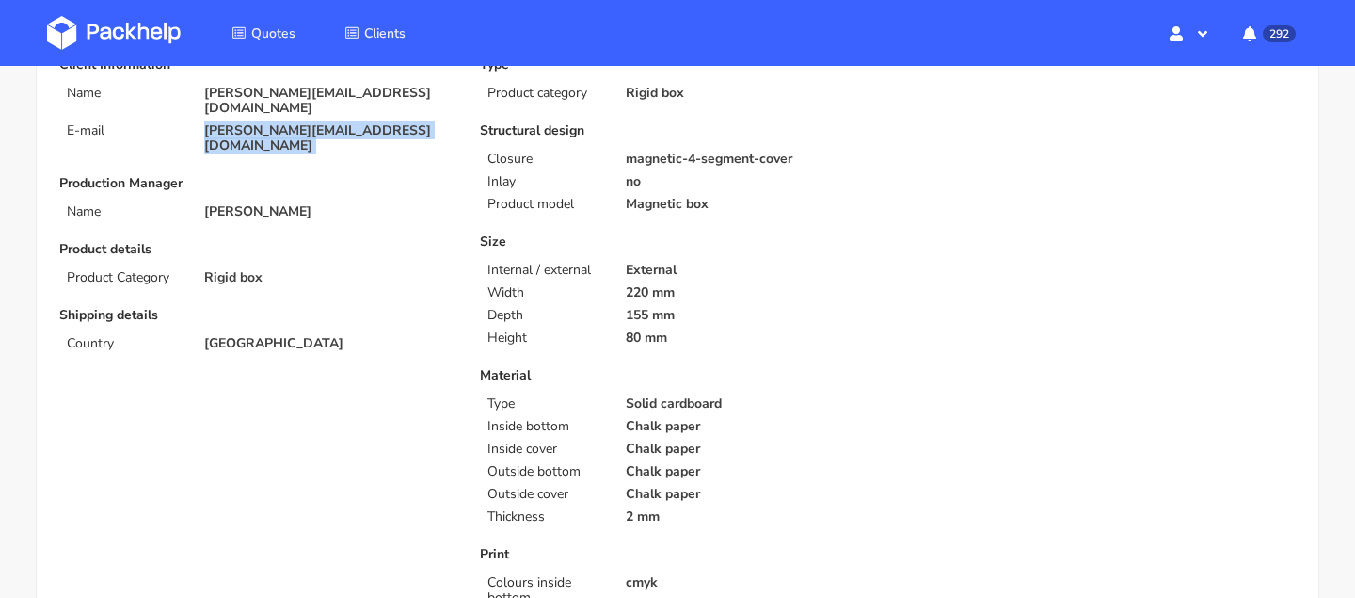
scroll to position [190, 0]
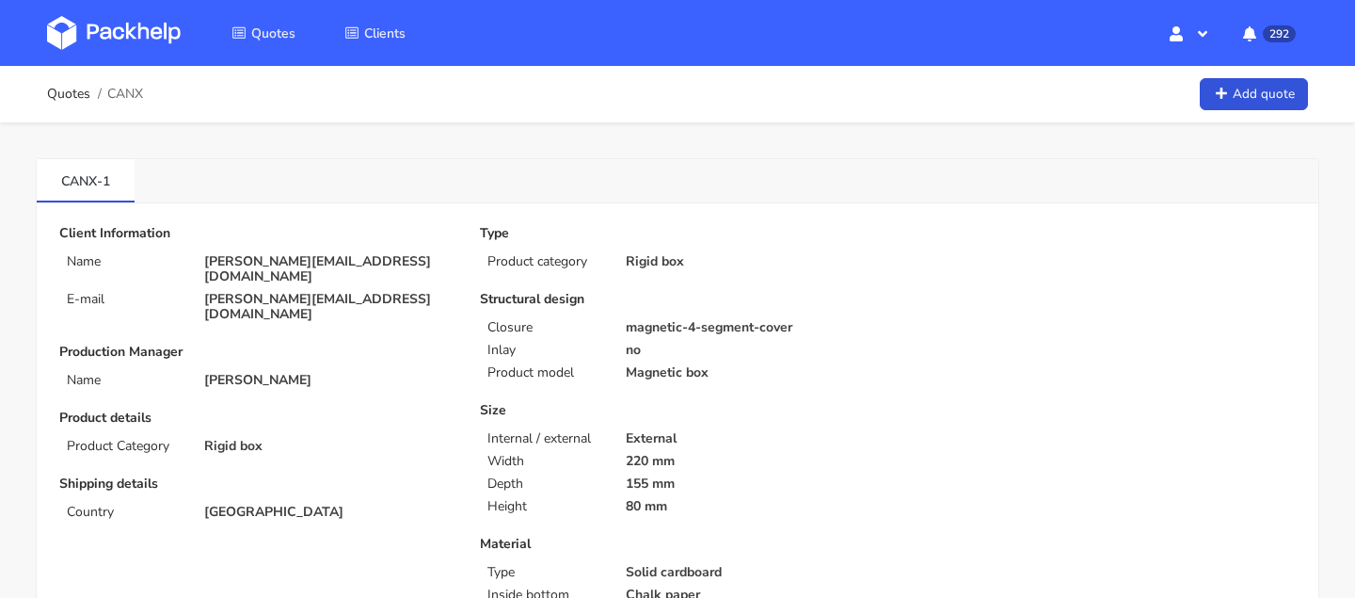
scroll to position [190, 0]
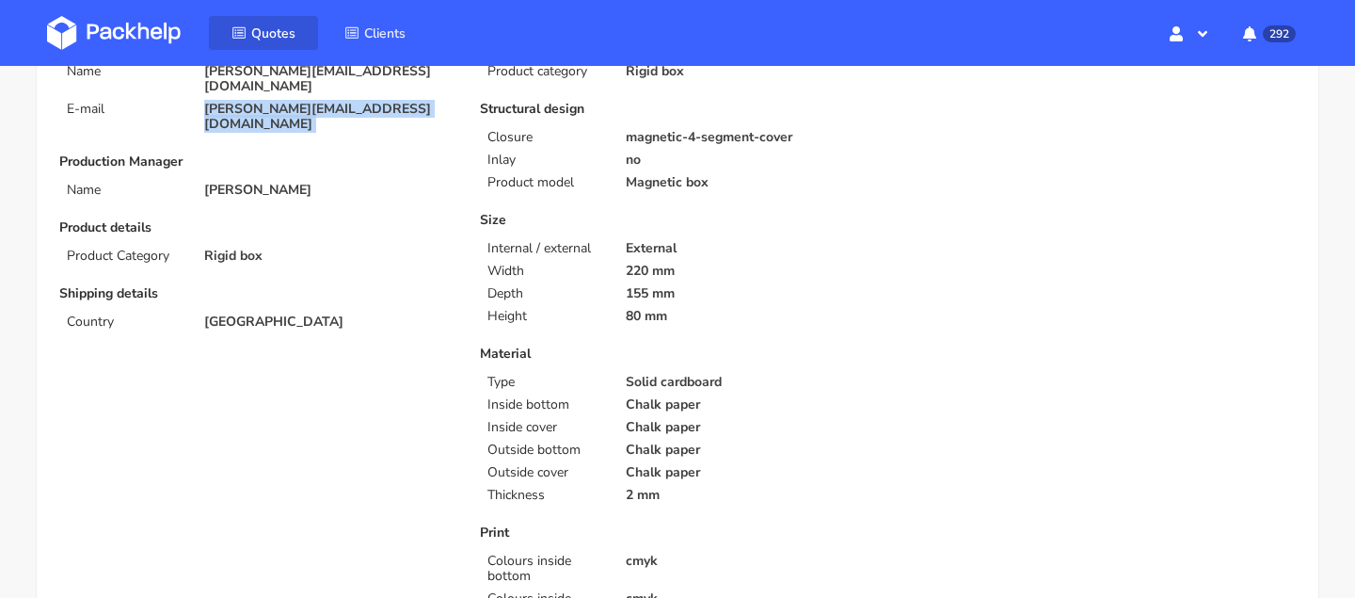
click at [268, 35] on span "Quotes" at bounding box center [273, 33] width 44 height 18
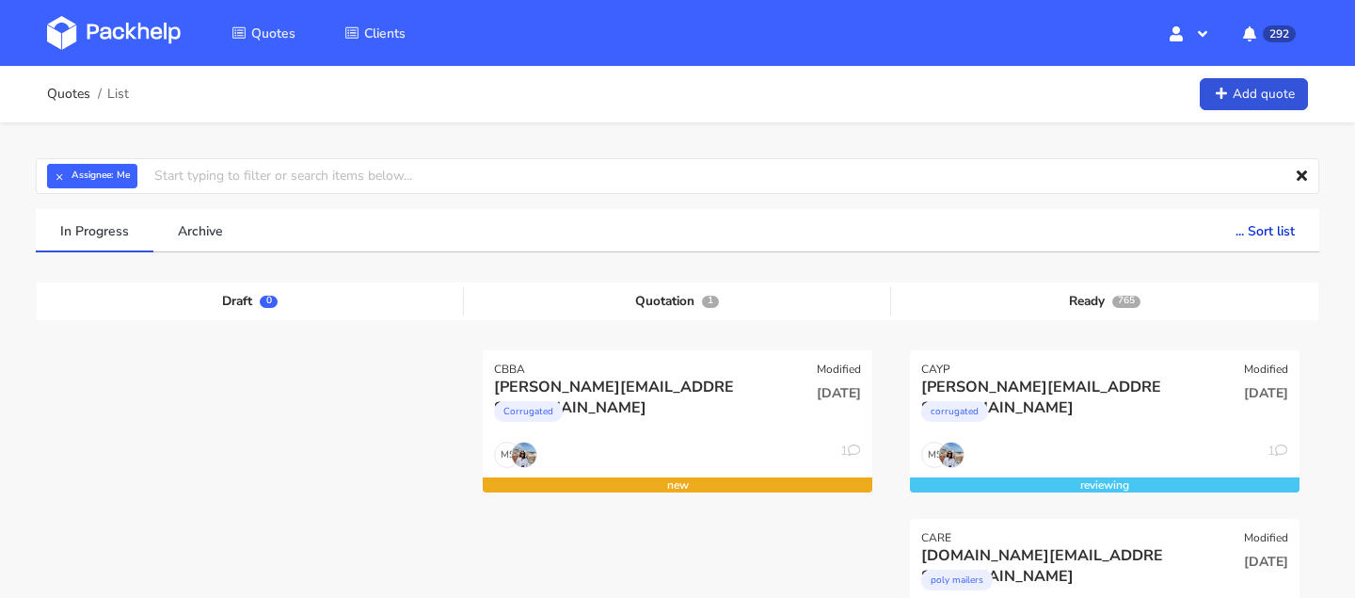
click at [682, 444] on div "MS 1" at bounding box center [678, 459] width 390 height 36
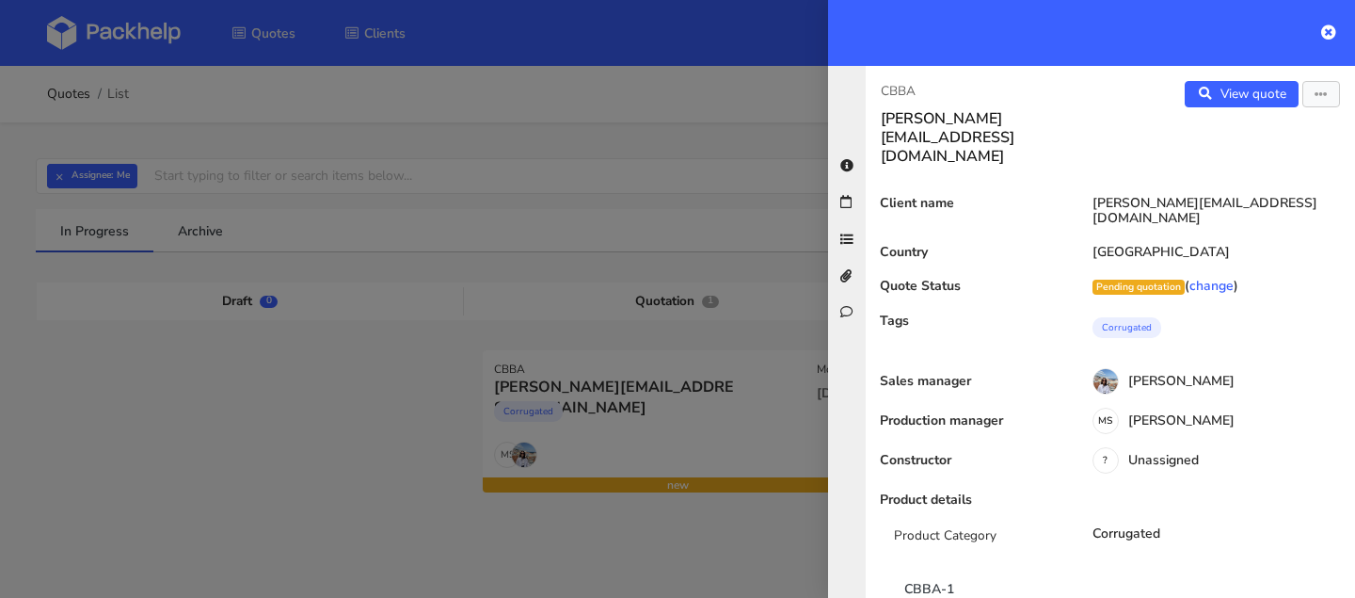
click at [918, 78] on div "CBBA dario.bee@auxivo.com View quote Edit quote Client name dario.bee@auxivo.co…" at bounding box center [1110, 332] width 489 height 532
click at [891, 89] on p "CBBA" at bounding box center [988, 91] width 215 height 21
copy p "CBBA"
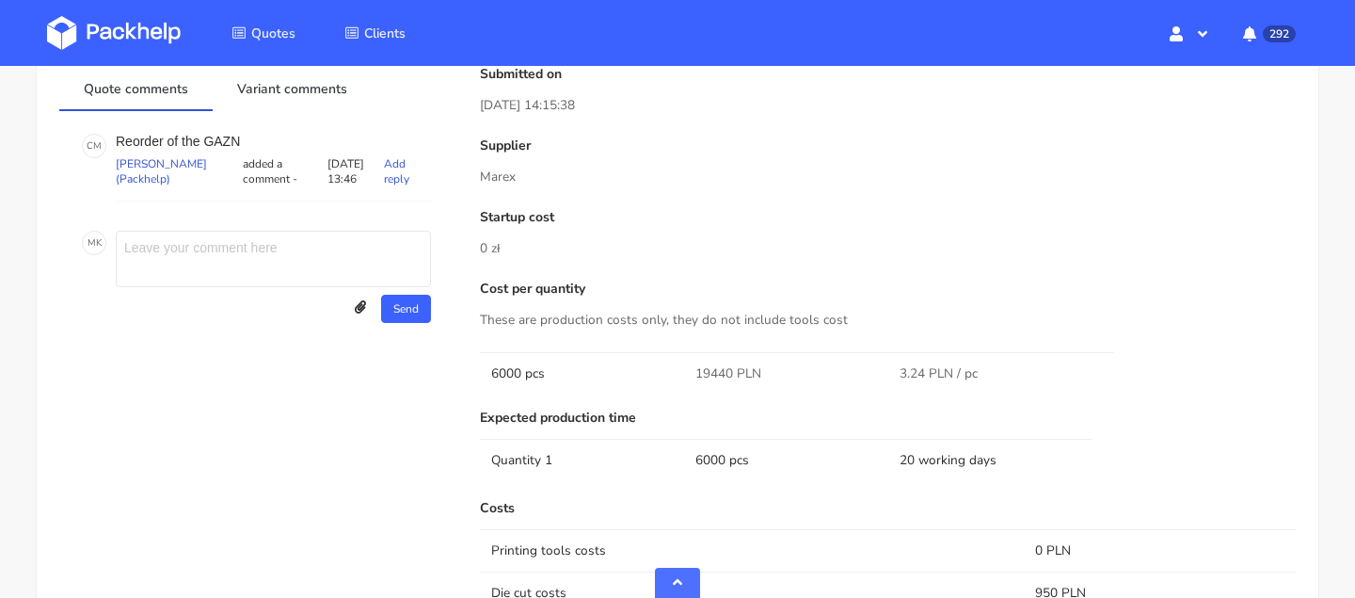
scroll to position [928, 0]
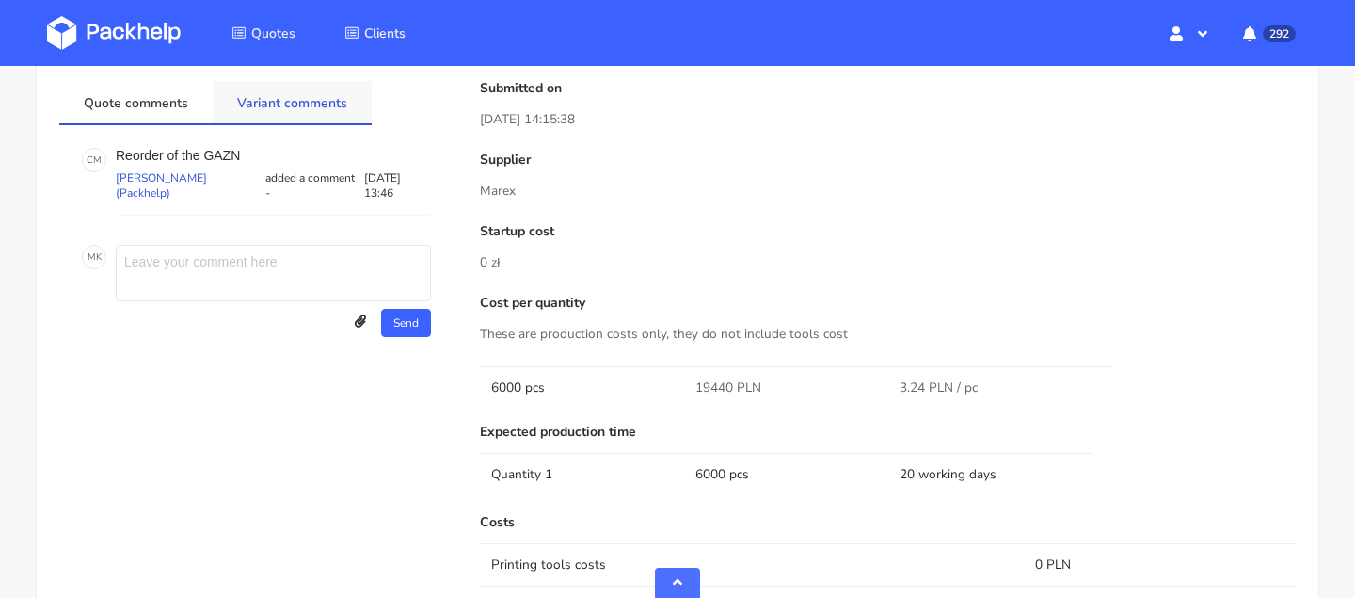
click at [323, 112] on link "Variant comments" at bounding box center [292, 101] width 159 height 41
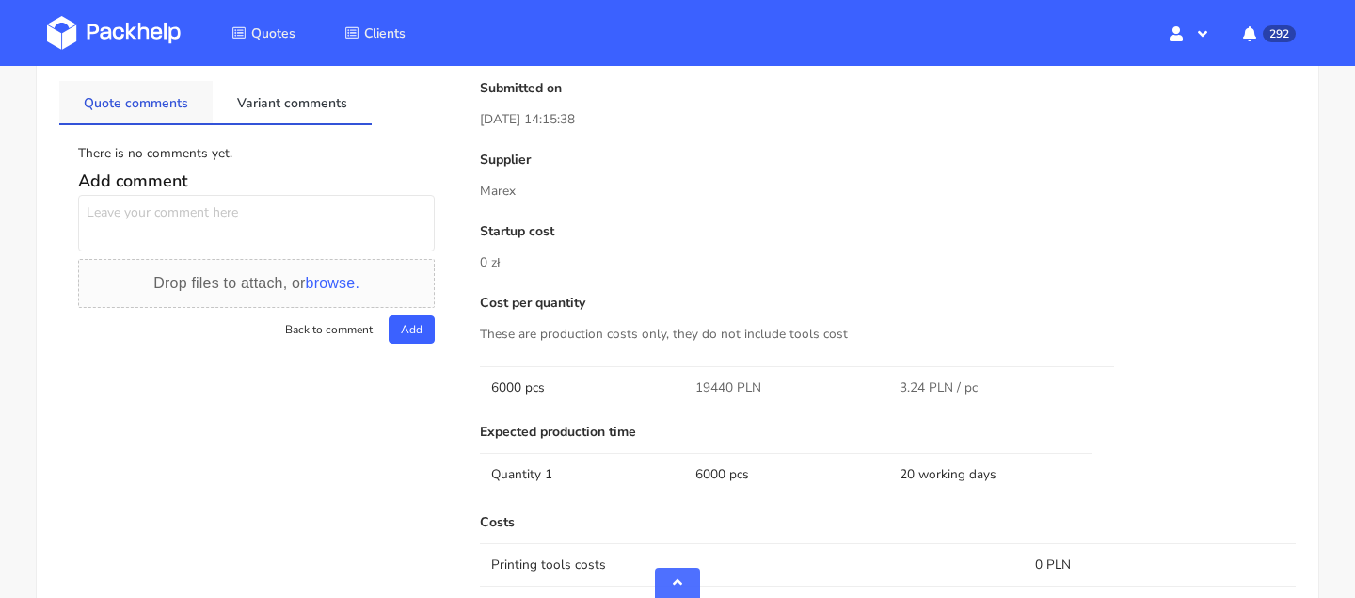
click at [137, 110] on link "Quote comments" at bounding box center [135, 101] width 153 height 41
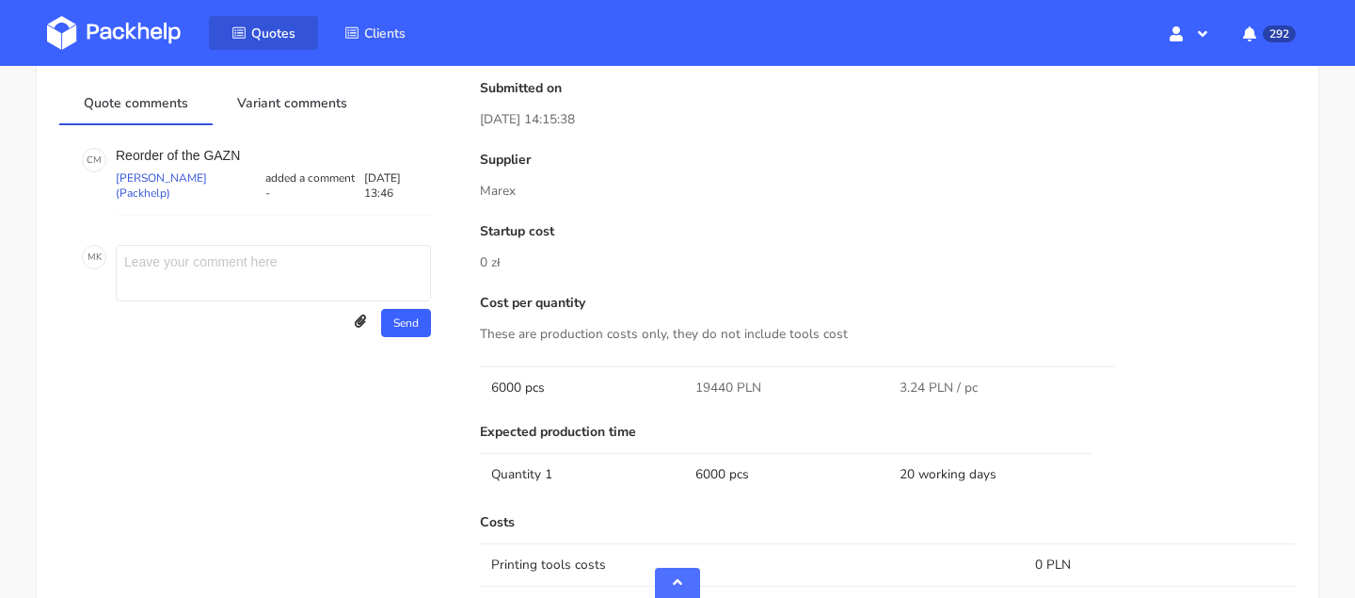
click at [273, 29] on span "Quotes" at bounding box center [273, 33] width 44 height 18
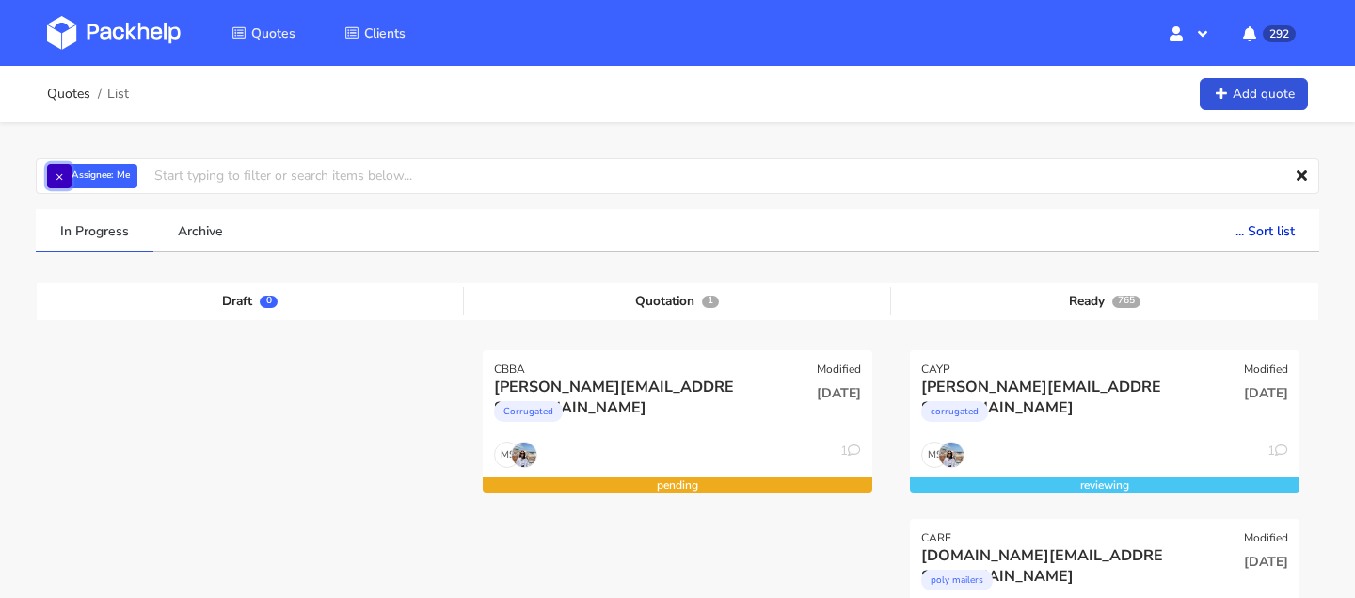
click at [54, 170] on button "×" at bounding box center [59, 176] width 24 height 24
click at [147, 178] on input "text" at bounding box center [678, 176] width 1284 height 36
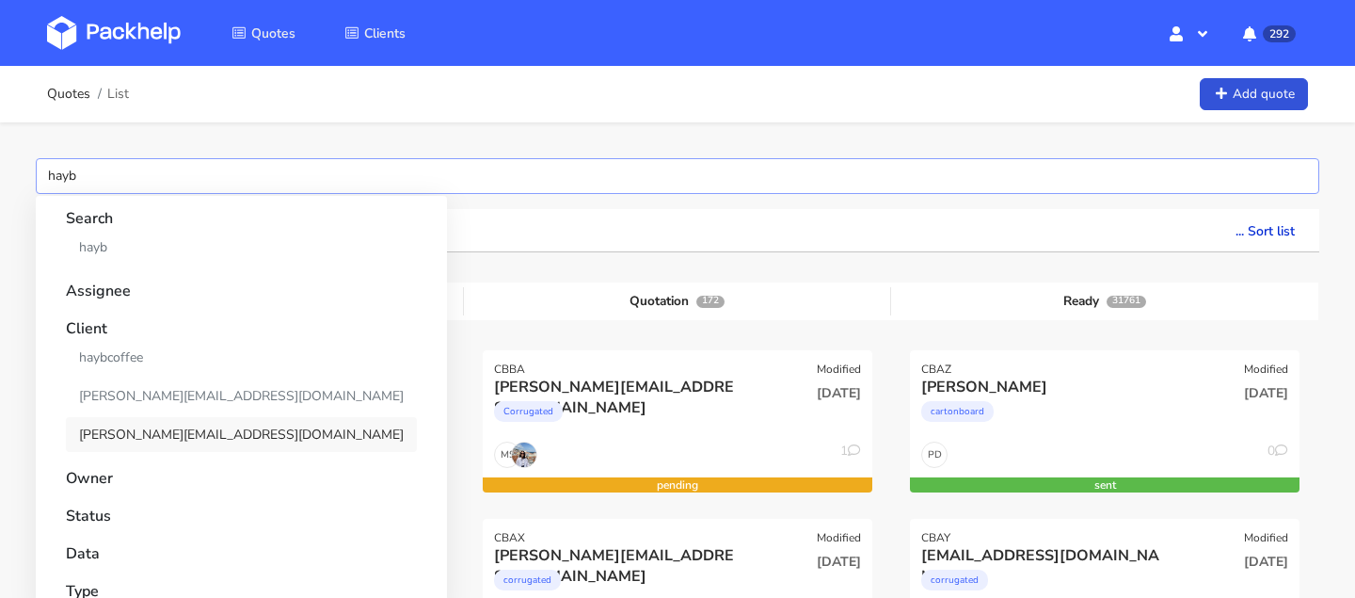
type input "hayb"
click at [150, 430] on link "[PERSON_NAME][EMAIL_ADDRESS][DOMAIN_NAME]" at bounding box center [241, 434] width 351 height 35
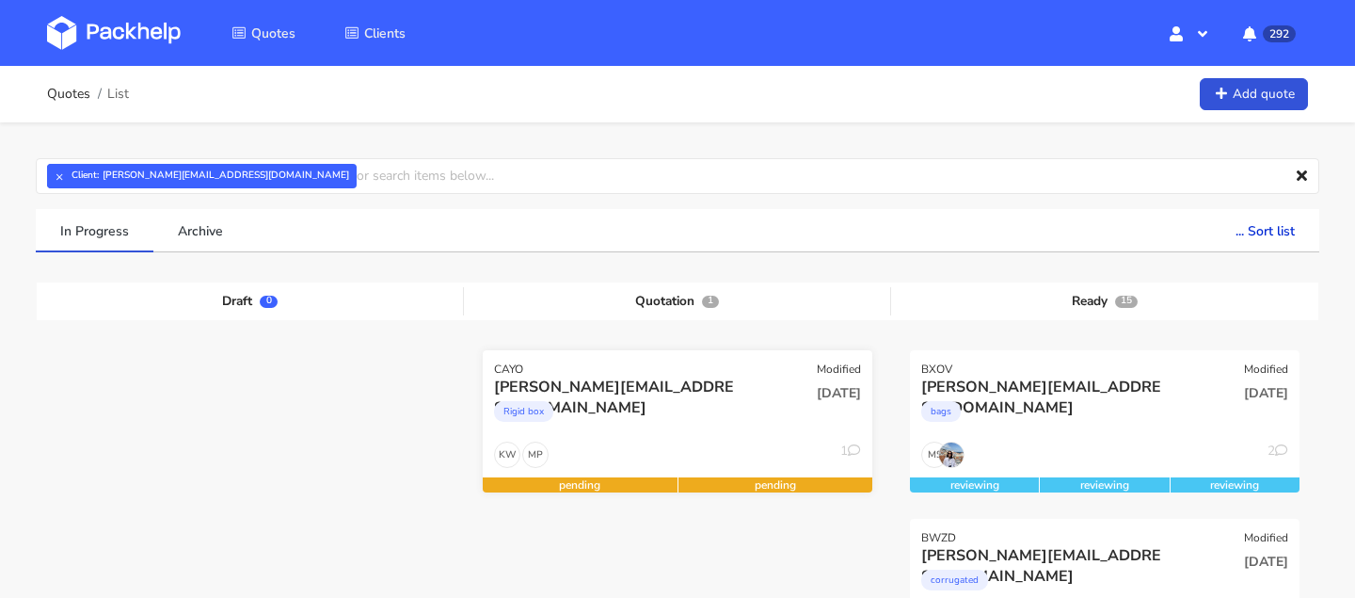
click at [598, 420] on div "Rigid box" at bounding box center [618, 416] width 249 height 38
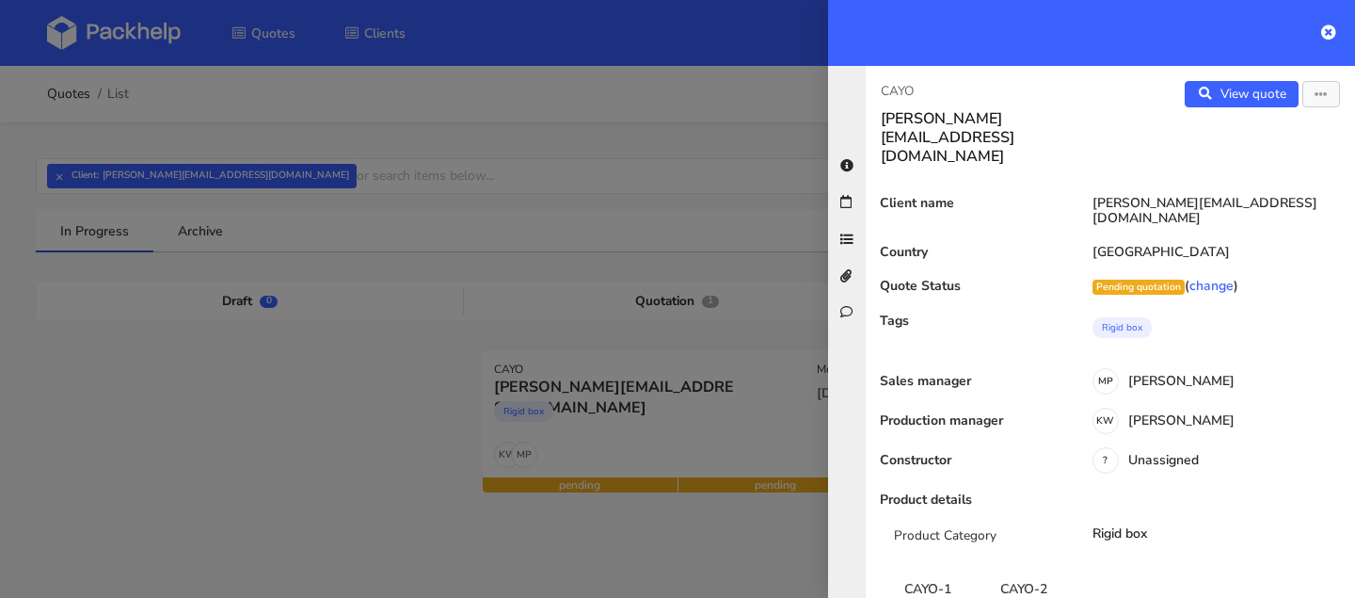
click at [898, 84] on p "CAYO" at bounding box center [988, 91] width 215 height 21
copy div "CAYO"
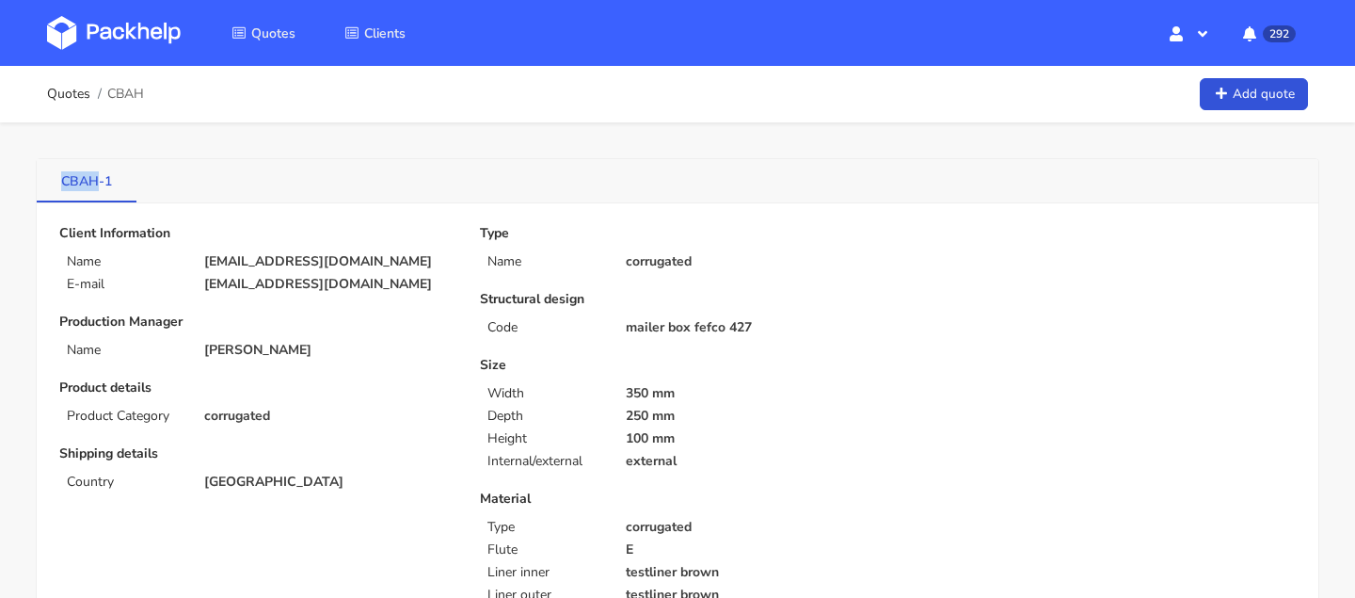
drag, startPoint x: 42, startPoint y: 180, endPoint x: 99, endPoint y: 183, distance: 56.5
click at [99, 183] on link "CBAH-1" at bounding box center [87, 179] width 100 height 41
copy link "CBAH"
click at [234, 49] on link "Quotes" at bounding box center [263, 33] width 109 height 34
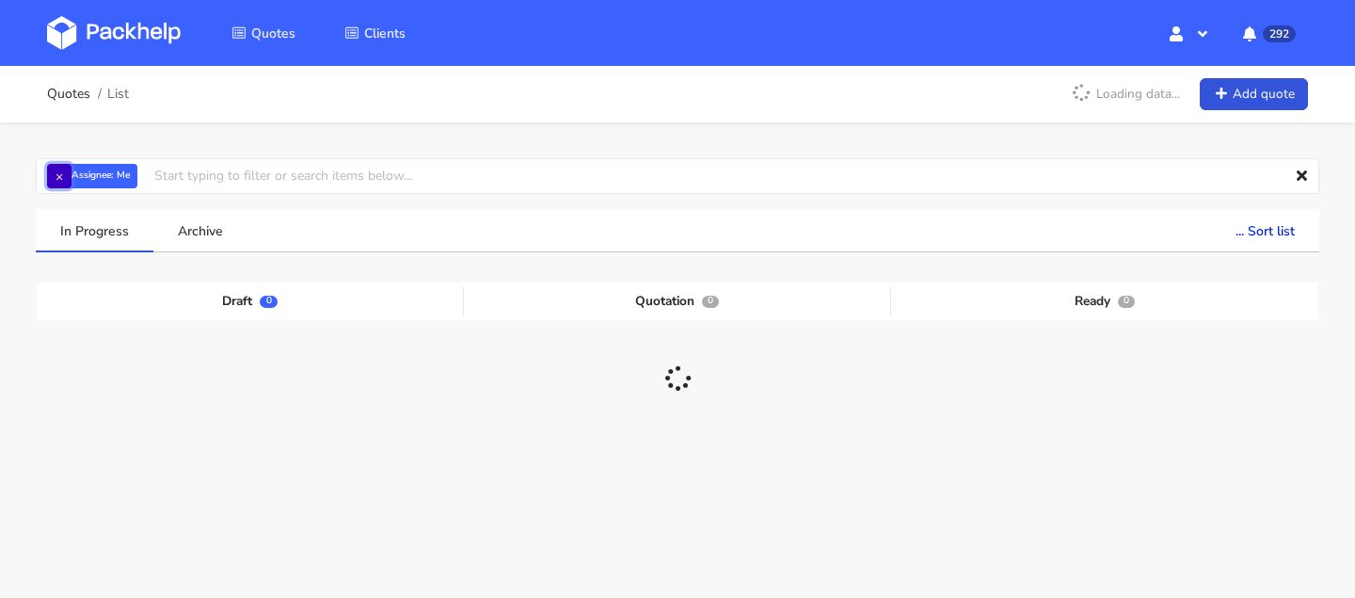
click at [69, 169] on button "×" at bounding box center [59, 176] width 24 height 24
click at [60, 169] on input "text" at bounding box center [678, 176] width 1284 height 36
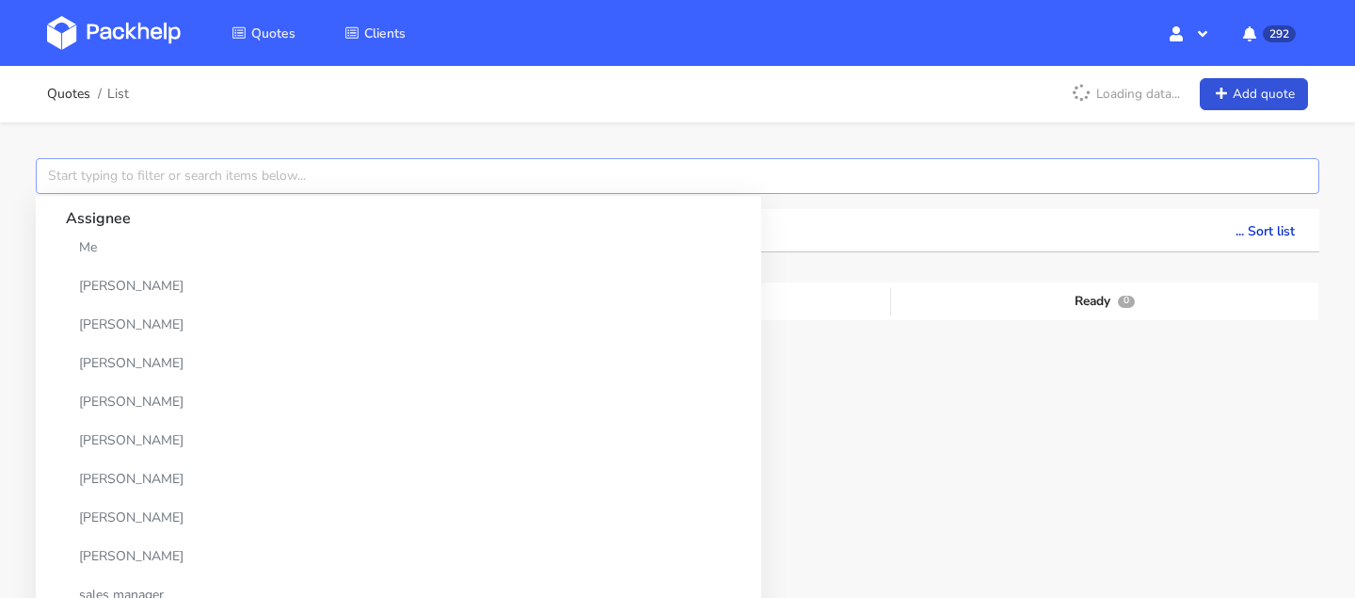
click at [101, 174] on input "text" at bounding box center [678, 176] width 1284 height 36
paste input "CBAH"
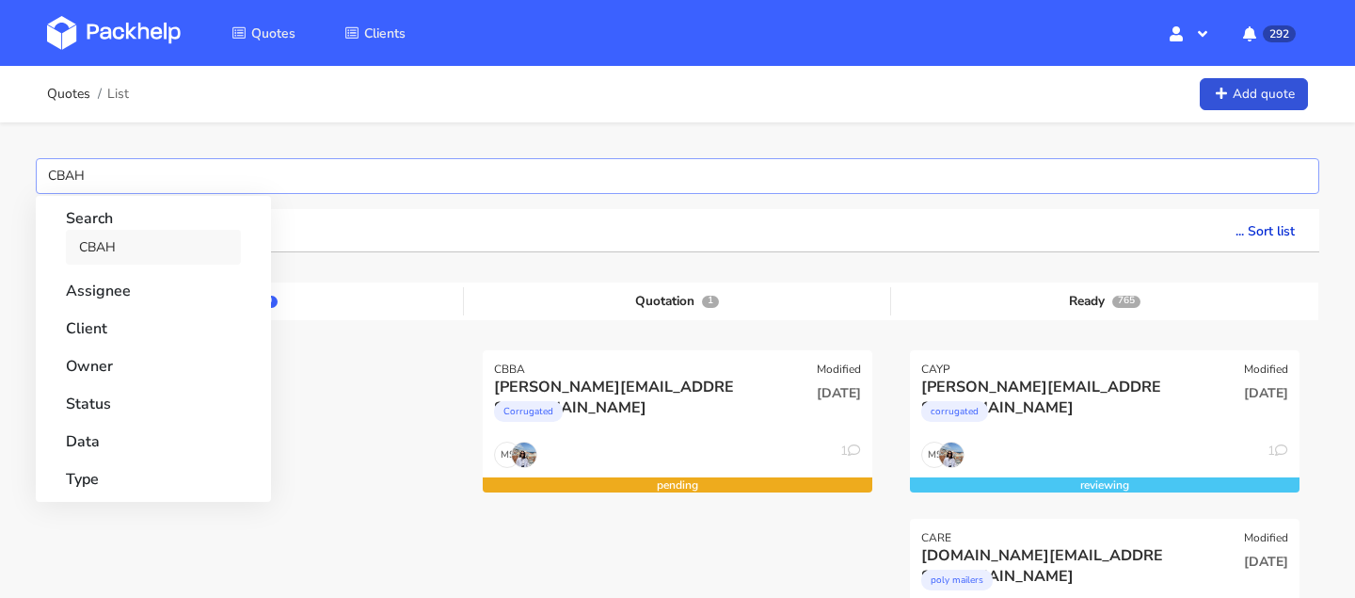
type input "CBAH"
click at [120, 253] on link "CBAH" at bounding box center [153, 247] width 175 height 35
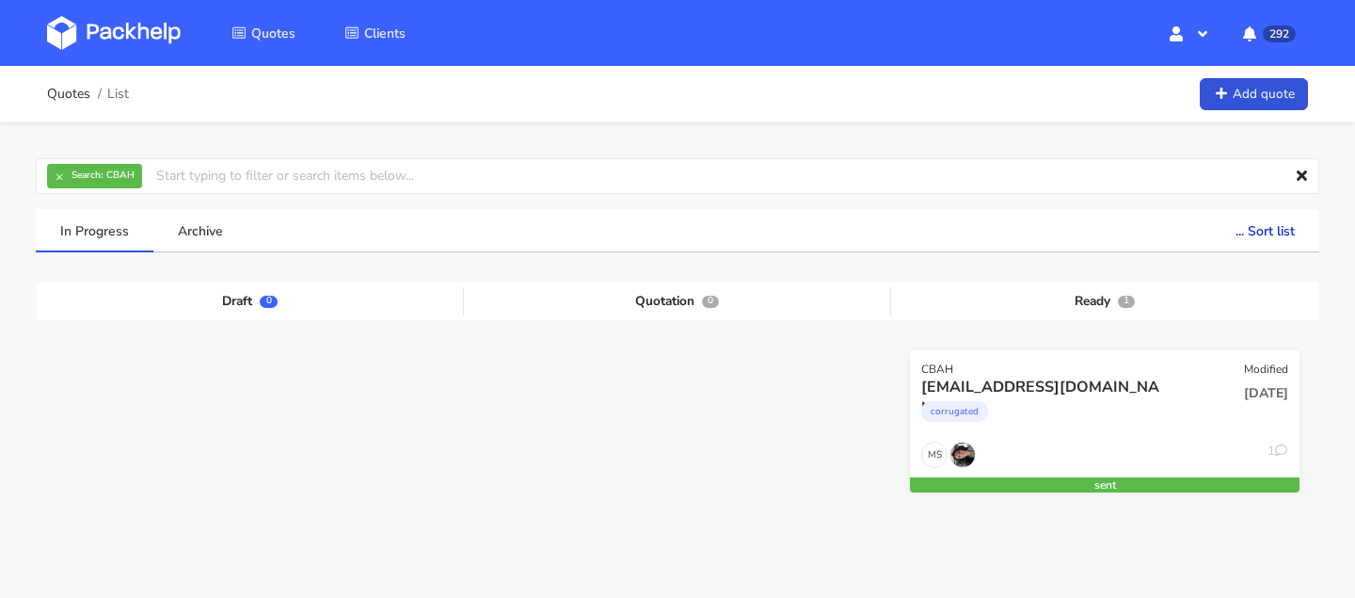
click at [1074, 465] on div "MS 1" at bounding box center [1105, 459] width 390 height 36
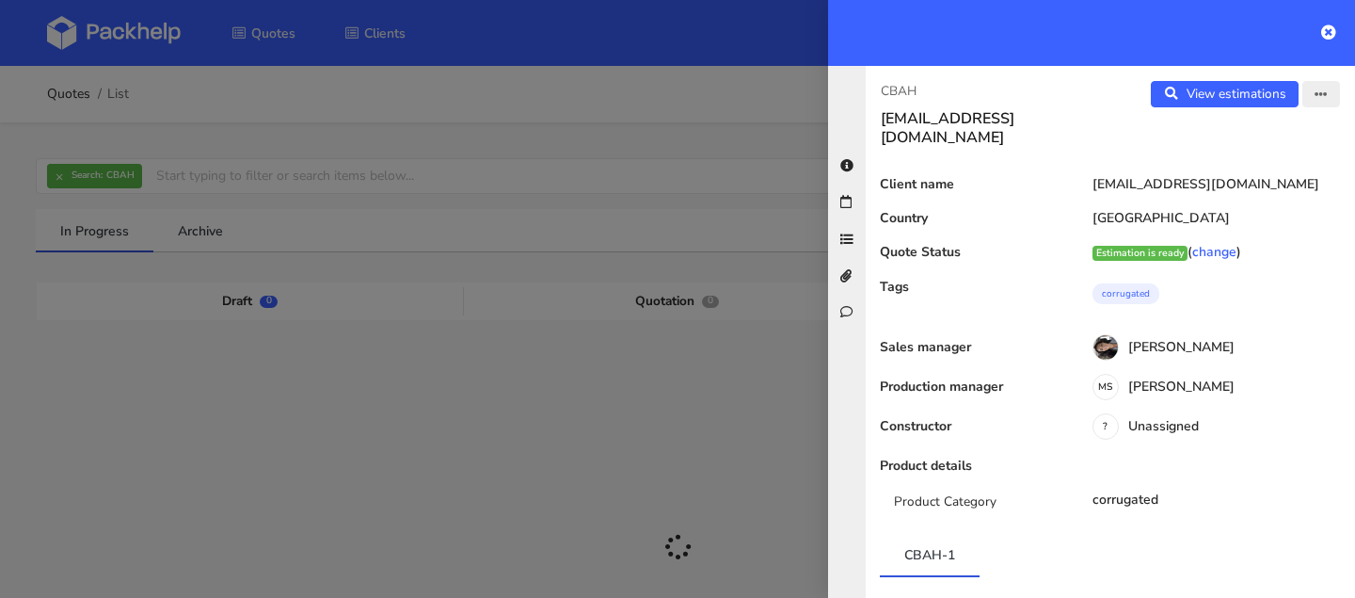
click at [1318, 102] on button "button" at bounding box center [1321, 94] width 38 height 26
click at [1223, 158] on link "Edit quote" at bounding box center [1260, 167] width 166 height 31
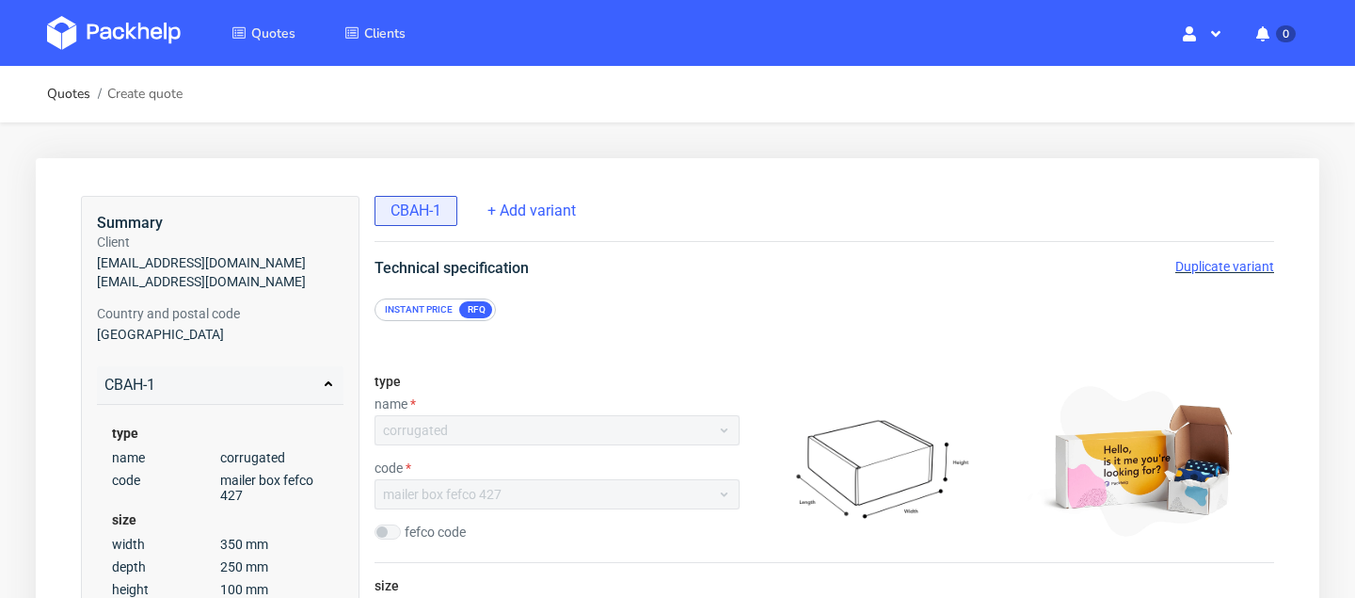
click at [1247, 262] on span "Duplicate variant" at bounding box center [1224, 266] width 99 height 15
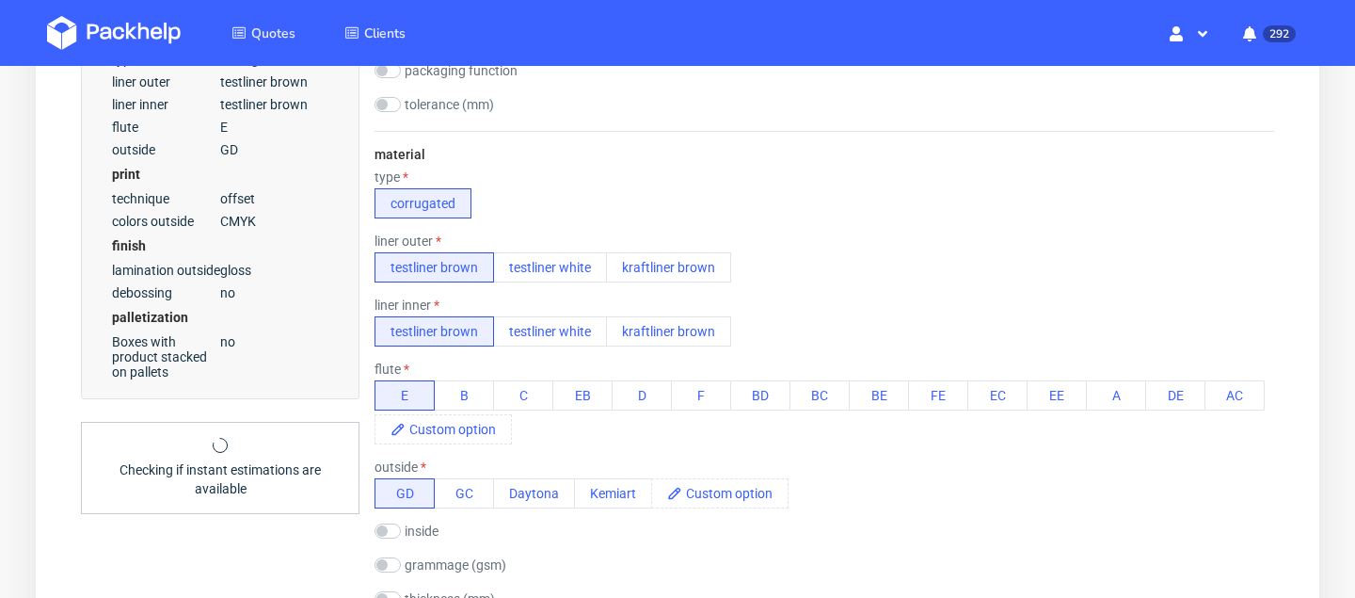
scroll to position [308, 0]
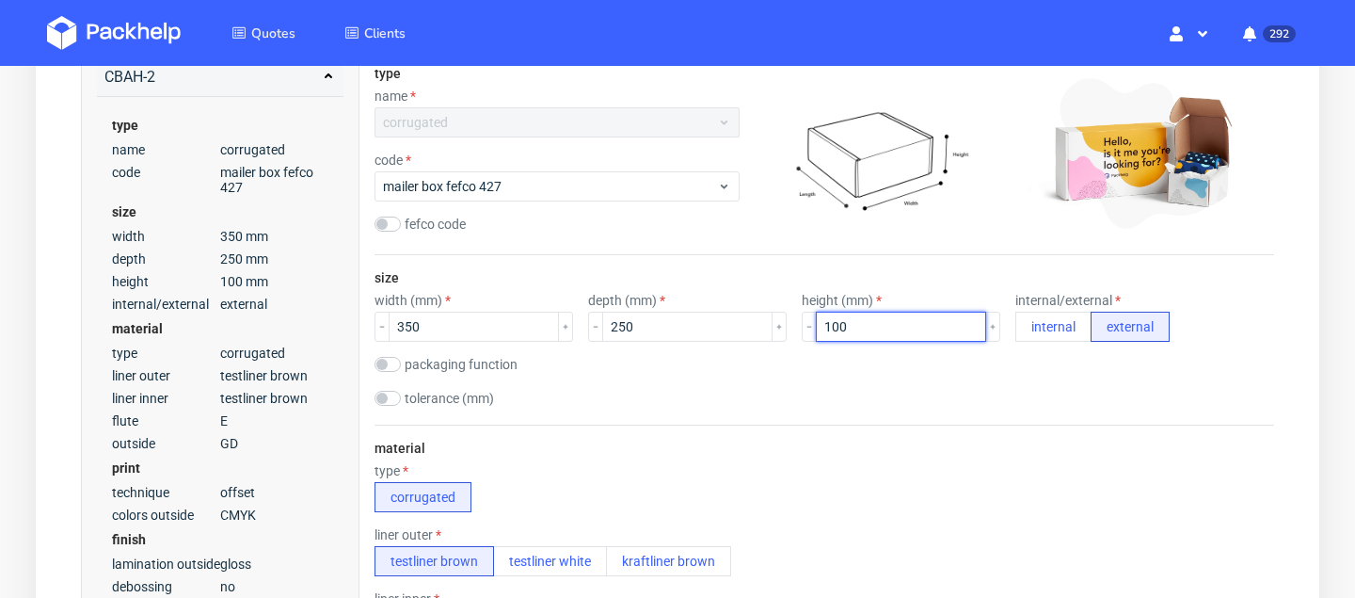
click at [818, 325] on input "100" at bounding box center [901, 327] width 170 height 30
type input "150"
click at [740, 391] on div "tolerance (mm)" at bounding box center [825, 400] width 900 height 19
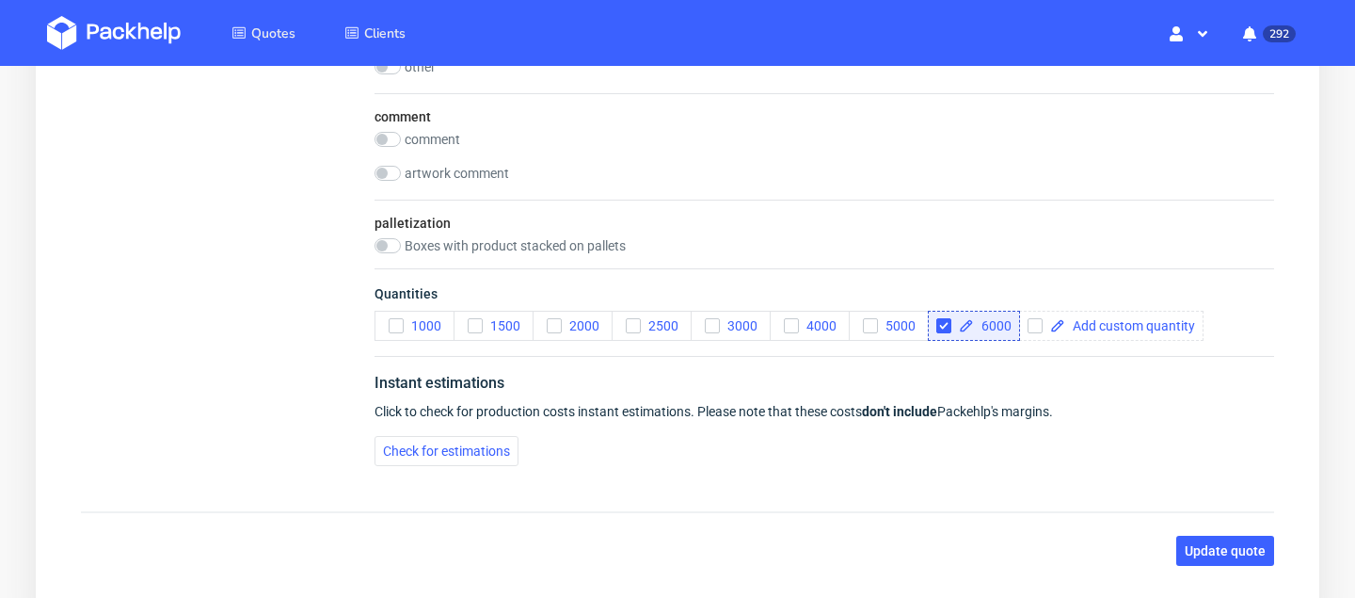
scroll to position [2519, 0]
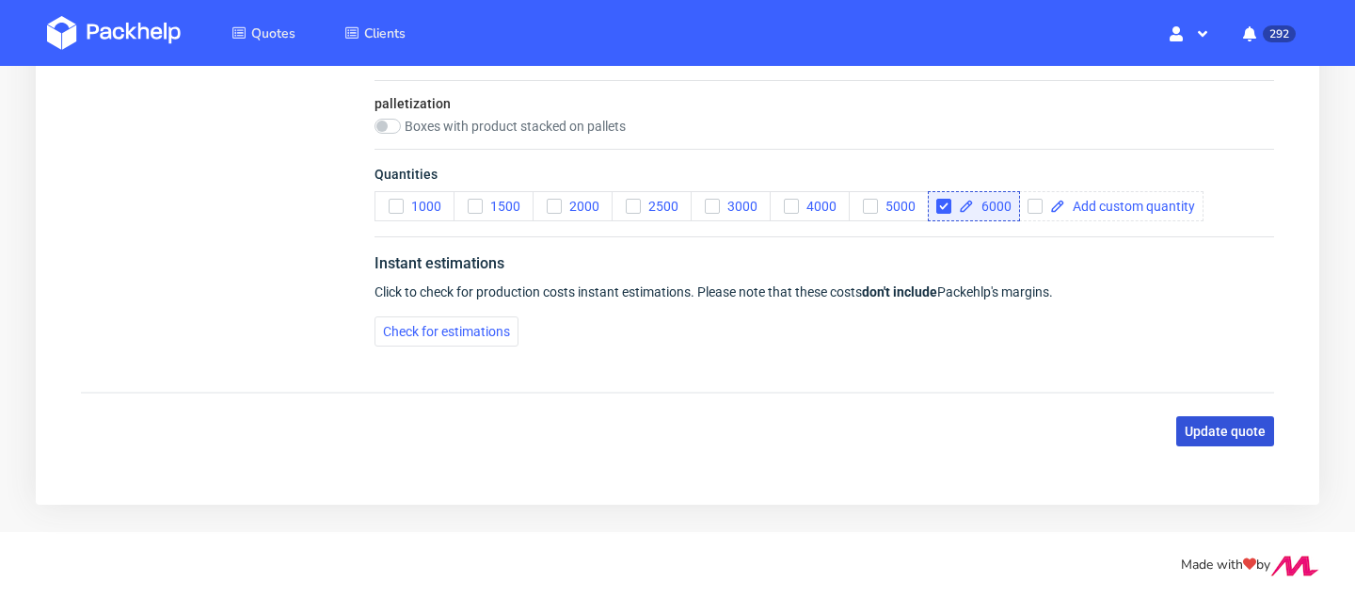
click at [1209, 436] on span "Update quote" at bounding box center [1225, 430] width 81 height 13
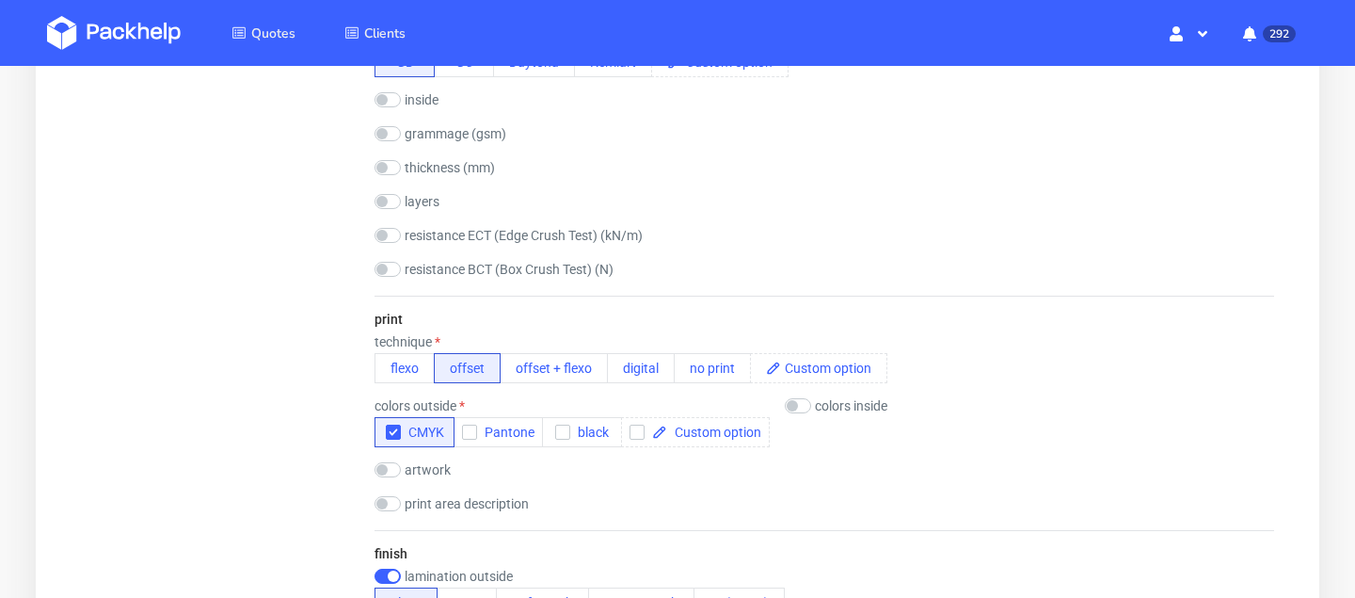
scroll to position [567, 0]
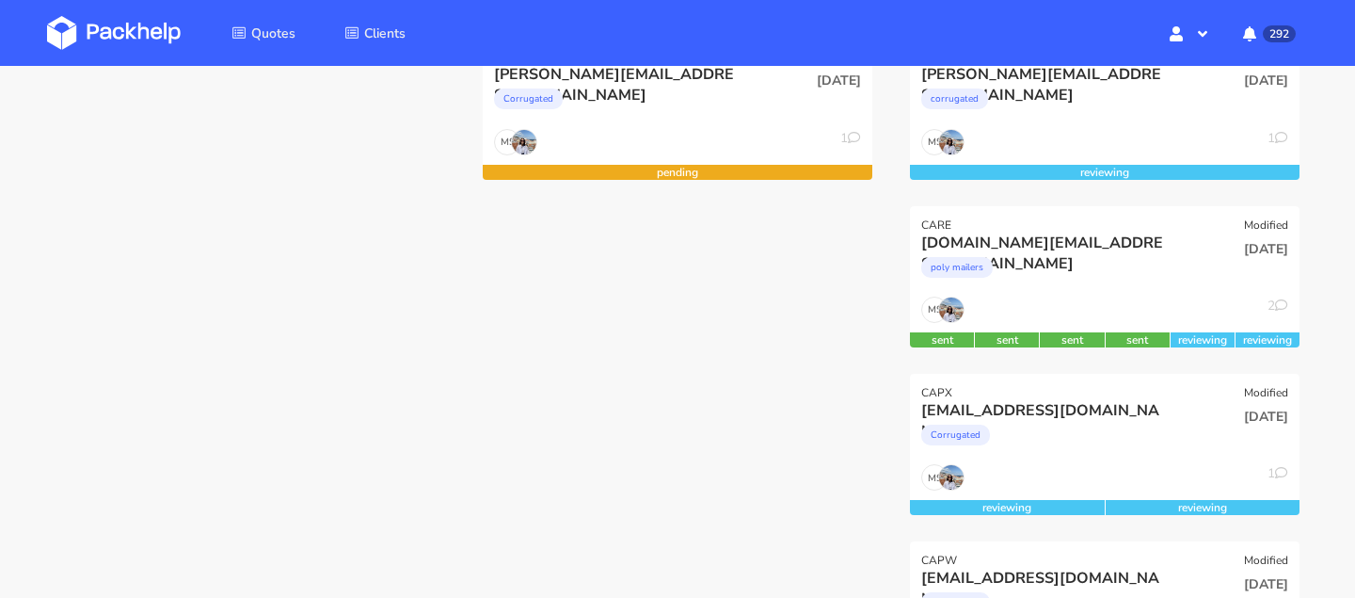
scroll to position [506, 0]
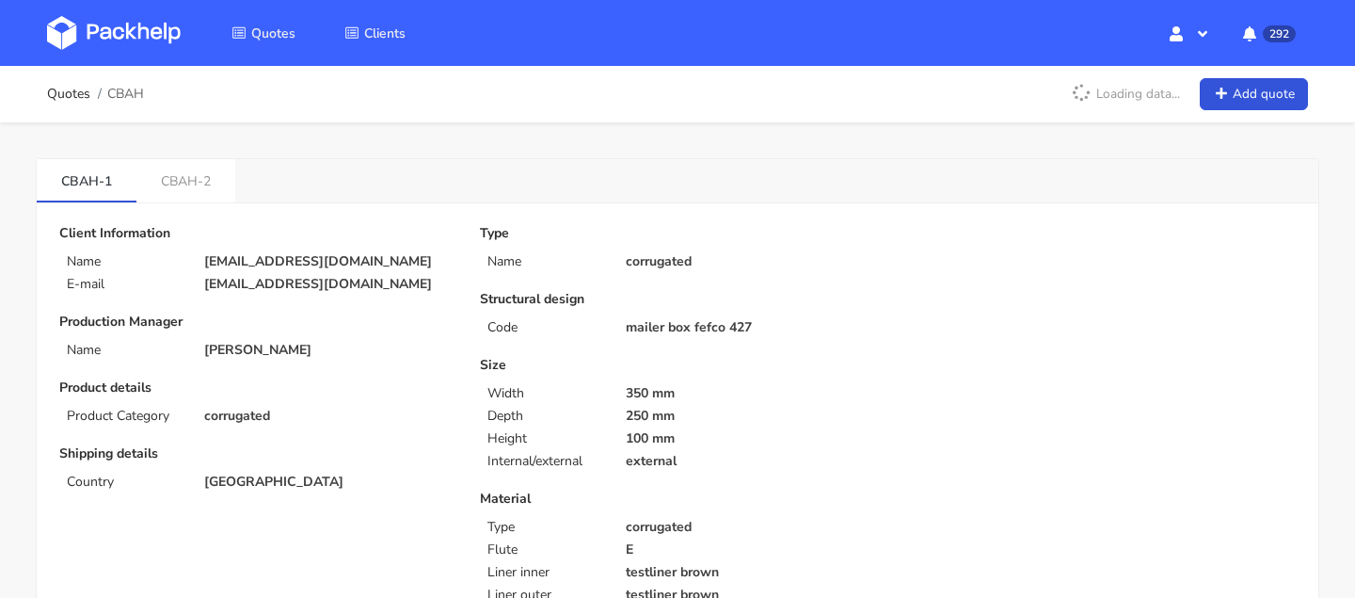
scroll to position [8, 0]
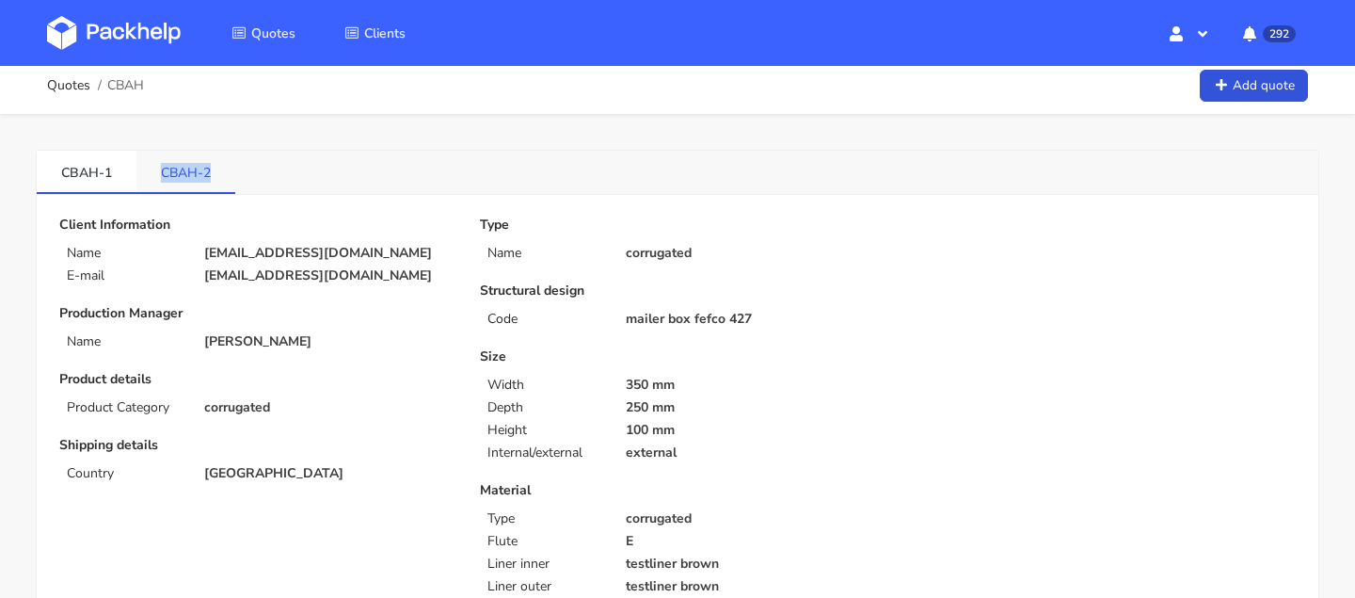
drag, startPoint x: 152, startPoint y: 178, endPoint x: 212, endPoint y: 178, distance: 59.3
click at [212, 178] on link "CBAH-2" at bounding box center [185, 171] width 99 height 41
copy link "CBAH-2"
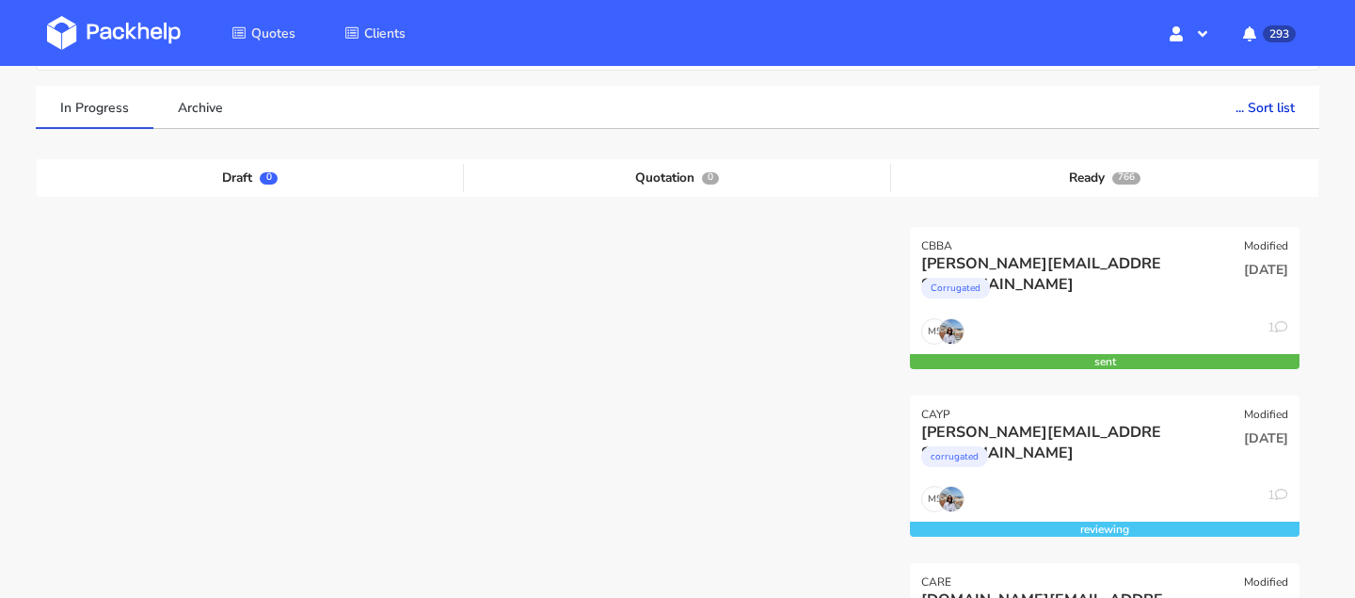
scroll to position [134, 0]
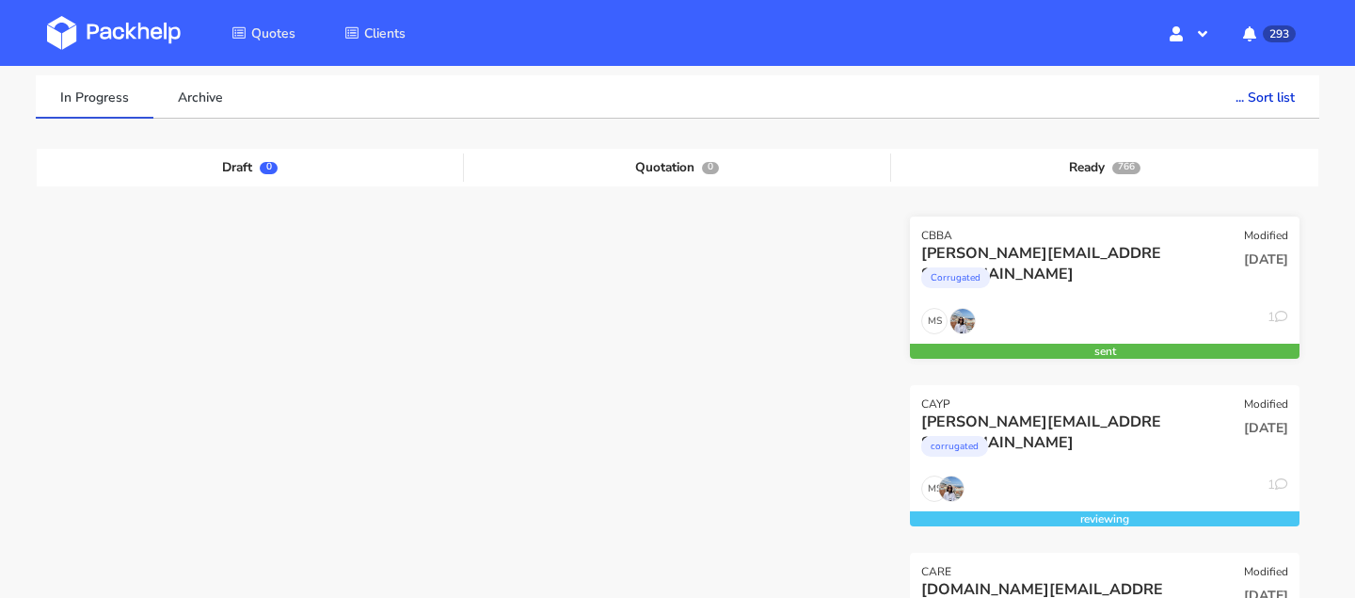
click at [1060, 233] on div "CBBA Modified" at bounding box center [1105, 229] width 390 height 26
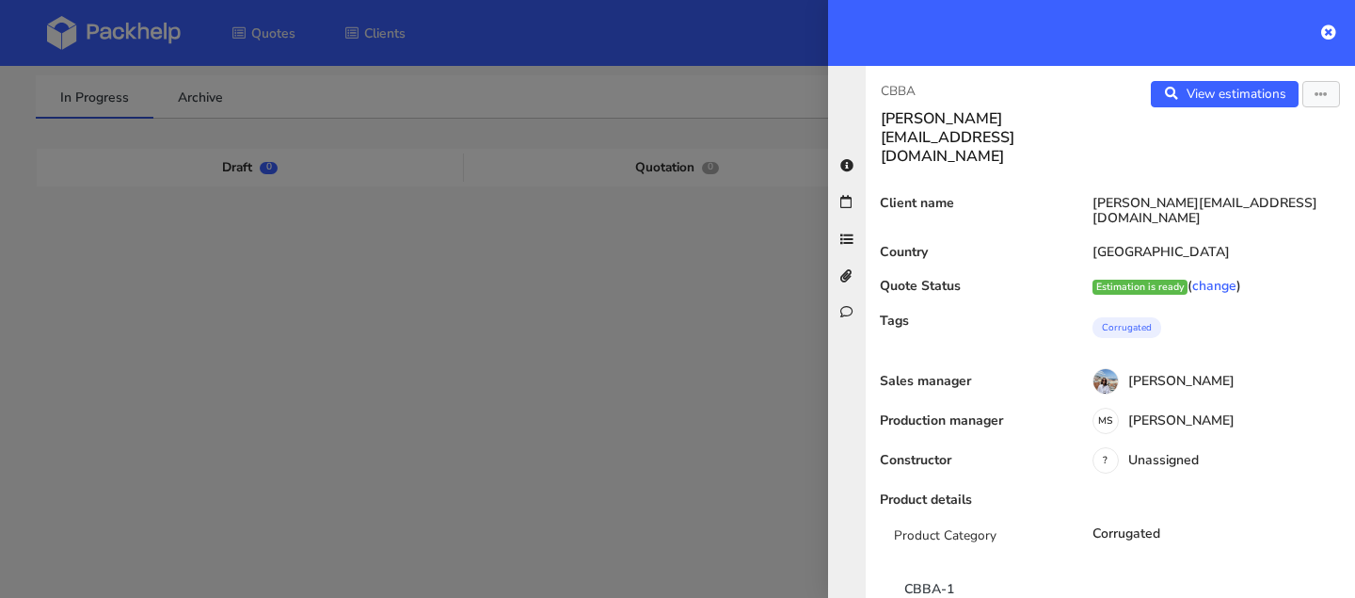
click at [911, 81] on p "CBBA" at bounding box center [988, 91] width 215 height 21
click at [911, 87] on p "CBBA" at bounding box center [988, 91] width 215 height 21
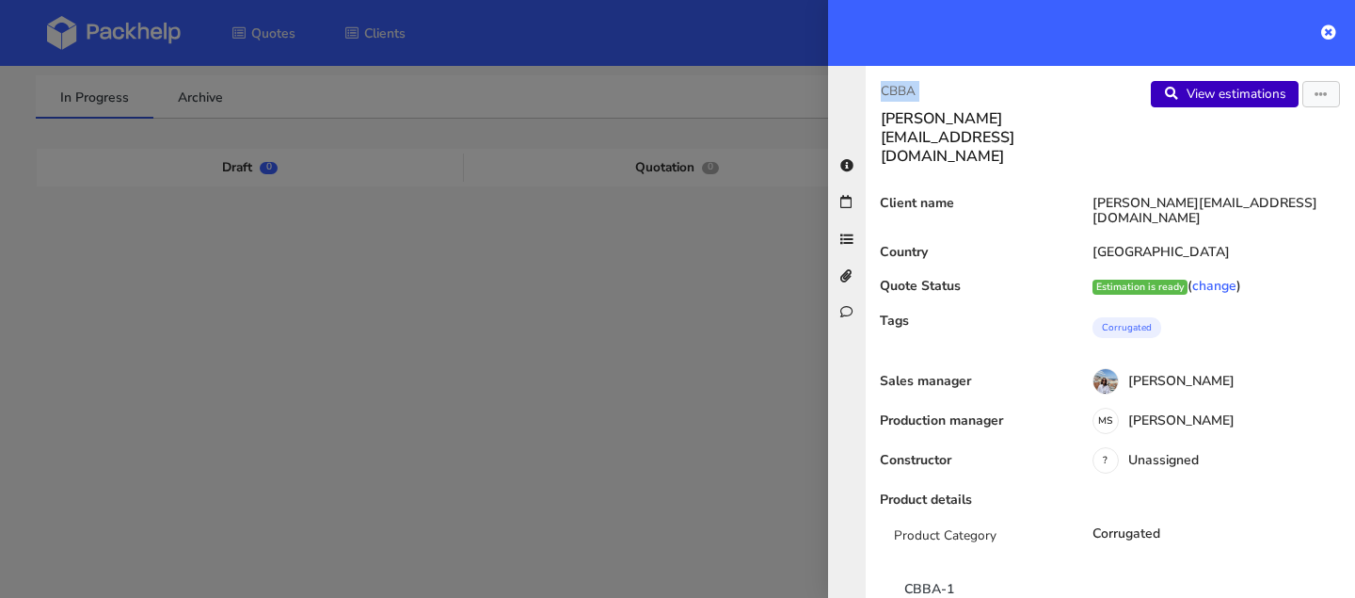
click at [1238, 86] on link "View estimations" at bounding box center [1225, 94] width 148 height 26
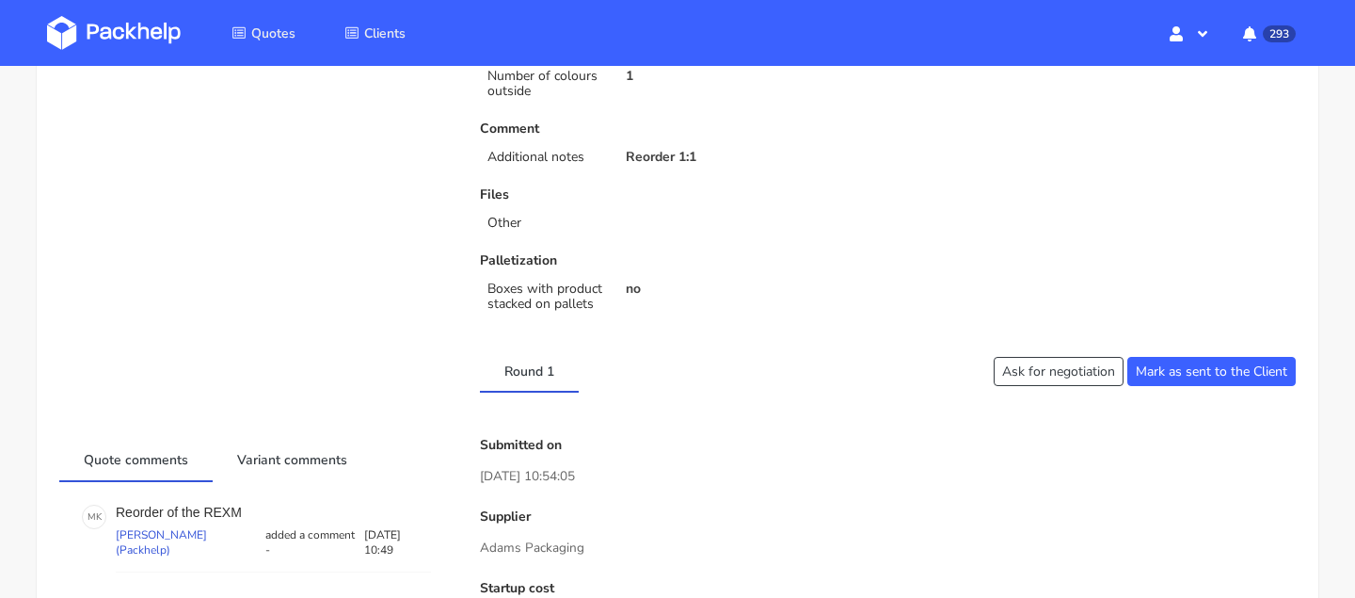
scroll to position [691, 0]
